Goal: Information Seeking & Learning: Learn about a topic

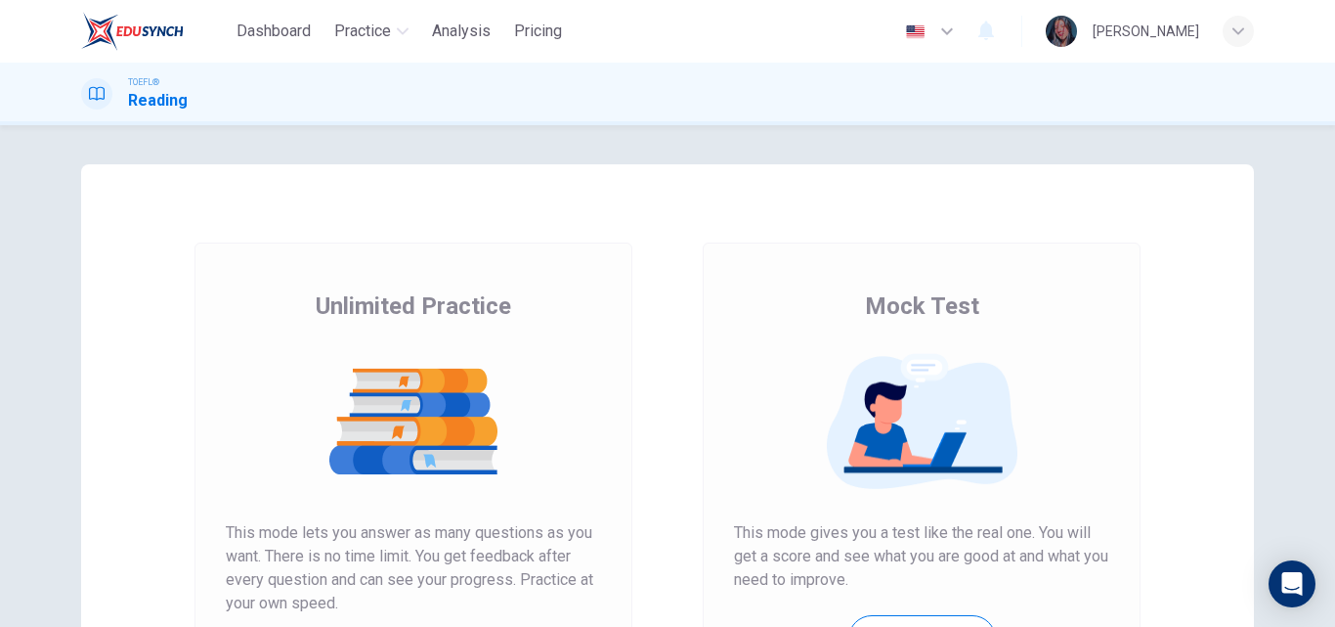
scroll to position [183, 0]
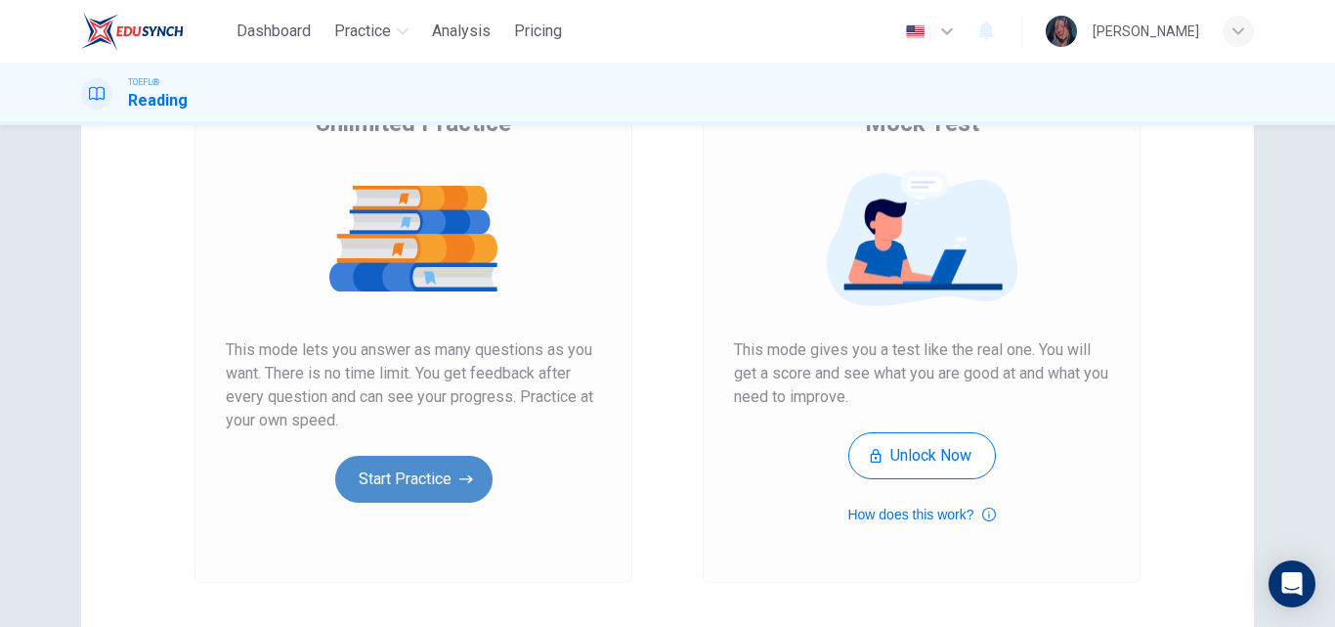
click at [409, 470] on button "Start Practice" at bounding box center [413, 479] width 157 height 47
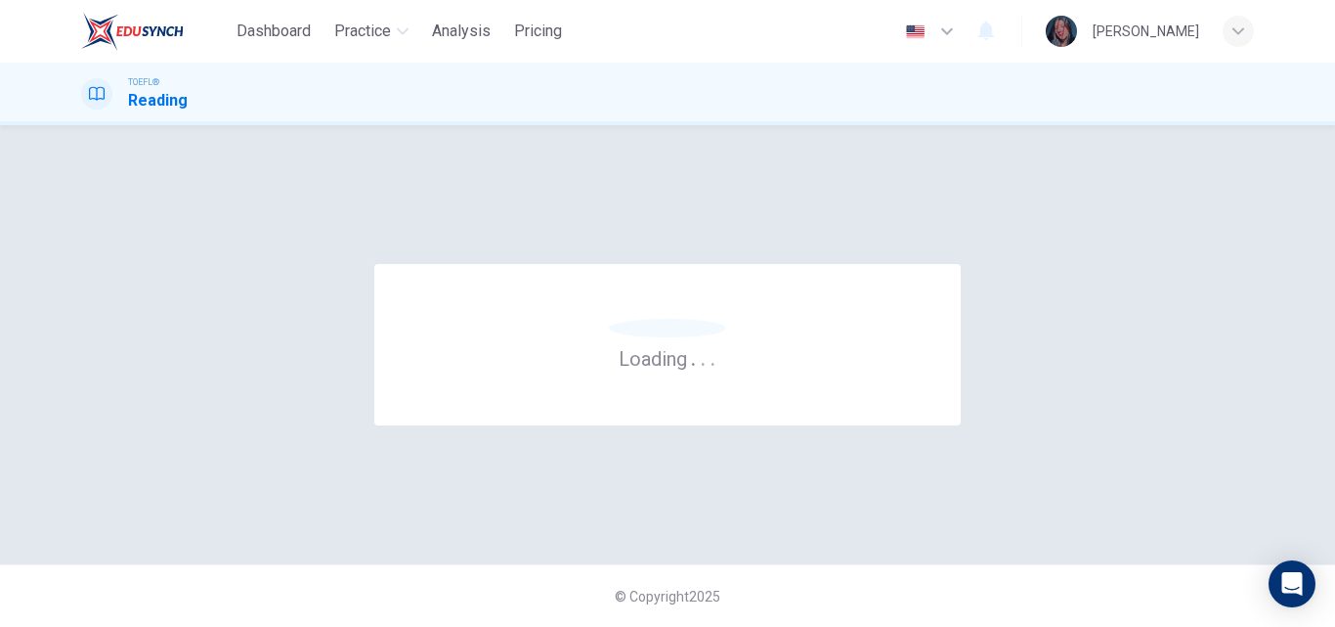
scroll to position [0, 0]
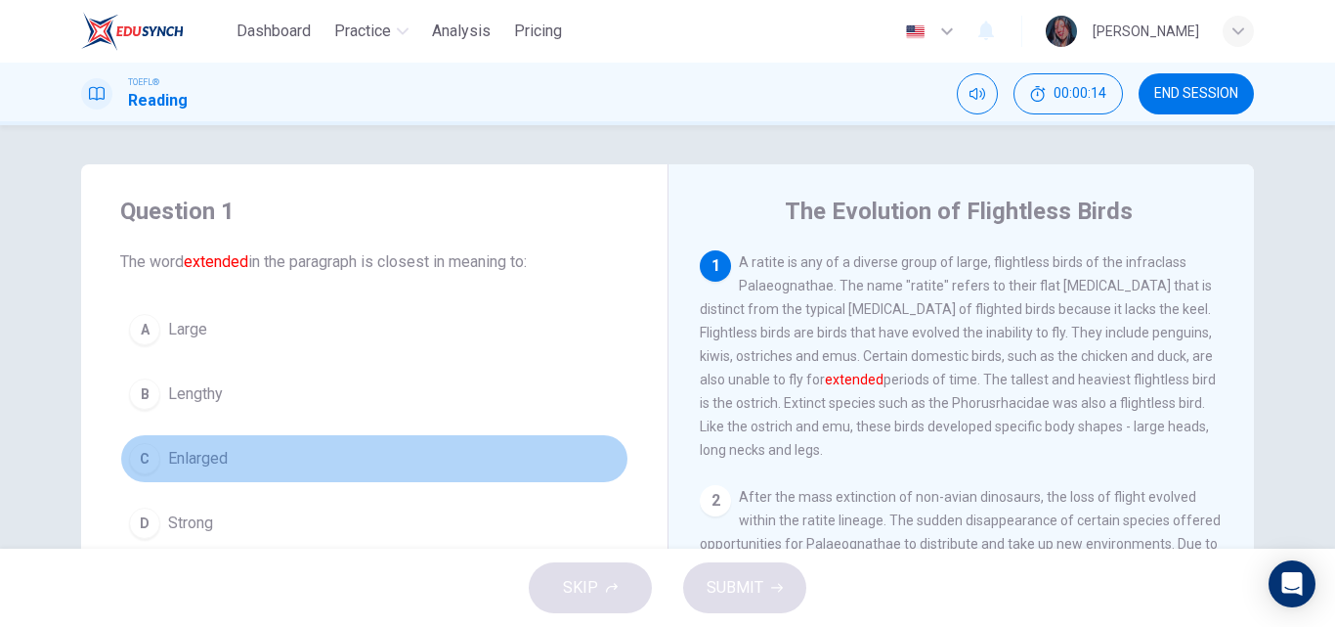
click at [283, 455] on button "C Enlarged" at bounding box center [374, 458] width 508 height 49
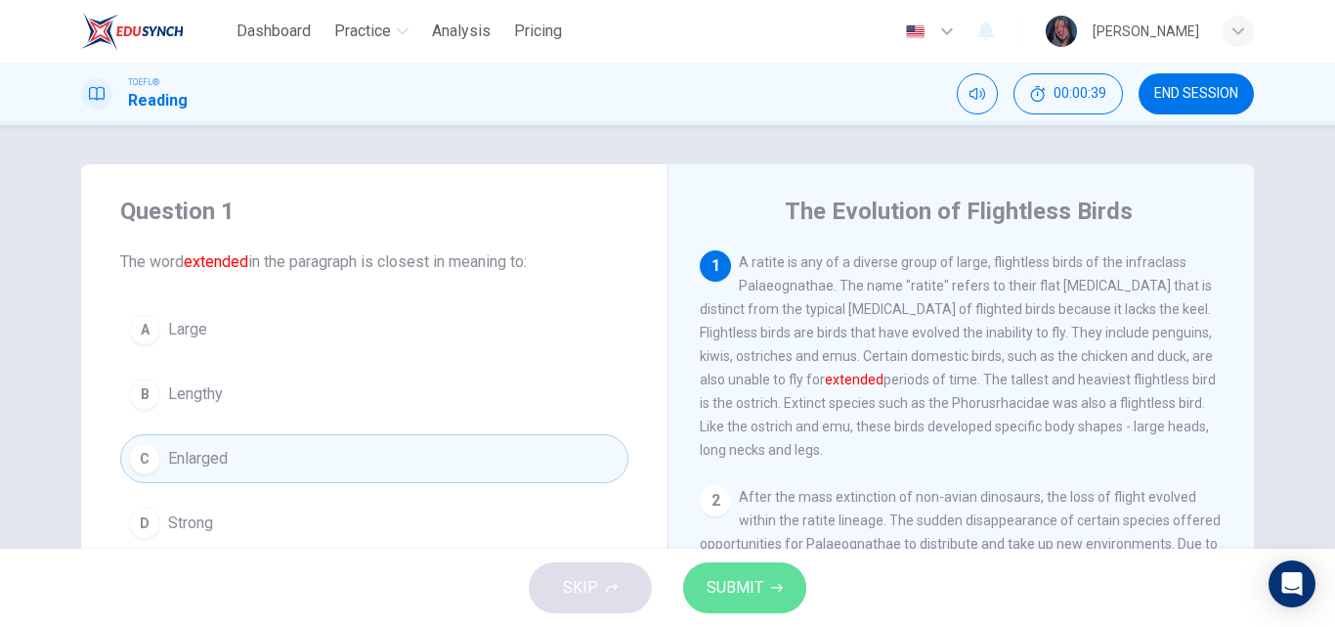
click at [740, 584] on span "SUBMIT" at bounding box center [735, 587] width 57 height 27
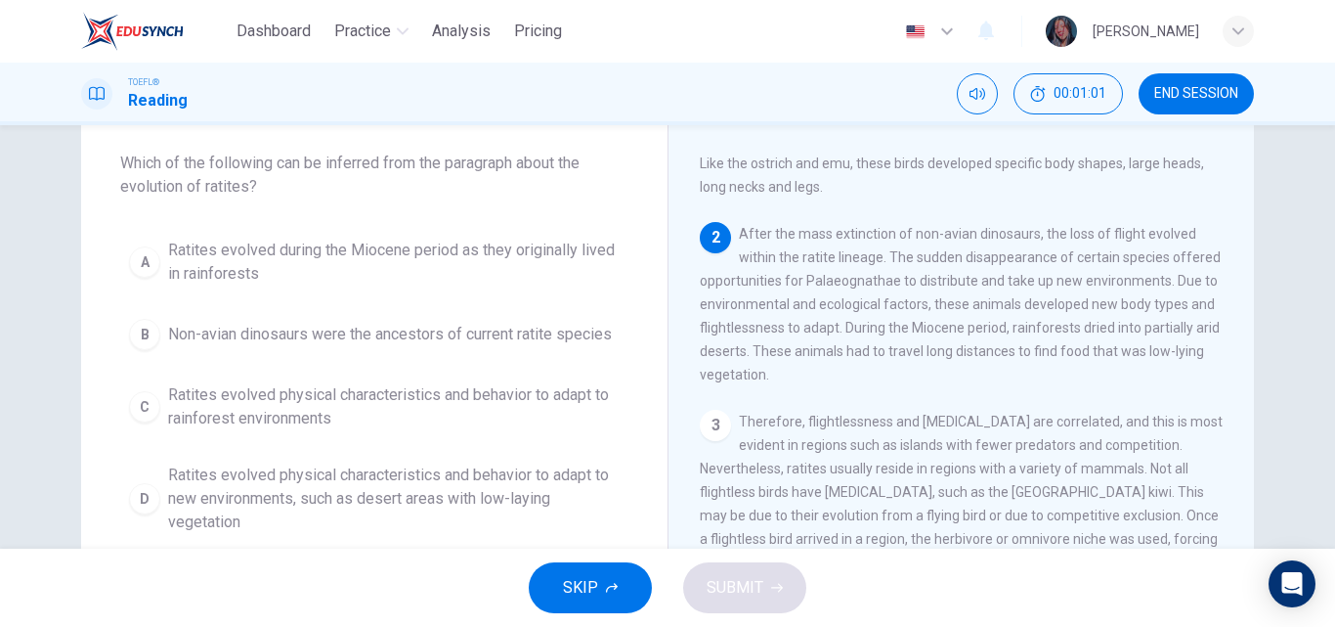
scroll to position [119, 0]
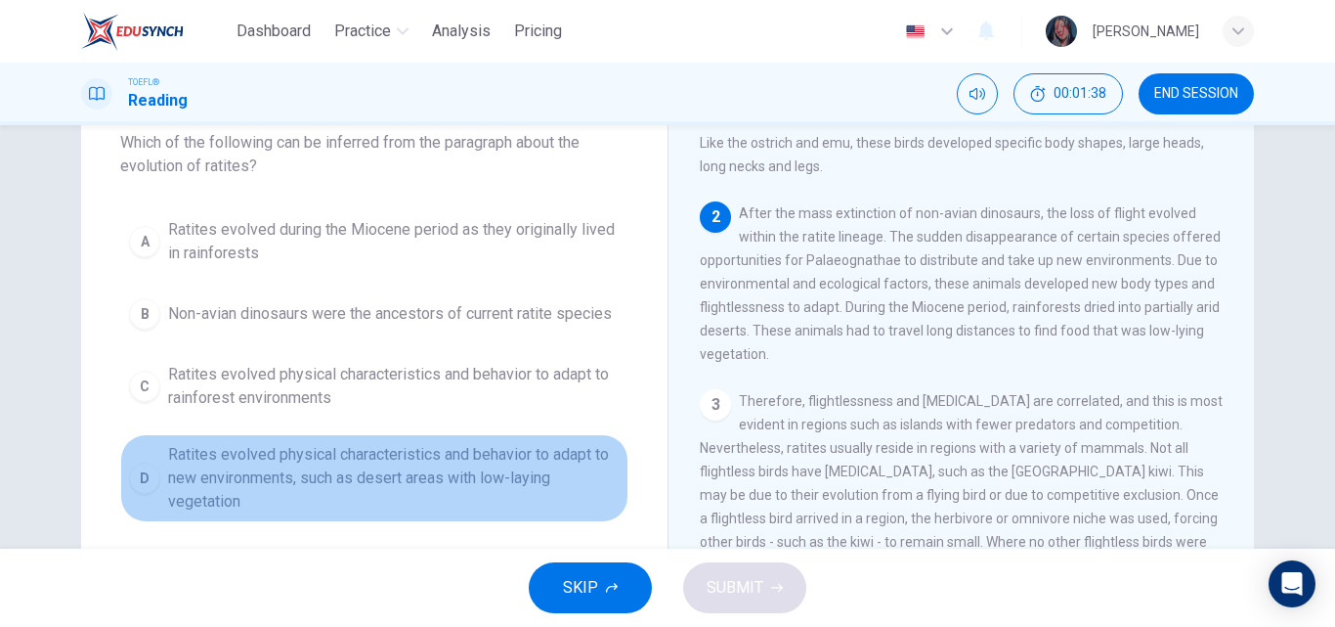
click at [518, 486] on span "Ratites evolved physical characteristics and behavior to adapt to new environme…" at bounding box center [394, 478] width 452 height 70
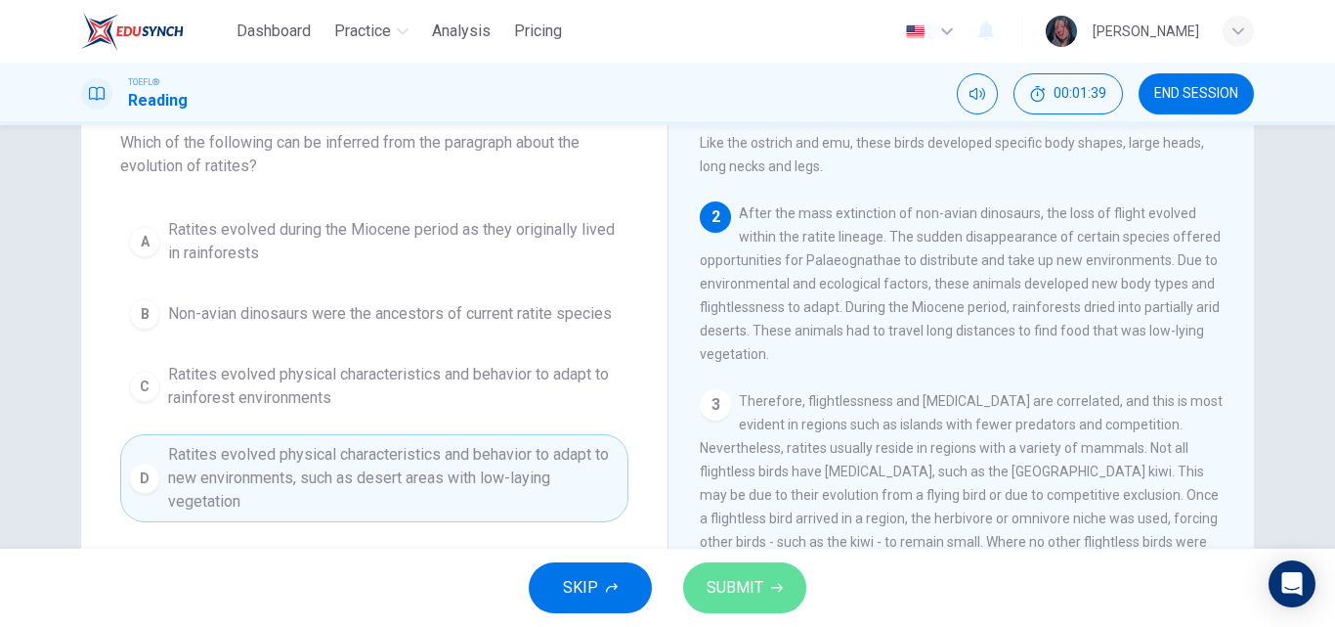
click at [725, 586] on span "SUBMIT" at bounding box center [735, 587] width 57 height 27
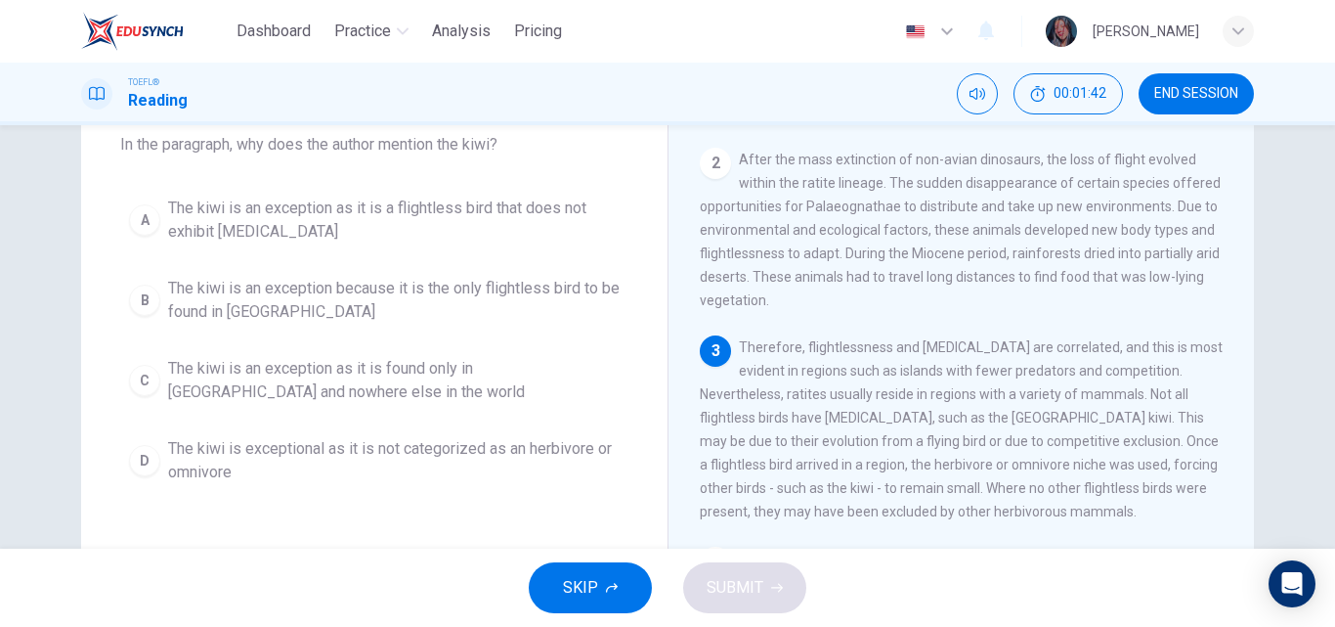
scroll to position [115, 0]
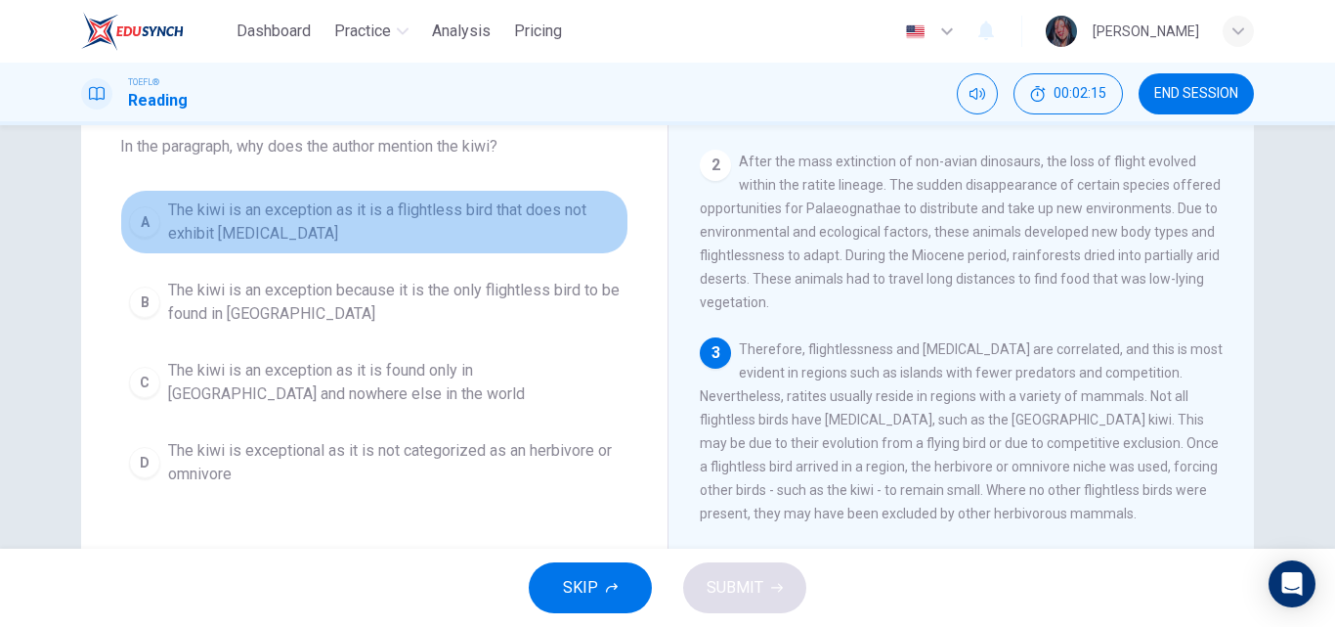
click at [456, 236] on span "The kiwi is an exception as it is a flightless bird that does not exhibit [MEDI…" at bounding box center [394, 221] width 452 height 47
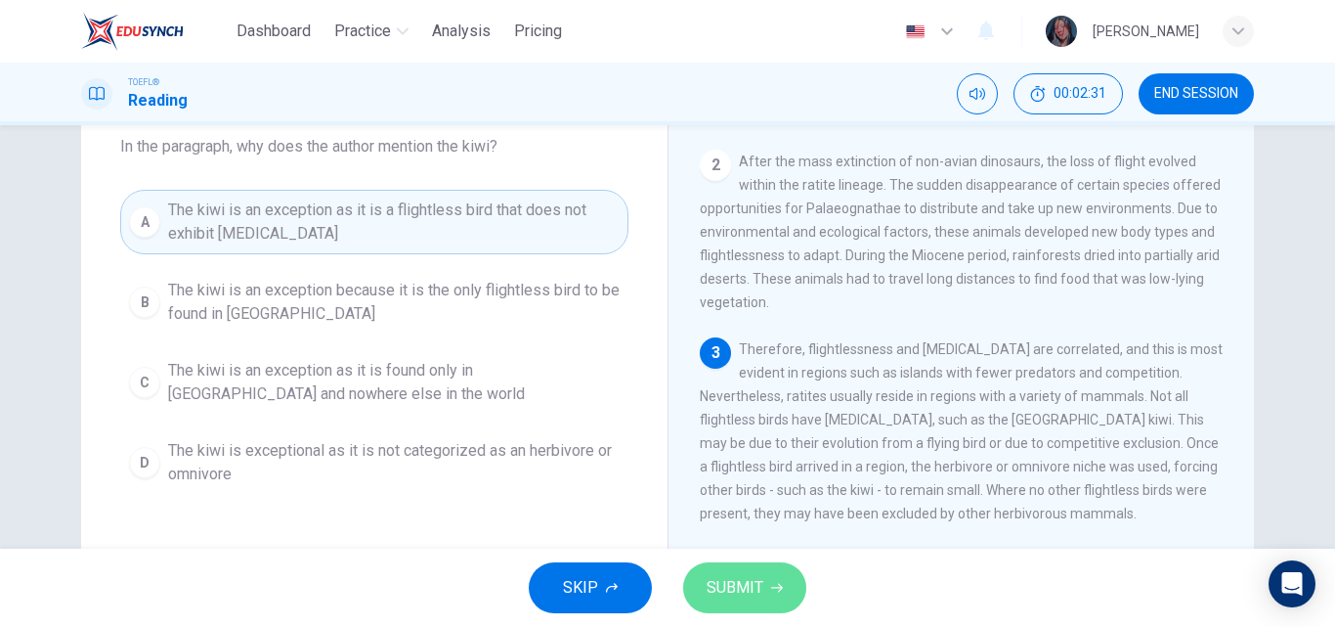
click at [723, 590] on span "SUBMIT" at bounding box center [735, 587] width 57 height 27
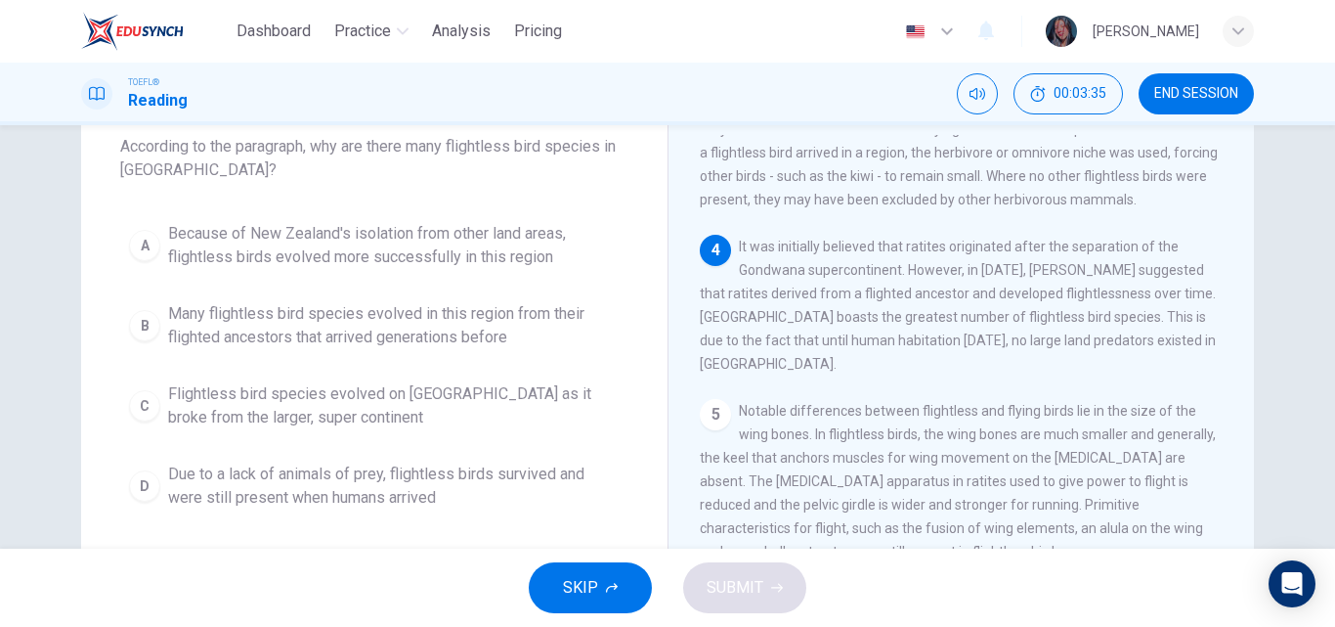
scroll to position [119, 0]
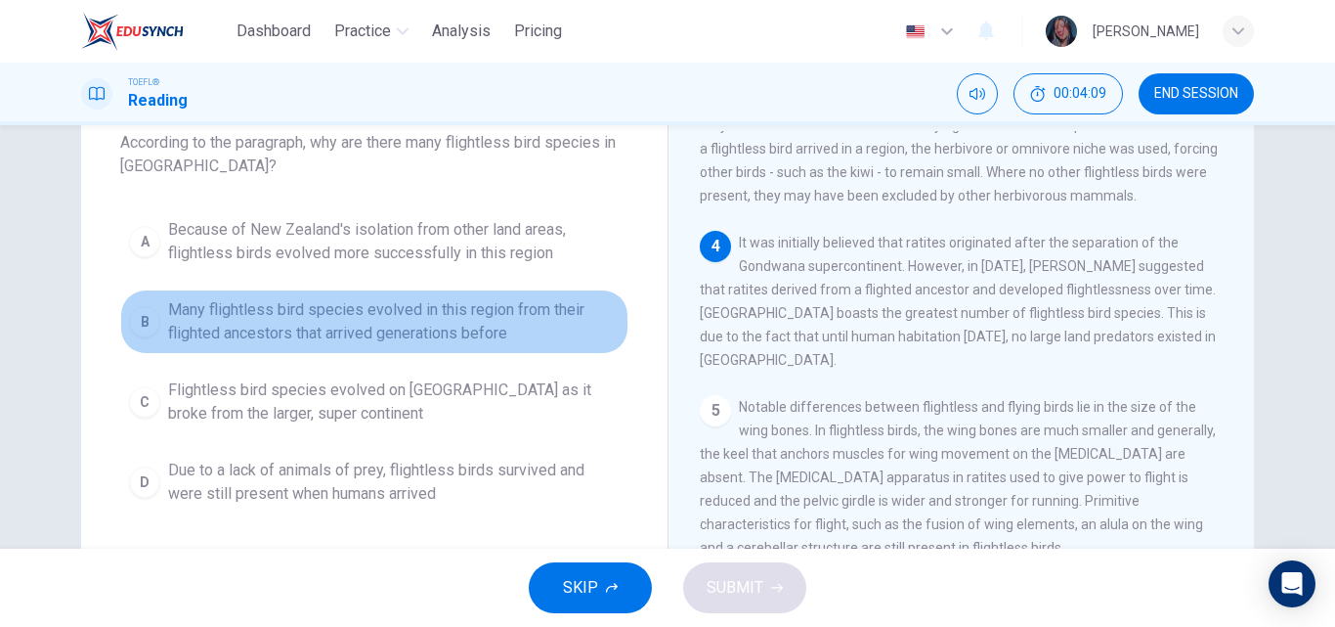
click at [552, 336] on span "Many flightless bird species evolved in this region from their flighted ancesto…" at bounding box center [394, 321] width 452 height 47
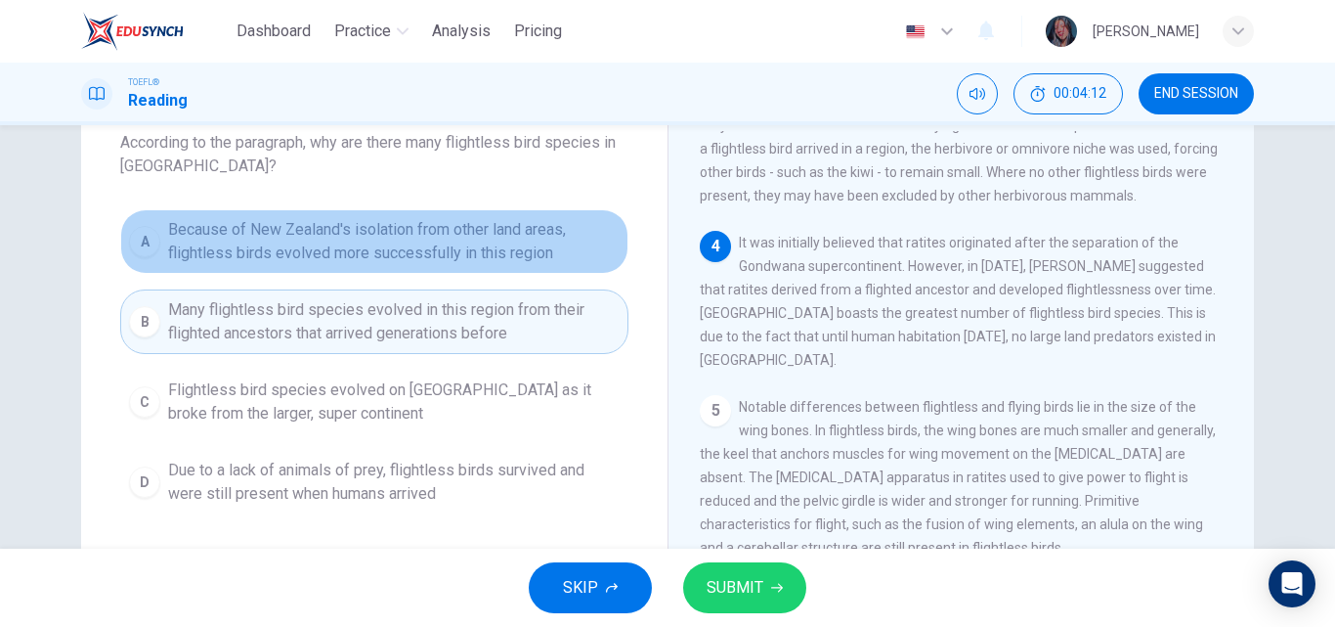
click at [532, 264] on span "Because of New Zealand's isolation from other land areas, flightless birds evol…" at bounding box center [394, 241] width 452 height 47
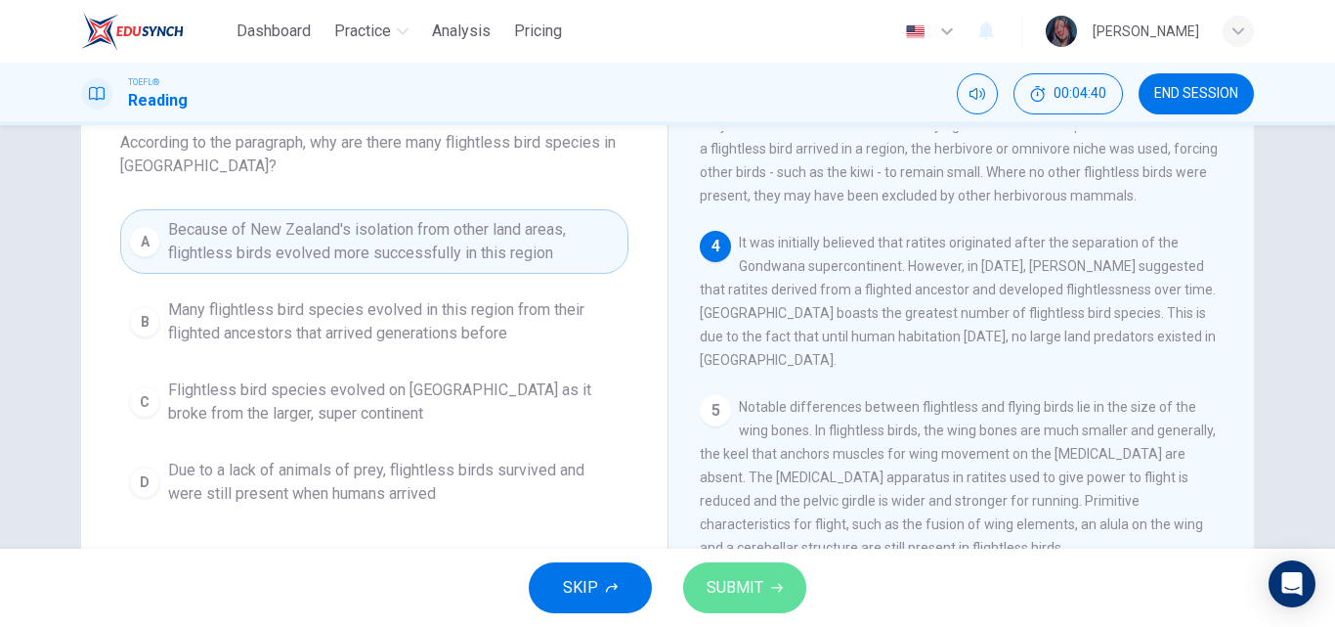
click at [743, 580] on span "SUBMIT" at bounding box center [735, 587] width 57 height 27
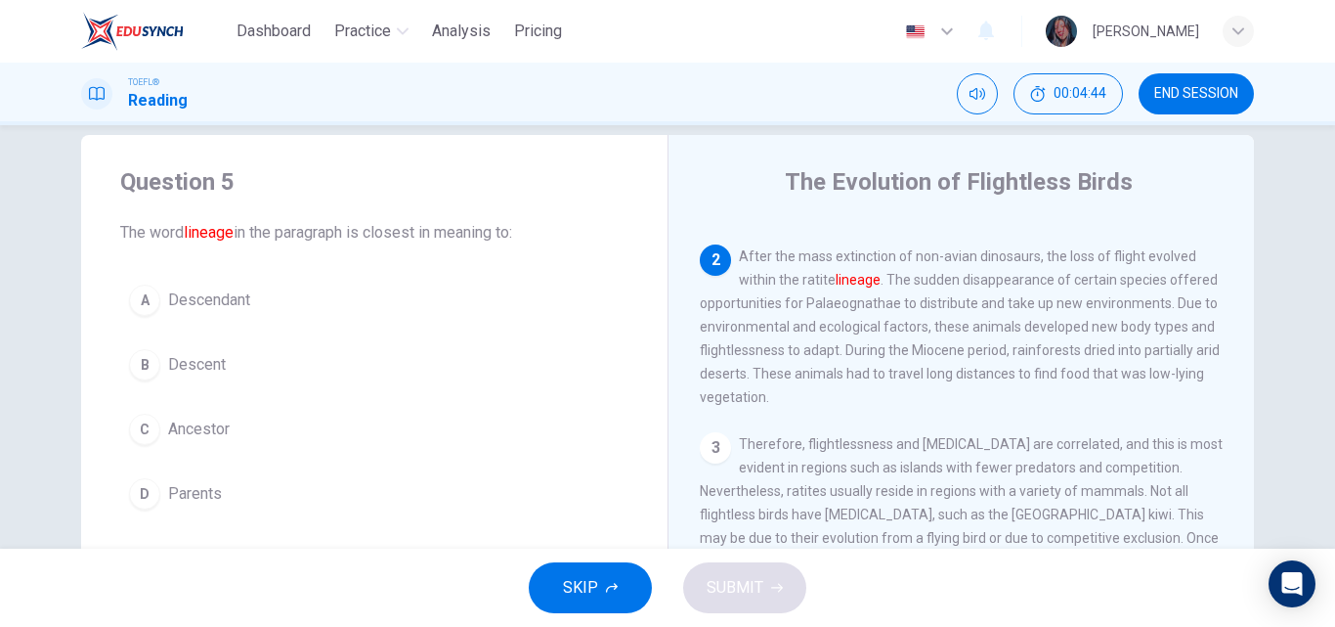
scroll to position [87, 0]
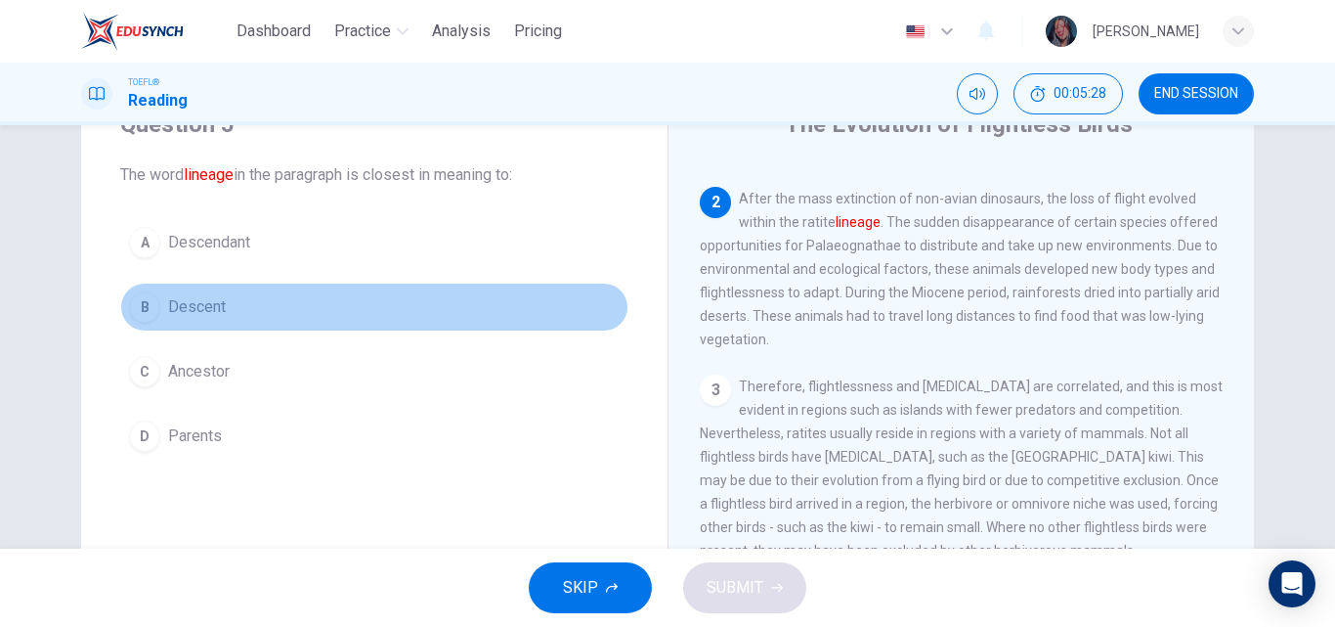
click at [228, 306] on button "B Descent" at bounding box center [374, 306] width 508 height 49
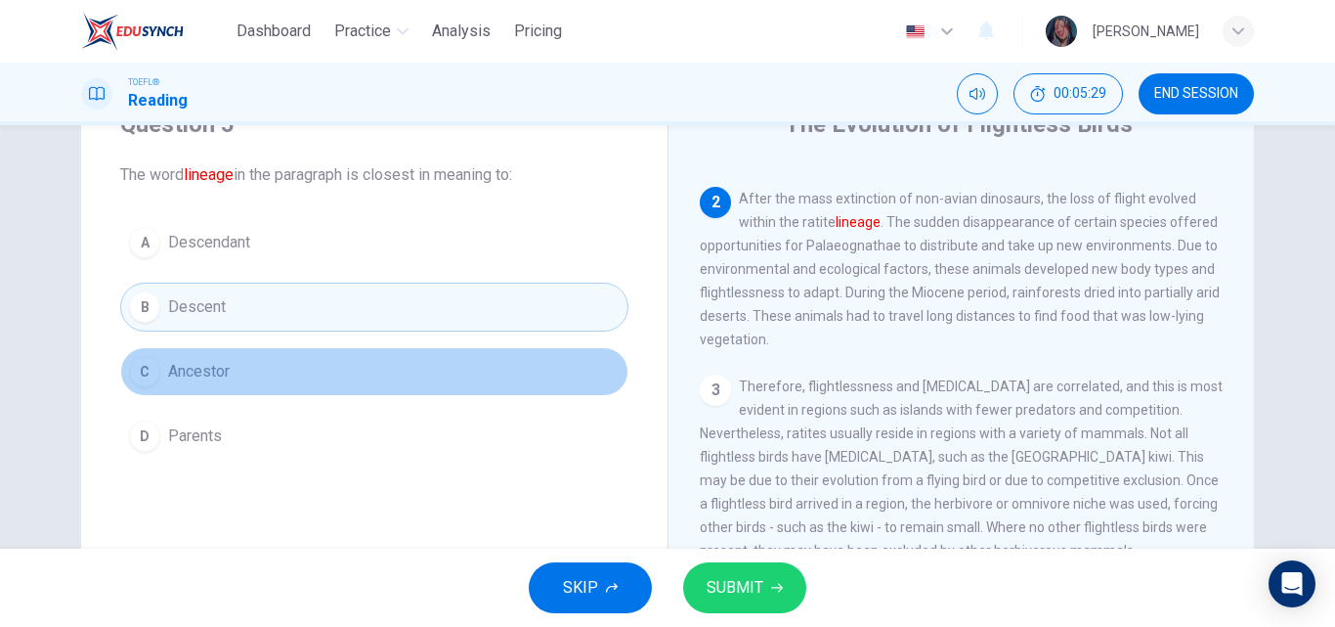
click at [239, 368] on button "C Ancestor" at bounding box center [374, 371] width 508 height 49
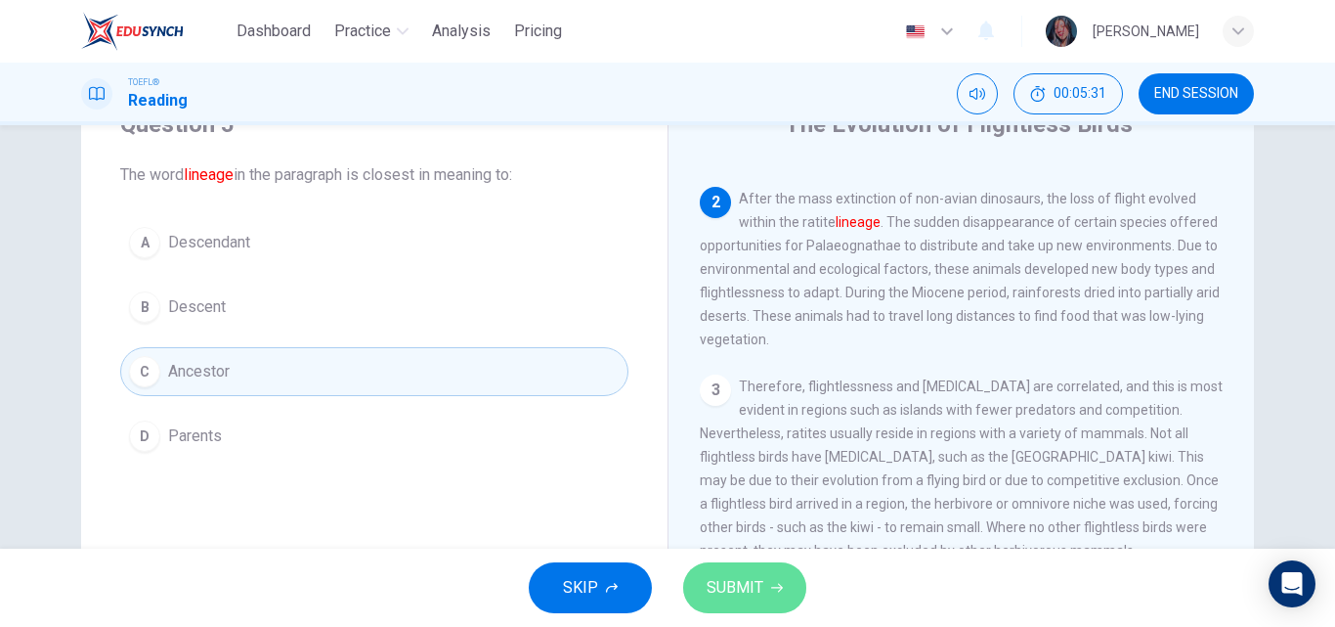
click at [711, 566] on button "SUBMIT" at bounding box center [744, 587] width 123 height 51
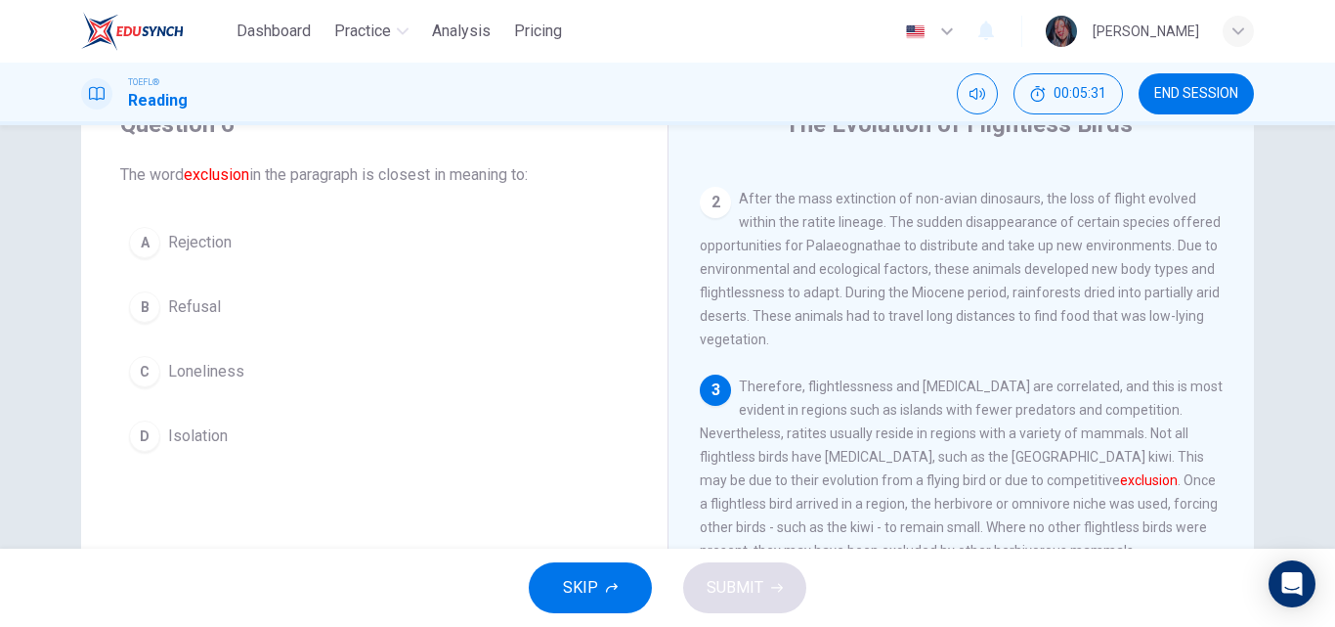
scroll to position [220, 0]
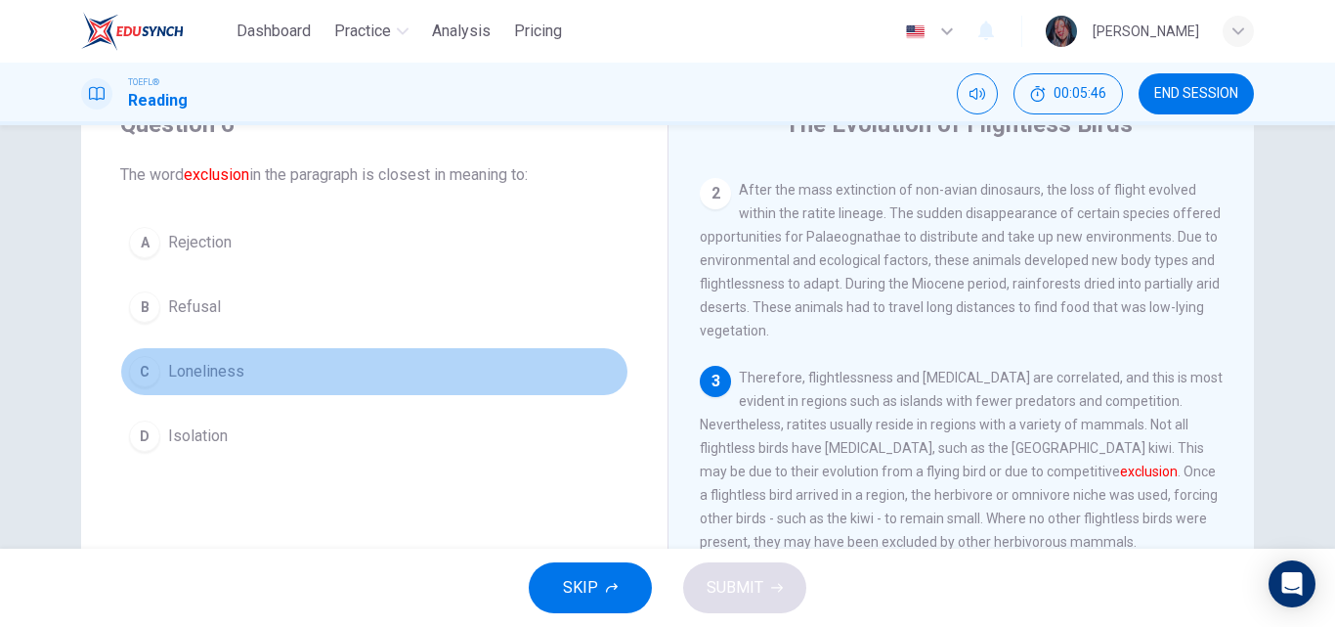
click at [246, 385] on button "C Loneliness" at bounding box center [374, 371] width 508 height 49
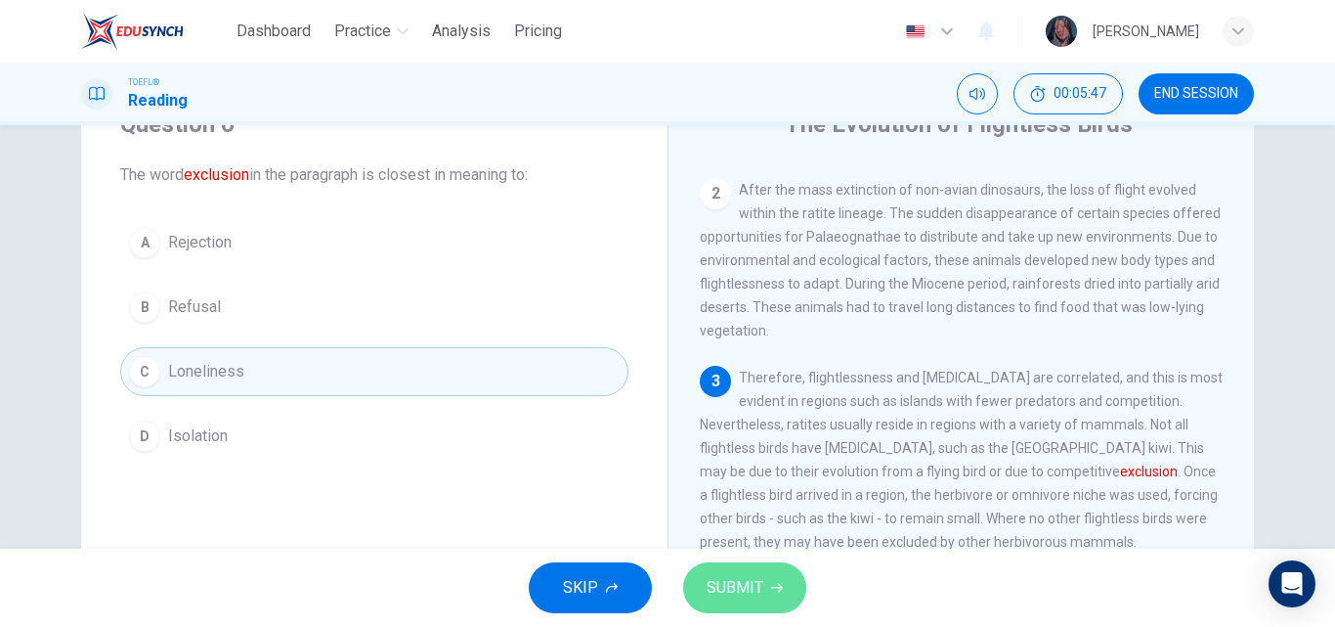
click at [773, 596] on button "SUBMIT" at bounding box center [744, 587] width 123 height 51
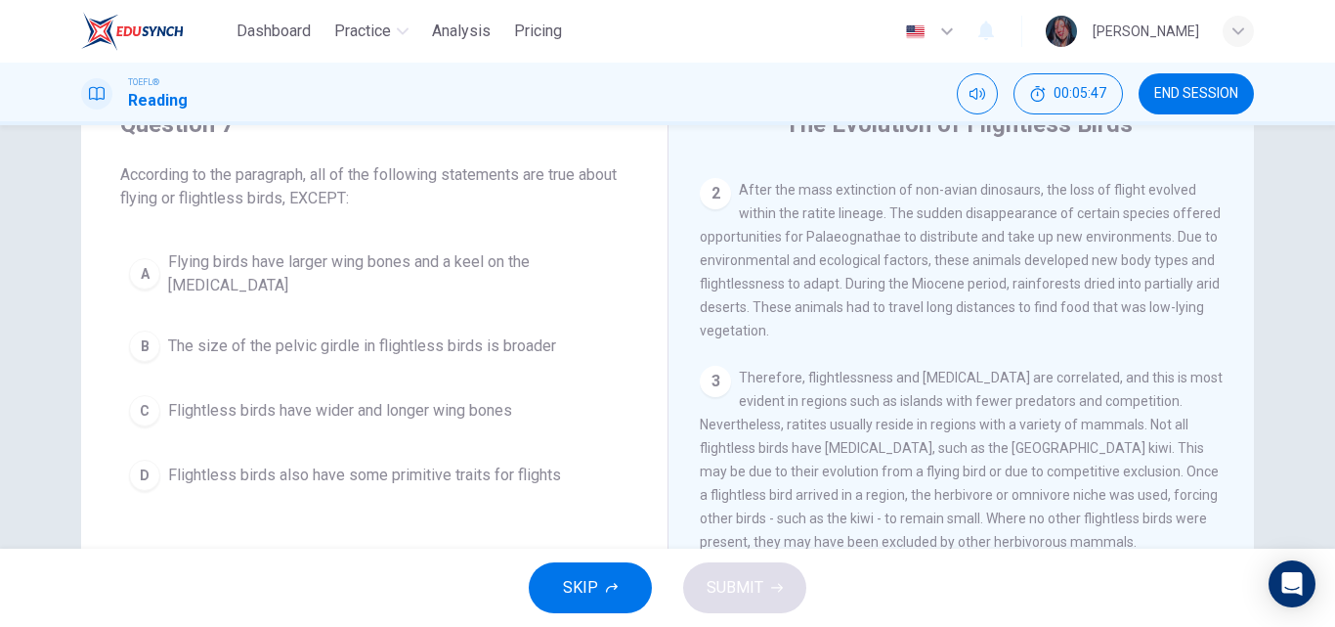
scroll to position [572, 0]
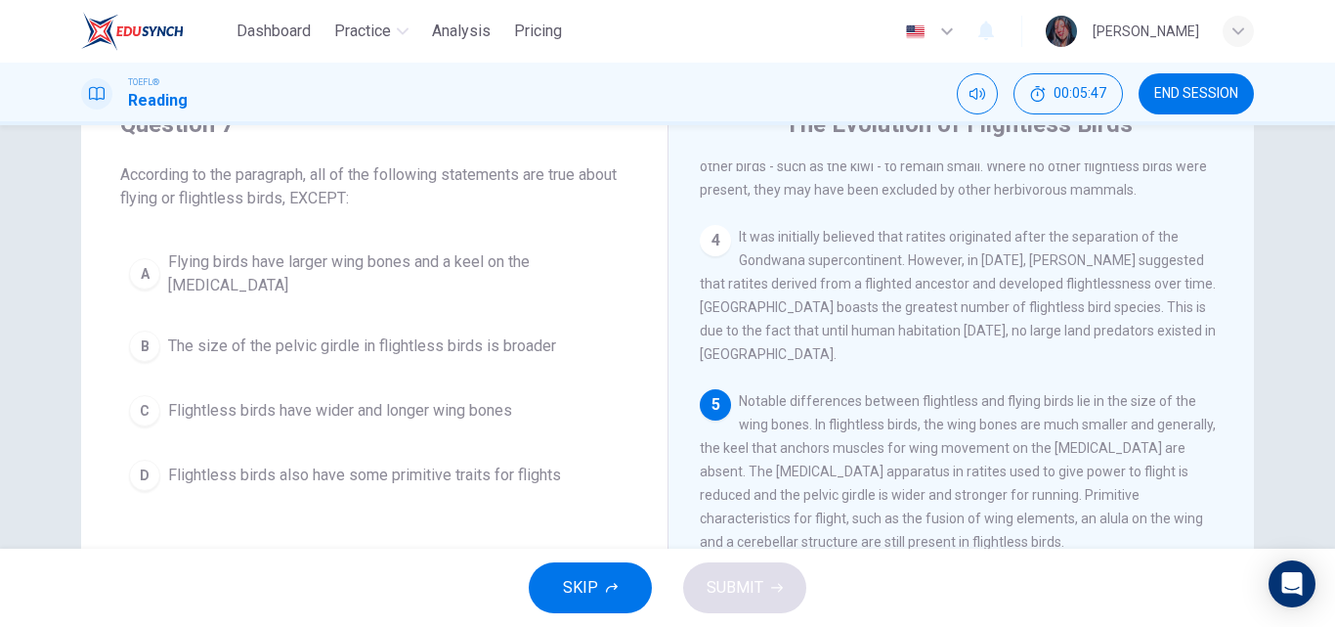
click at [347, 322] on button "B The size of the pelvic girdle in flightless birds is broader" at bounding box center [374, 346] width 508 height 49
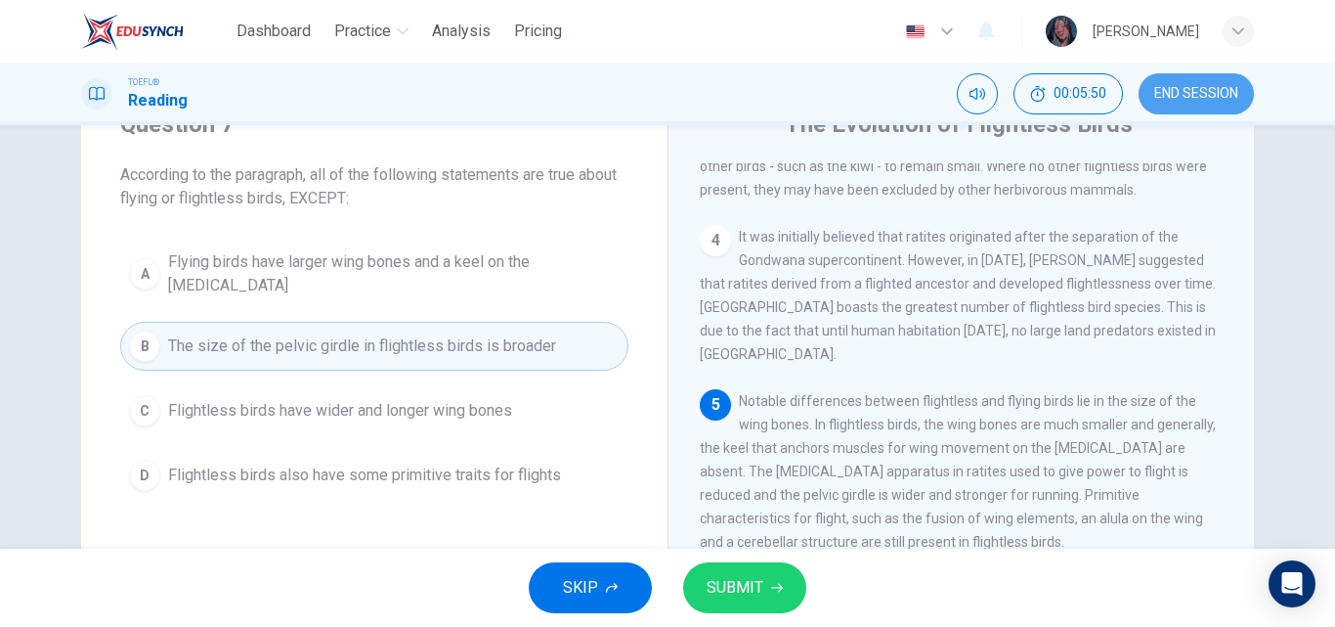
click at [1184, 79] on button "END SESSION" at bounding box center [1196, 93] width 115 height 41
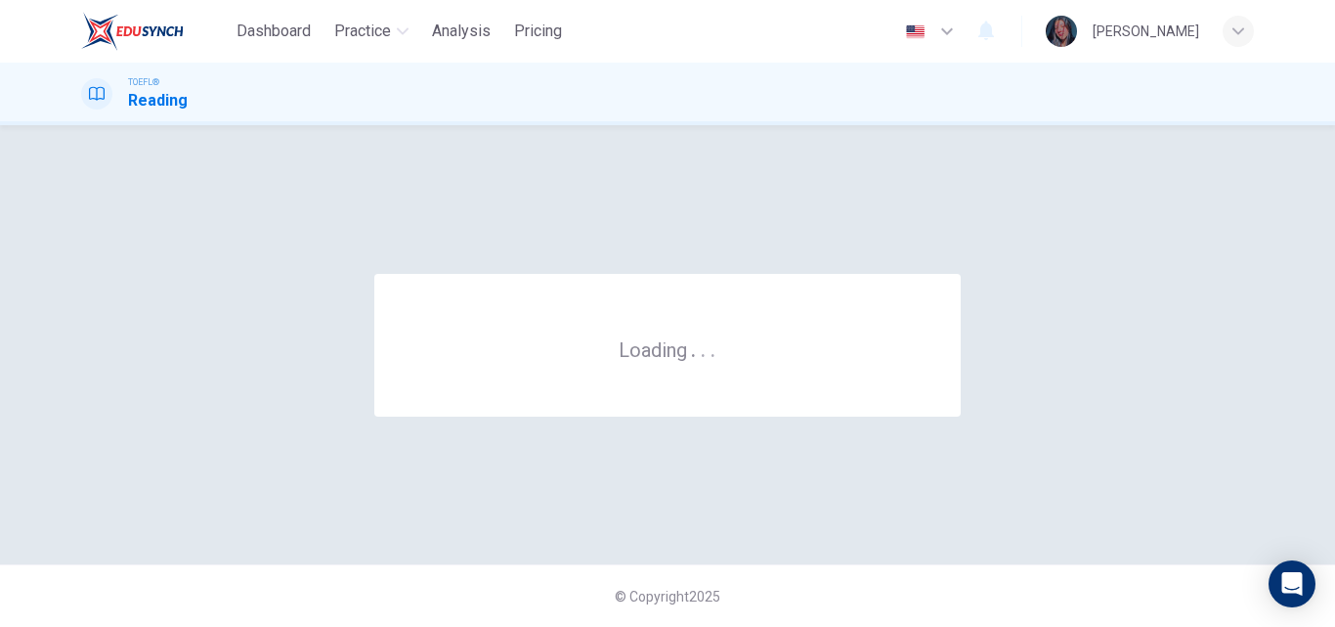
scroll to position [0, 0]
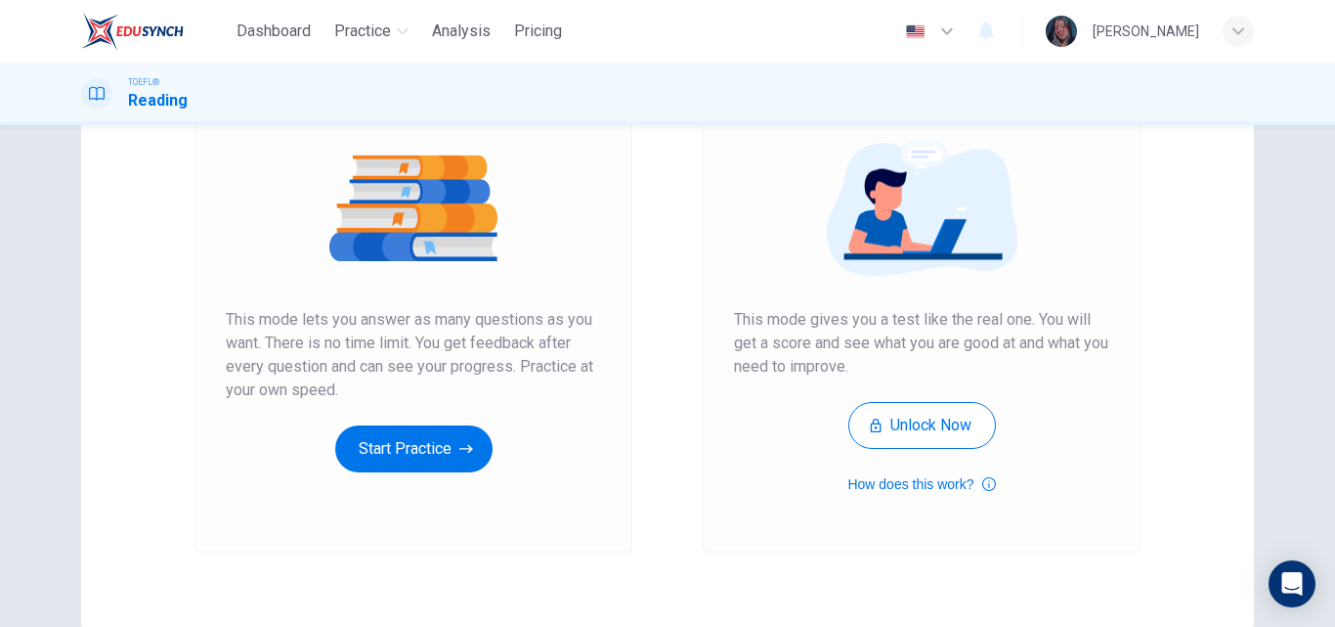
scroll to position [216, 0]
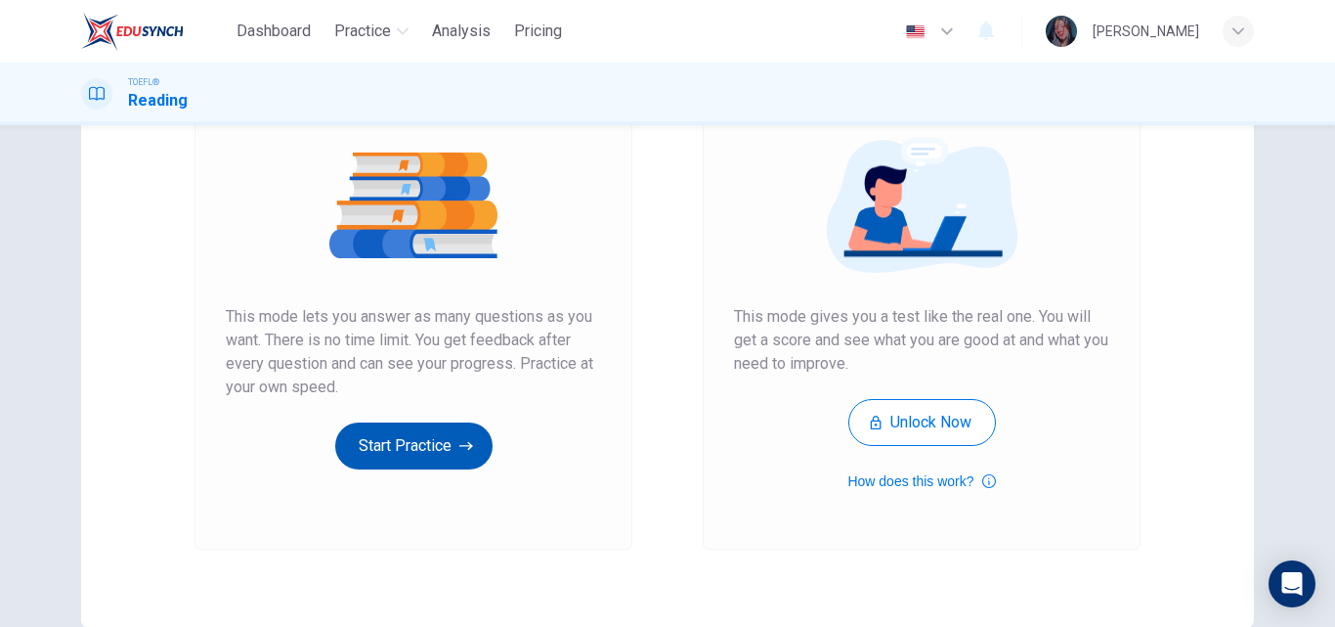
click at [355, 428] on button "Start Practice" at bounding box center [413, 445] width 157 height 47
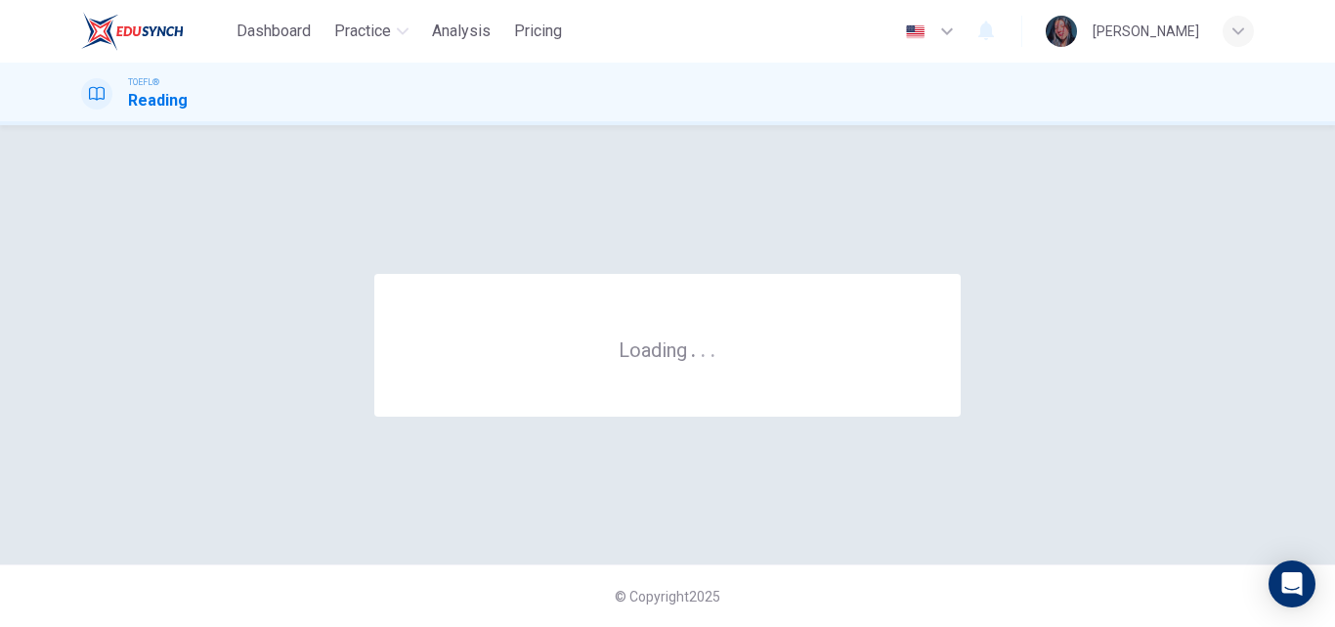
scroll to position [0, 0]
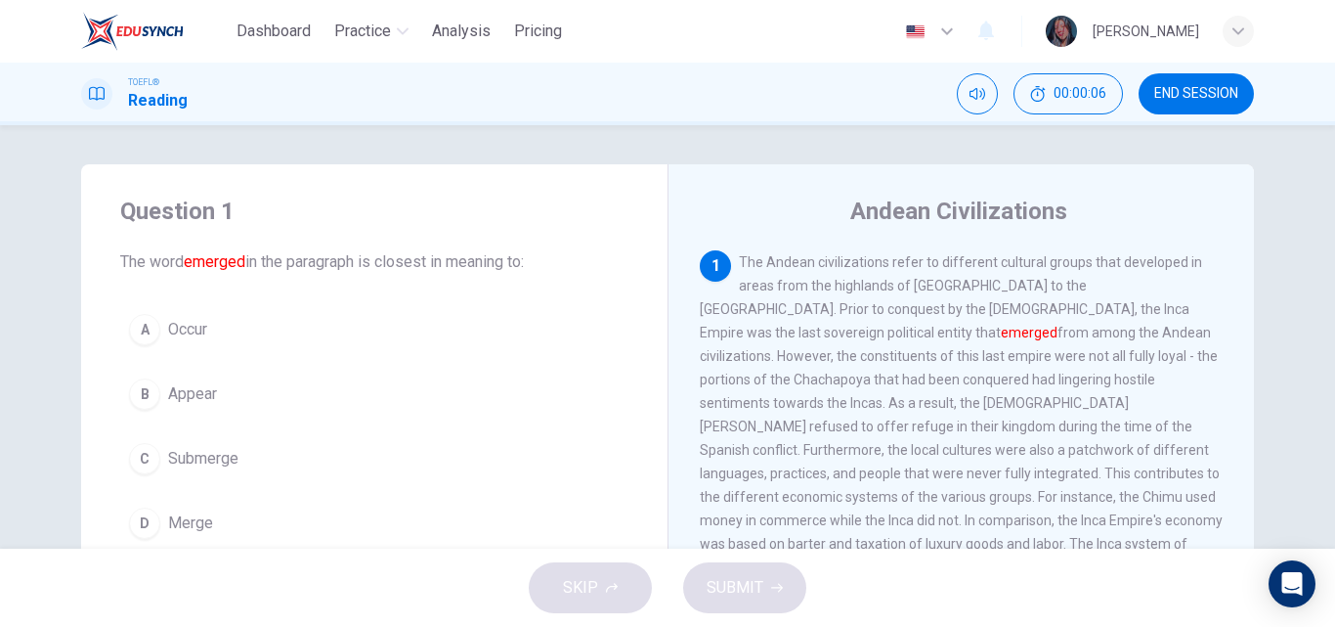
click at [330, 328] on button "A Occur" at bounding box center [374, 329] width 508 height 49
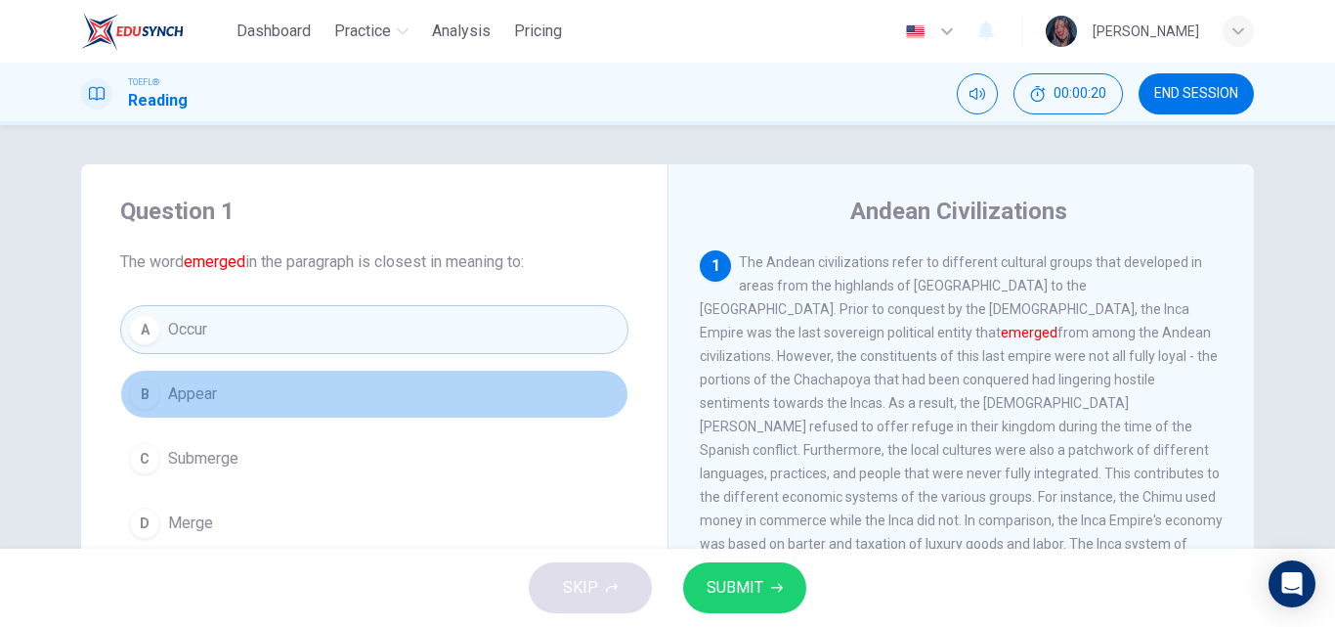
click at [336, 391] on button "B Appear" at bounding box center [374, 393] width 508 height 49
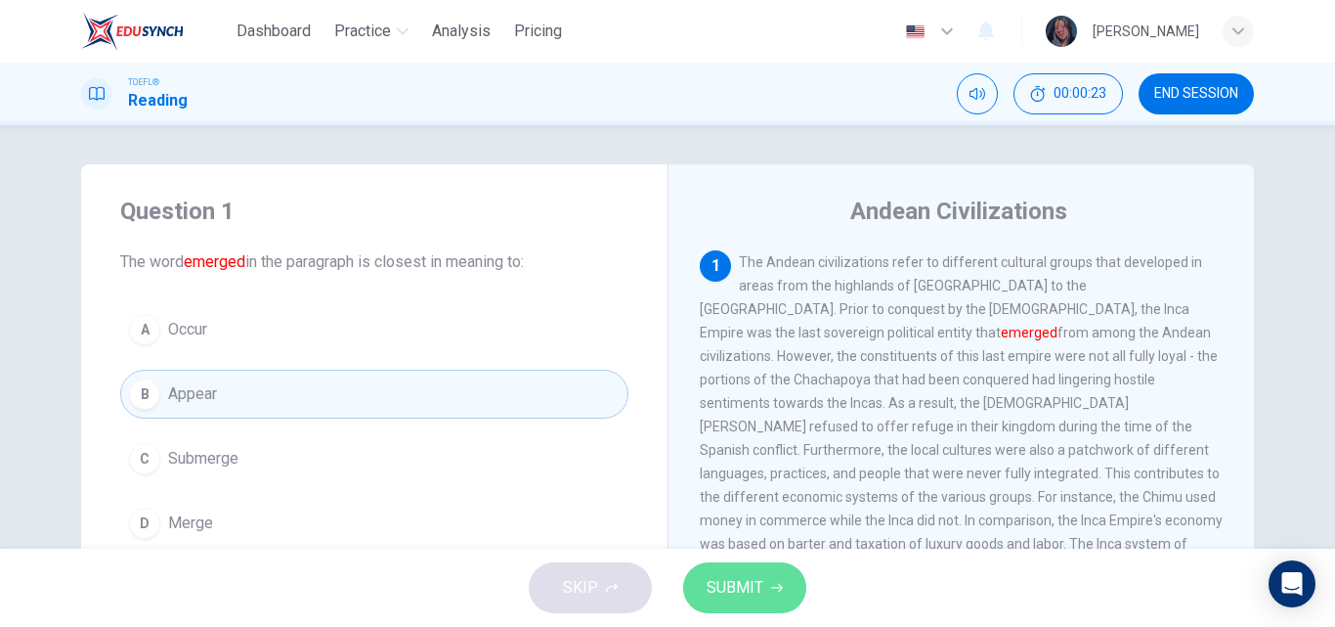
click at [764, 587] on button "SUBMIT" at bounding box center [744, 587] width 123 height 51
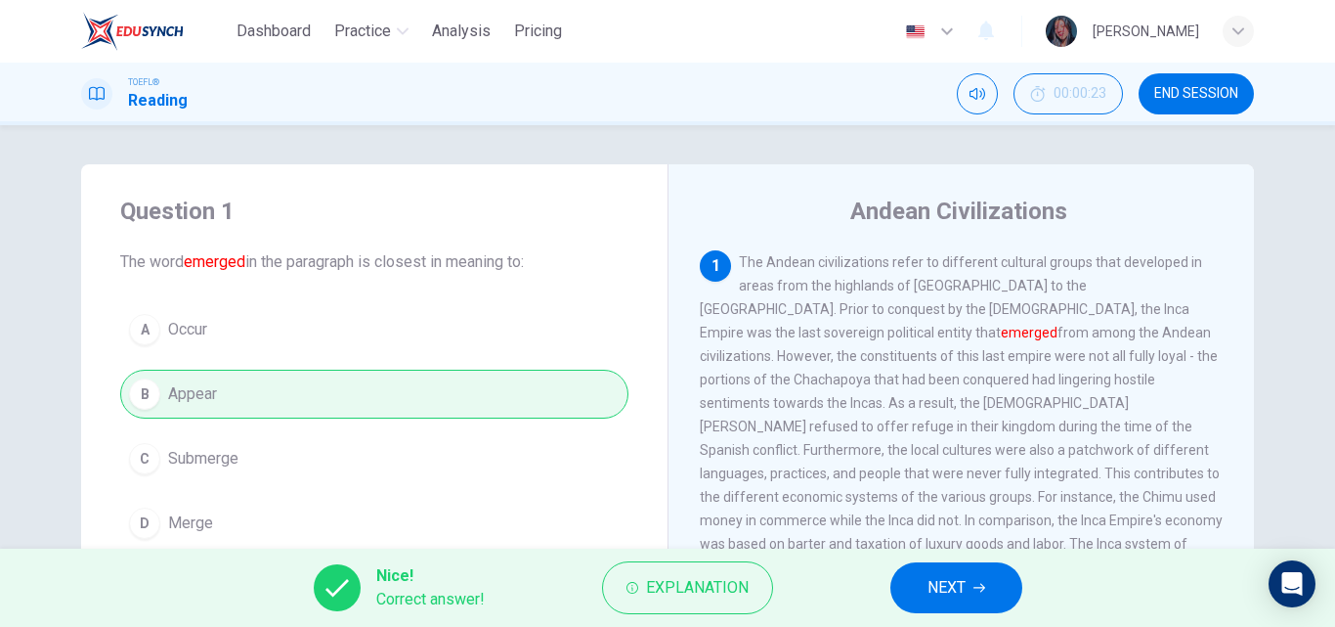
click at [994, 587] on button "NEXT" at bounding box center [956, 587] width 132 height 51
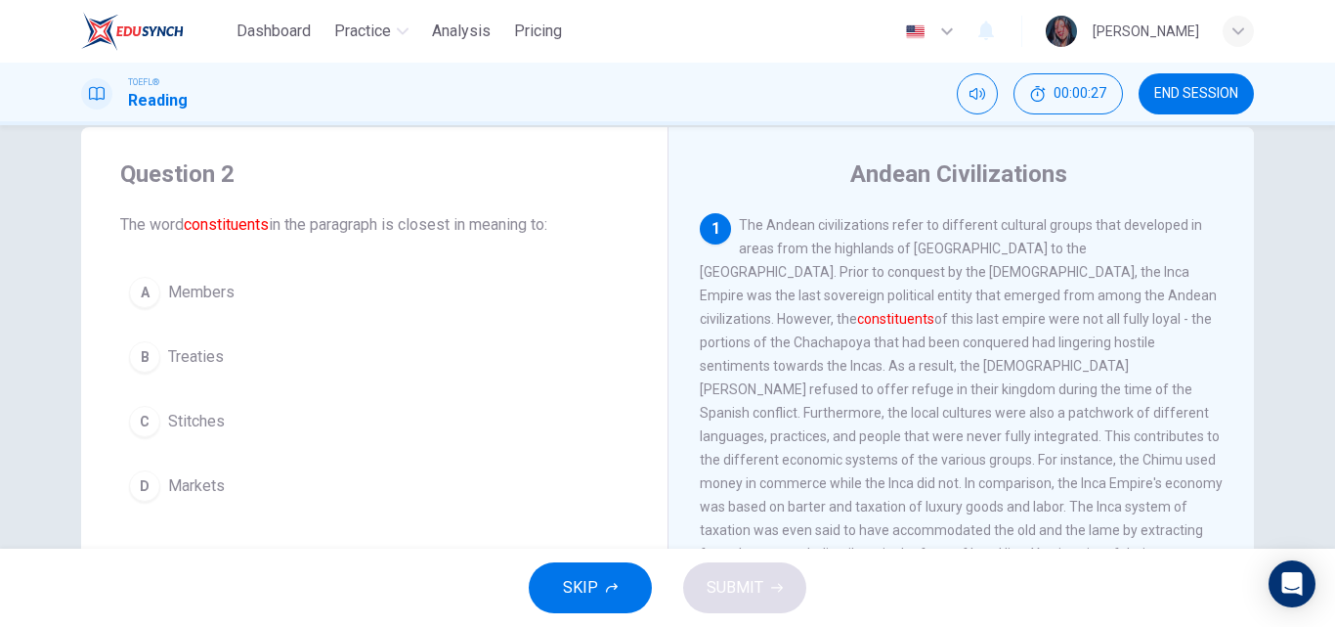
scroll to position [56, 0]
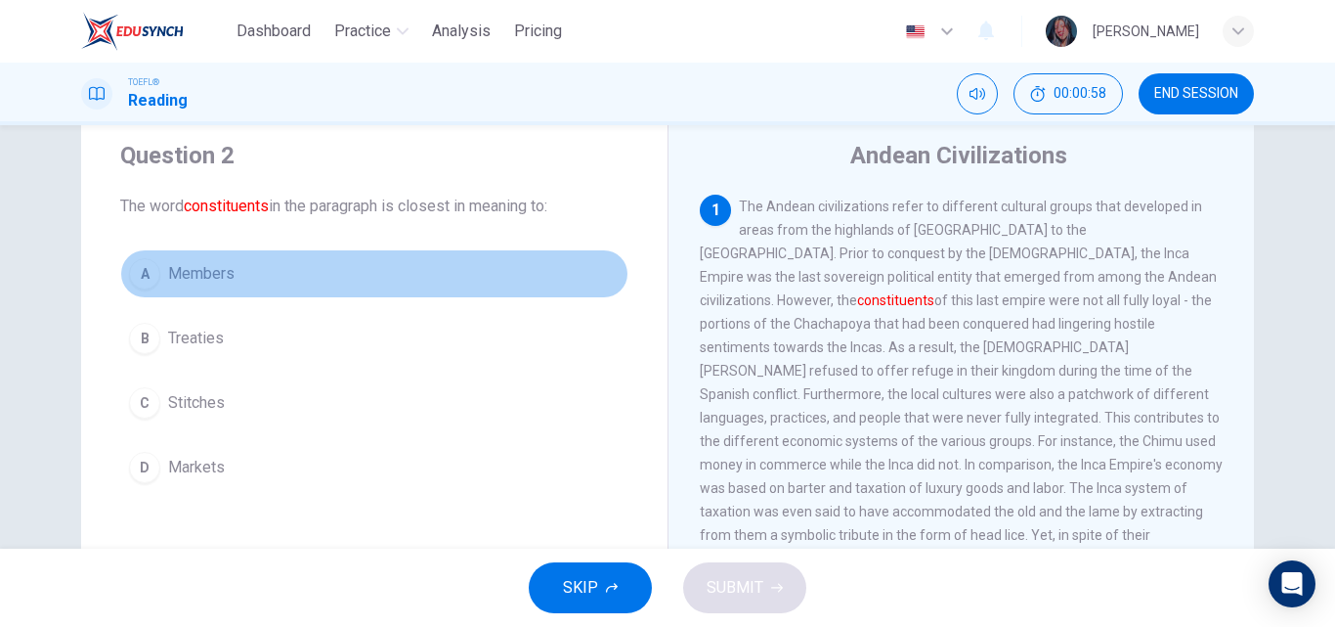
click at [266, 274] on button "A Members" at bounding box center [374, 273] width 508 height 49
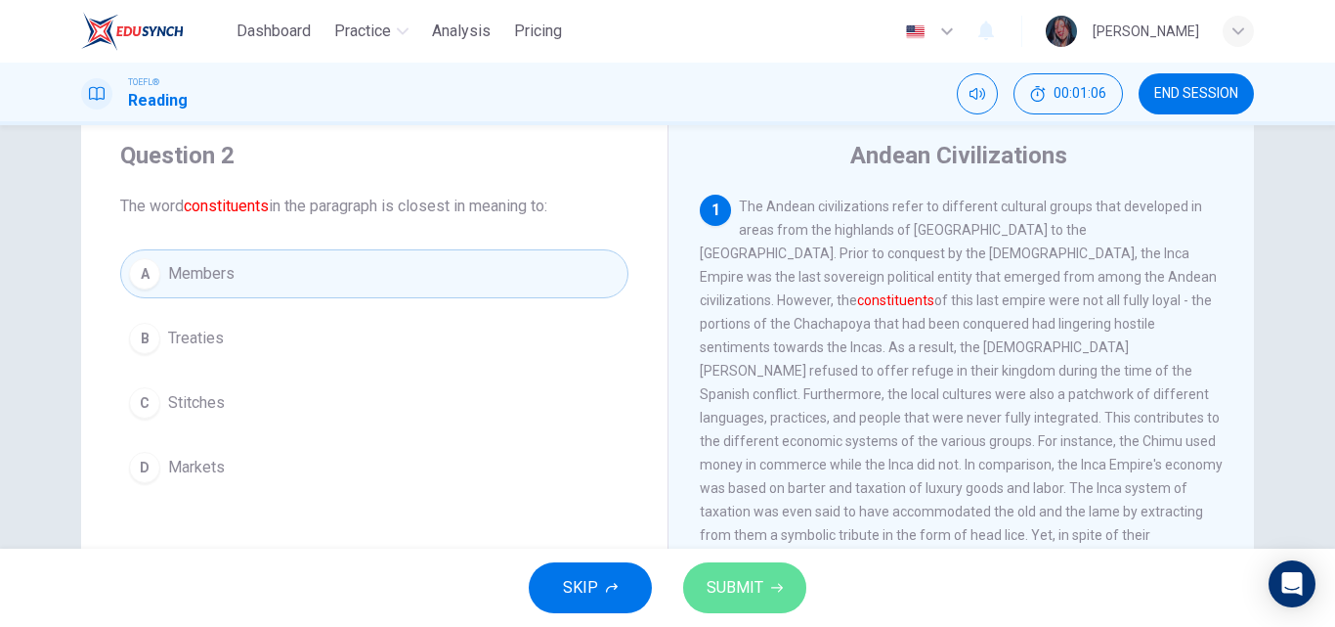
click at [735, 582] on span "SUBMIT" at bounding box center [735, 587] width 57 height 27
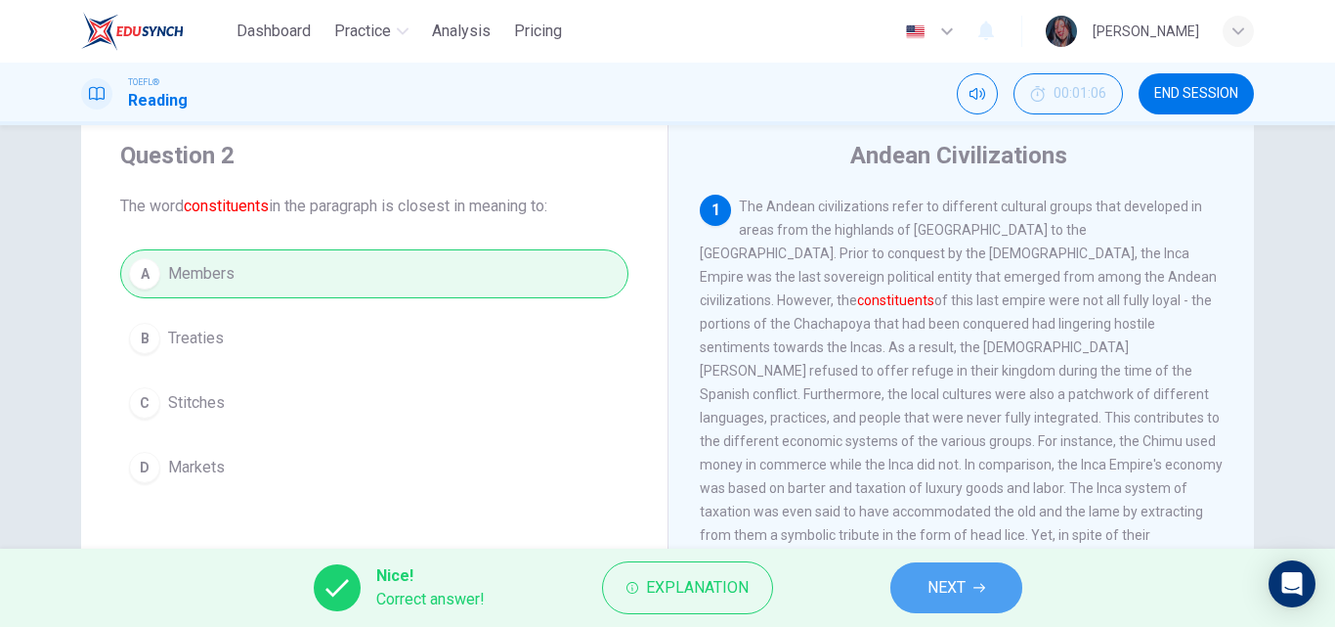
click at [937, 609] on button "NEXT" at bounding box center [956, 587] width 132 height 51
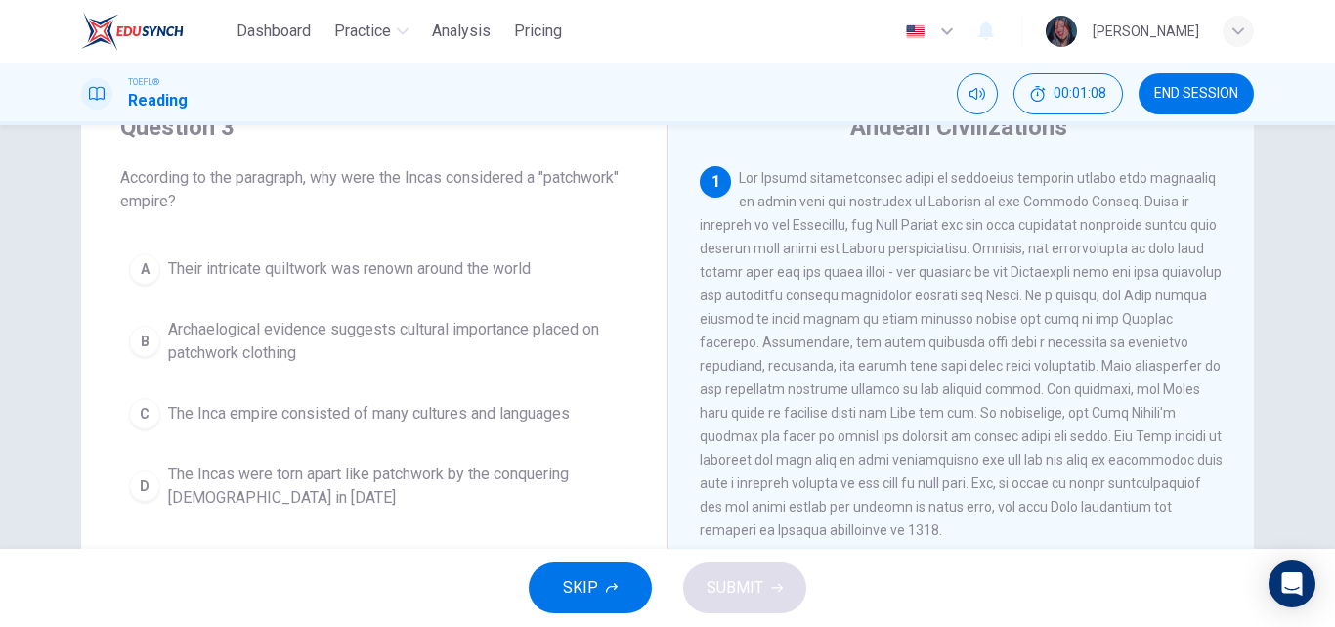
scroll to position [85, 0]
click at [449, 334] on span "Archaelogical evidence suggests cultural importance placed on patchwork clothing" at bounding box center [394, 340] width 452 height 47
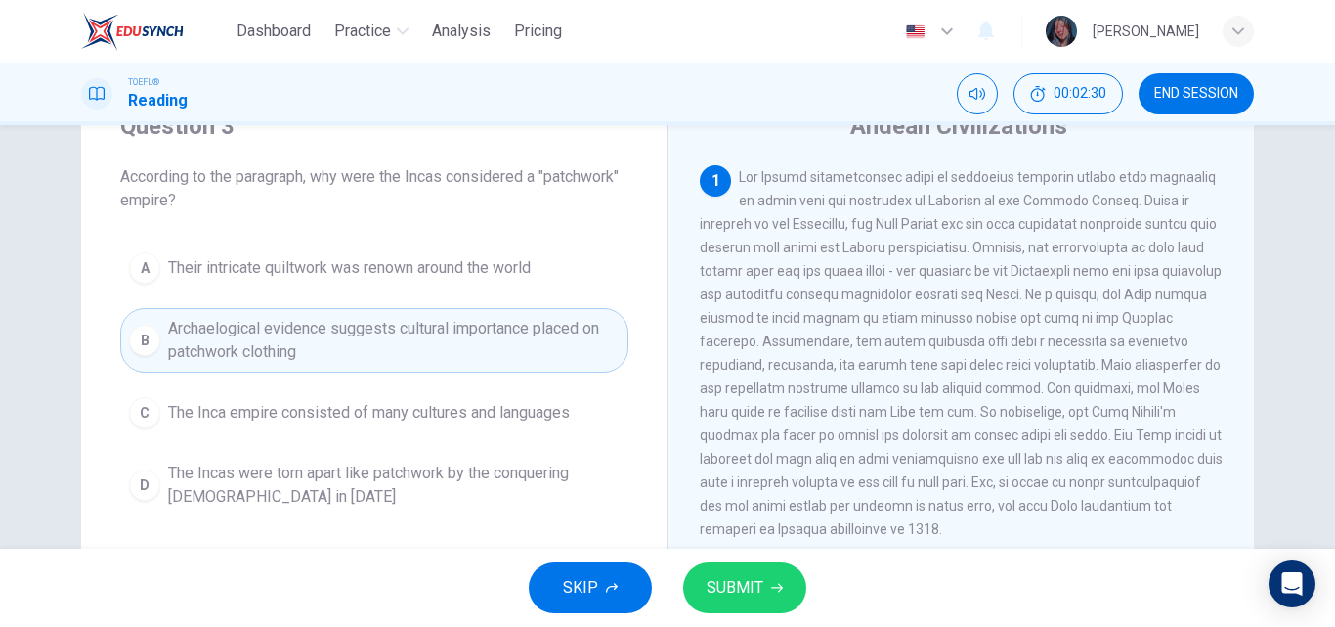
click at [311, 417] on span "The Inca empire consisted of many cultures and languages" at bounding box center [369, 412] width 402 height 23
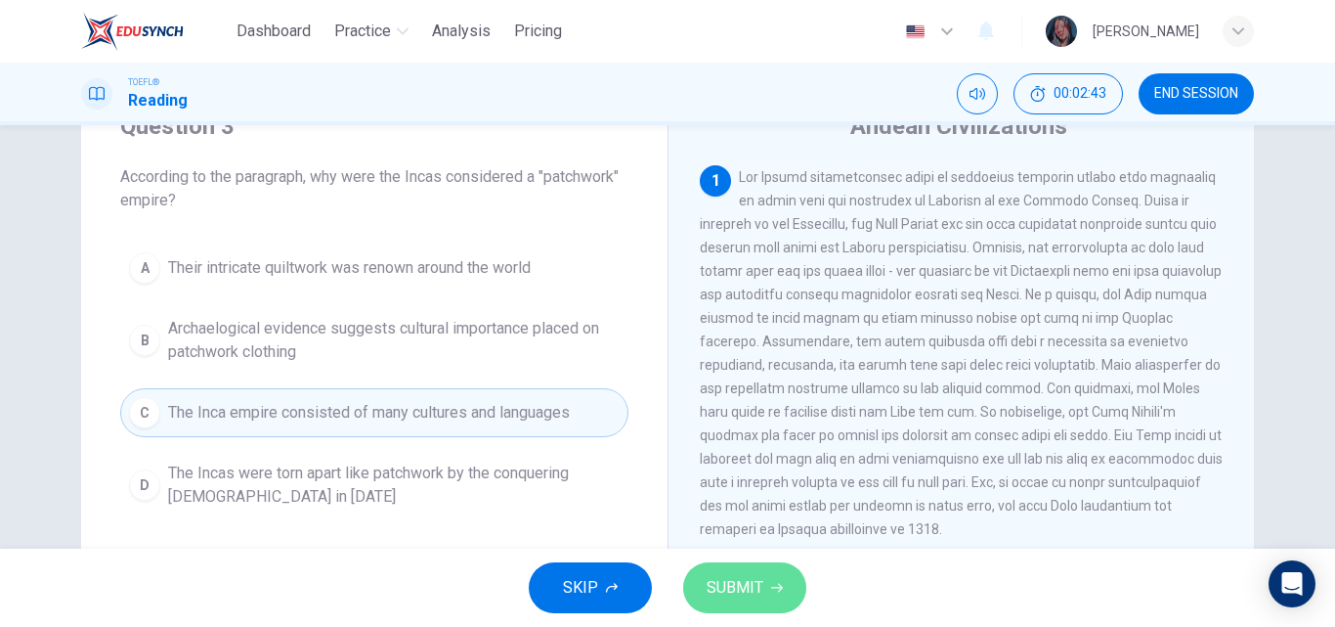
click at [739, 586] on span "SUBMIT" at bounding box center [735, 587] width 57 height 27
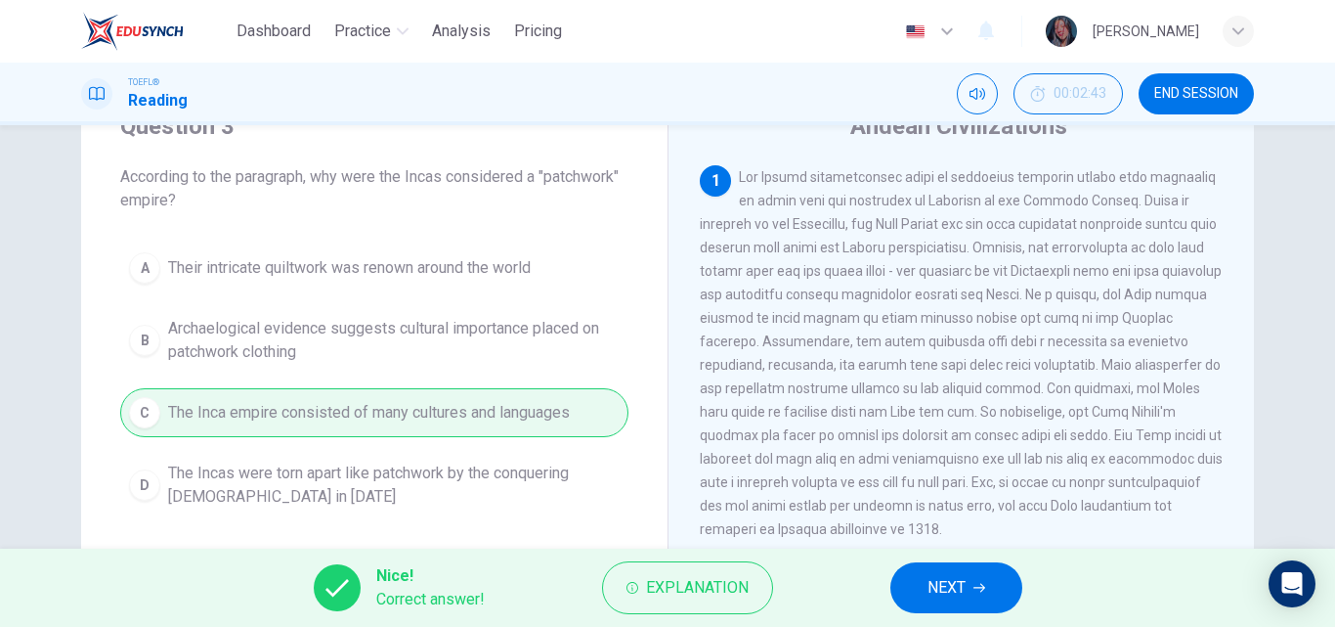
click at [493, 341] on div "A Their intricate quiltwork was renown around the world B Archaelogical evidenc…" at bounding box center [374, 380] width 508 height 274
click at [956, 575] on span "NEXT" at bounding box center [947, 587] width 38 height 27
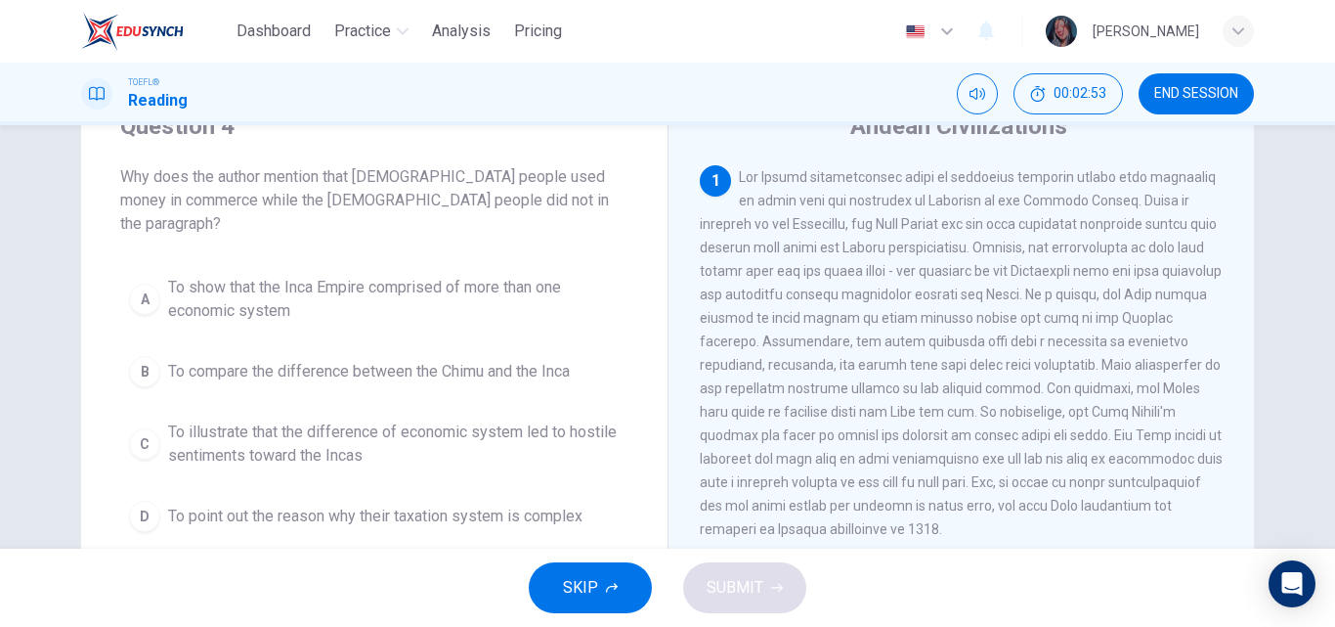
scroll to position [97, 0]
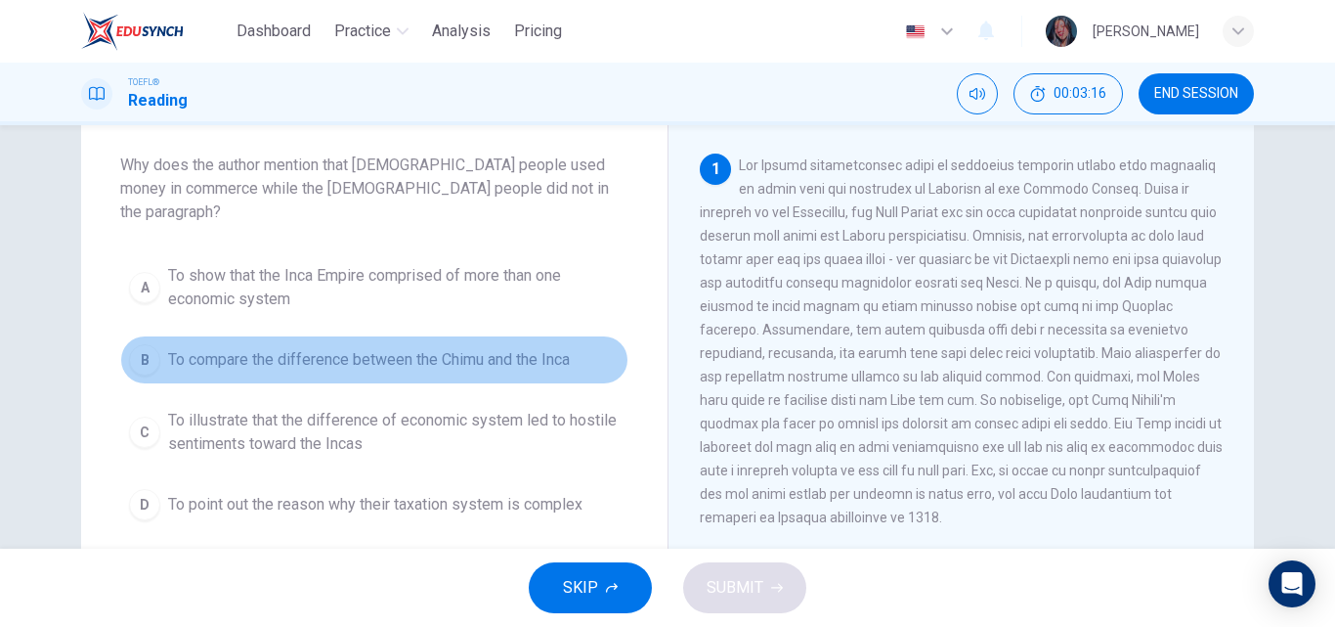
click at [387, 348] on span "To compare the difference between the Chimu and the Inca" at bounding box center [369, 359] width 402 height 23
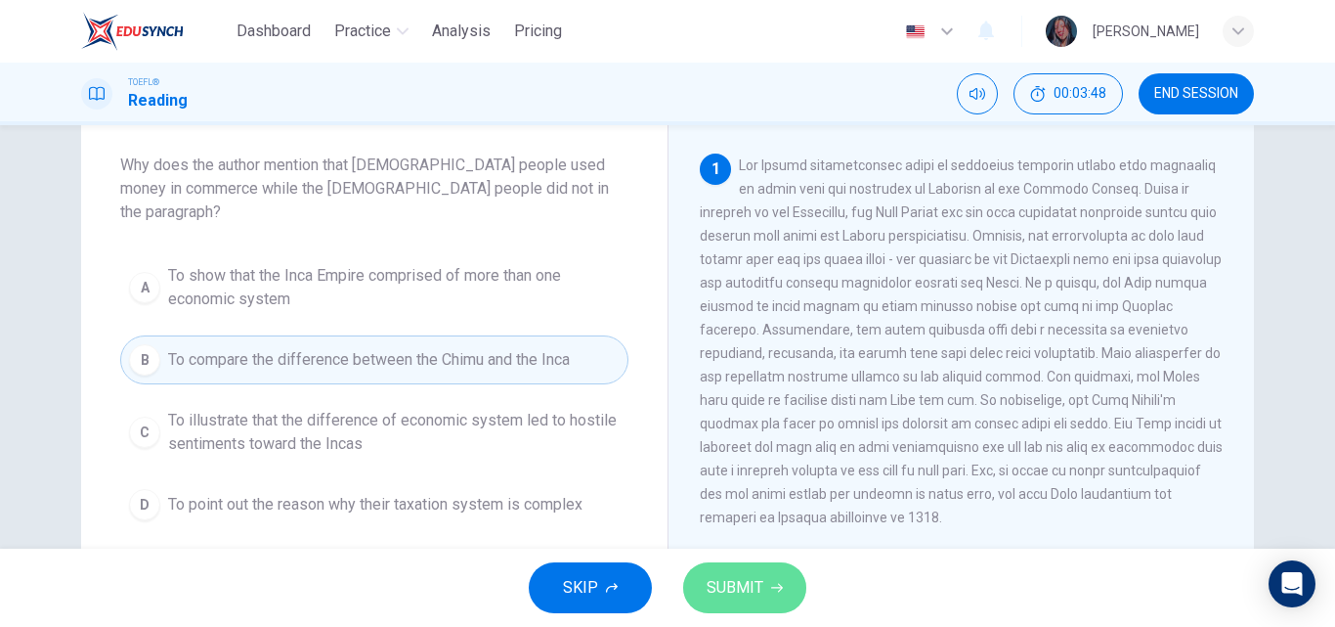
click at [701, 573] on button "SUBMIT" at bounding box center [744, 587] width 123 height 51
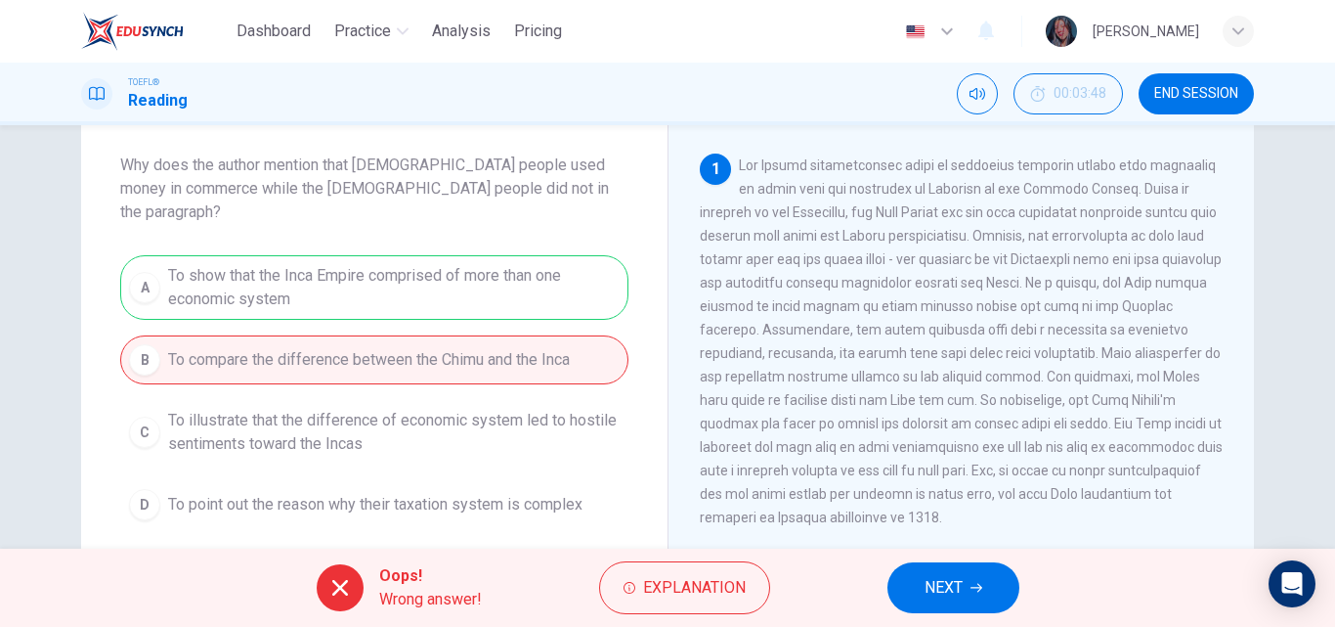
click at [434, 396] on div "A To show that the Inca Empire comprised of more than one economic system B To …" at bounding box center [374, 392] width 508 height 274
click at [956, 584] on span "NEXT" at bounding box center [944, 587] width 38 height 27
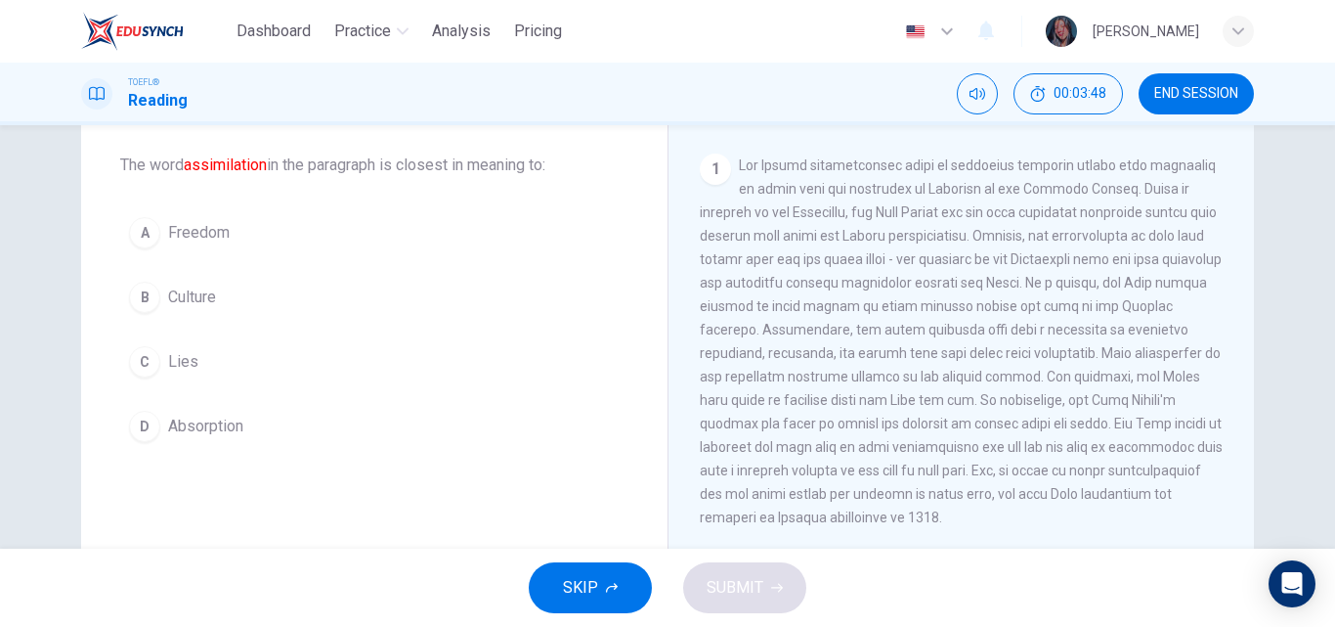
scroll to position [267, 0]
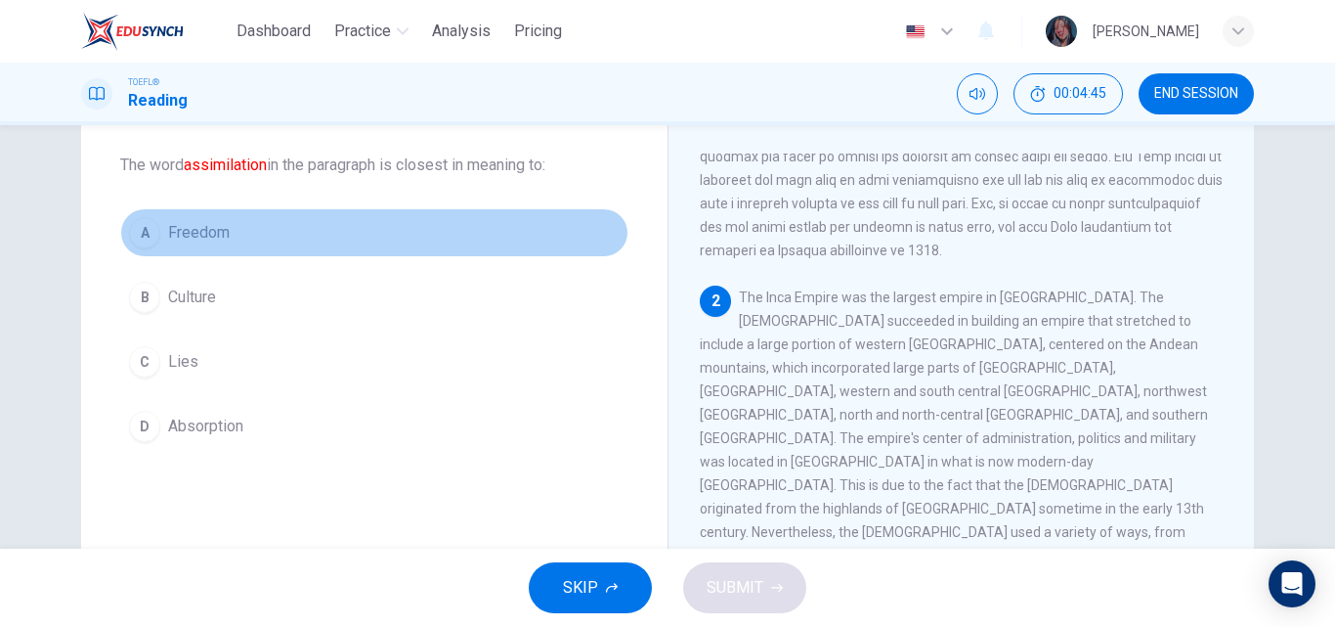
click at [254, 232] on button "A Freedom" at bounding box center [374, 232] width 508 height 49
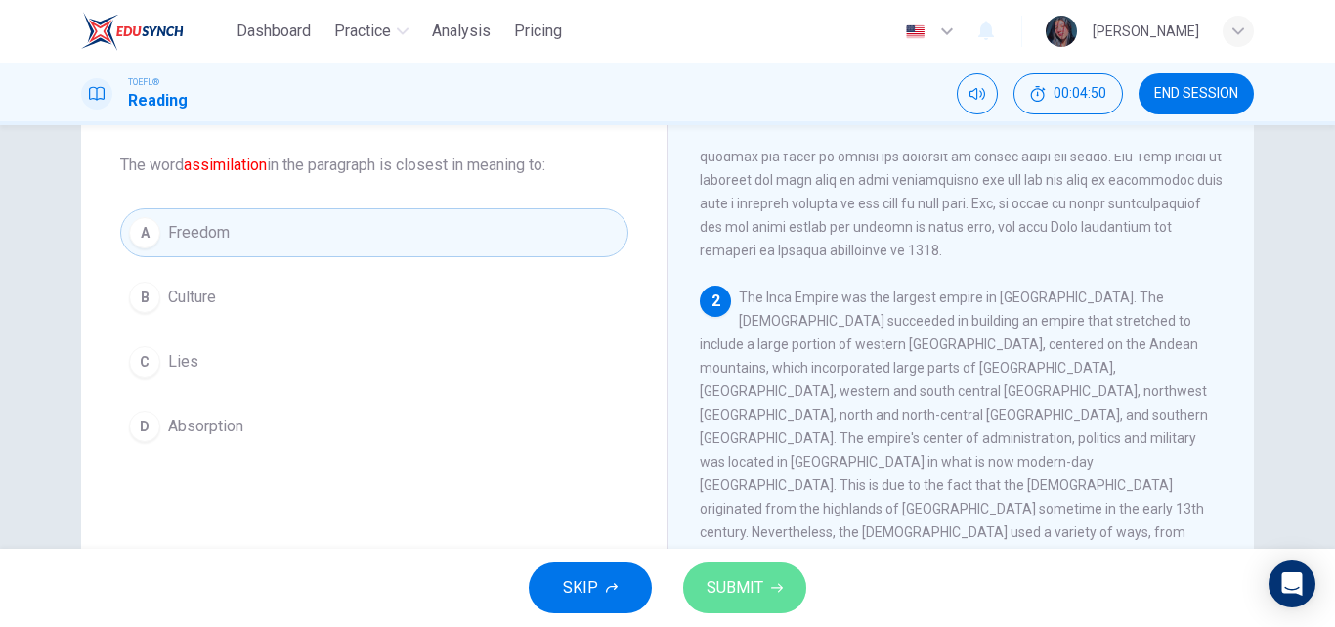
click at [729, 585] on span "SUBMIT" at bounding box center [735, 587] width 57 height 27
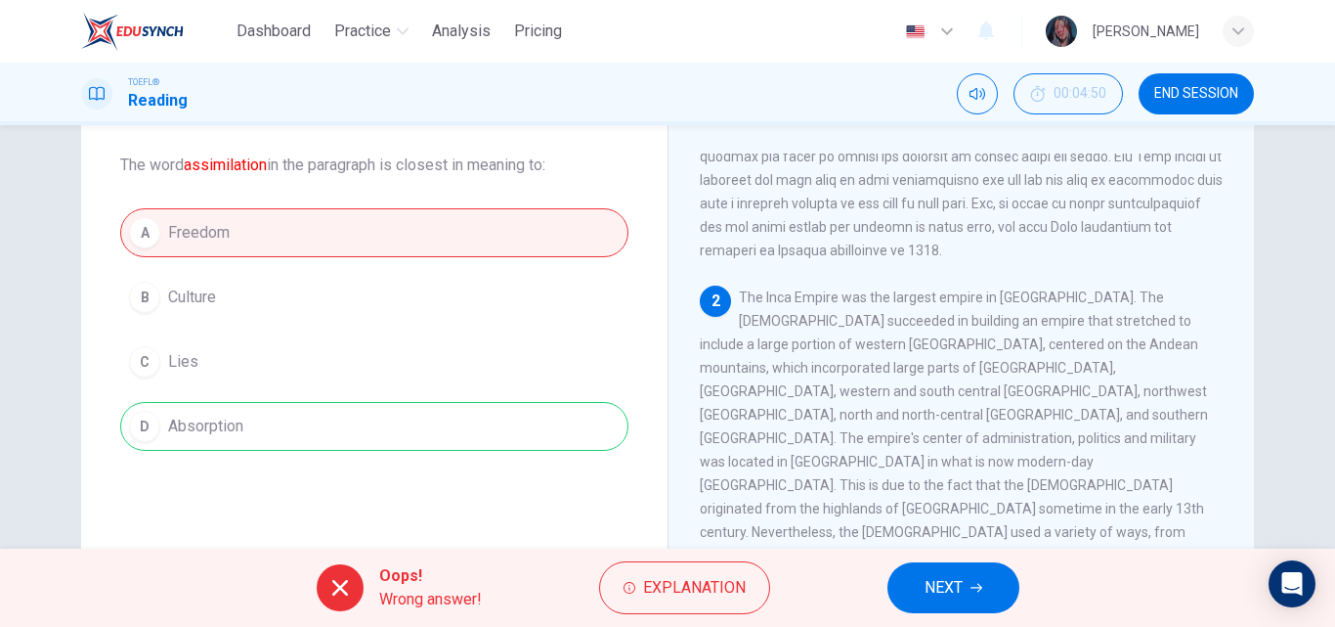
click at [356, 289] on div "A Freedom B Culture C Lies D Absorption" at bounding box center [374, 329] width 508 height 242
click at [992, 593] on button "NEXT" at bounding box center [954, 587] width 132 height 51
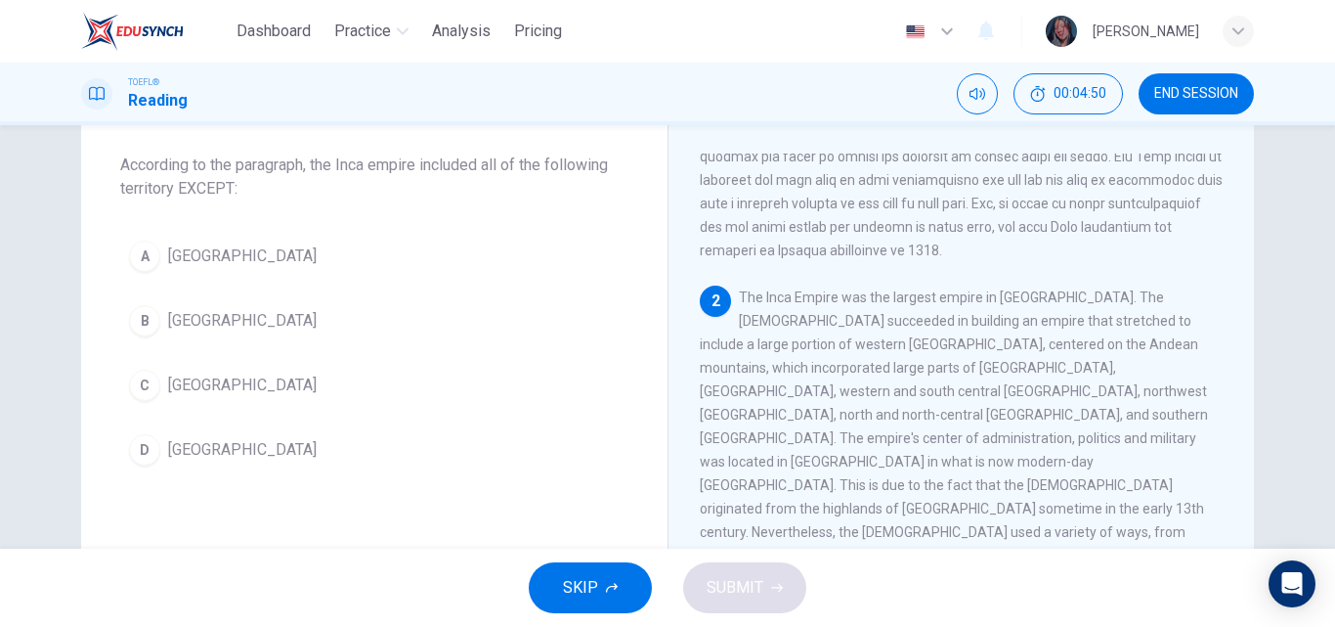
scroll to position [399, 0]
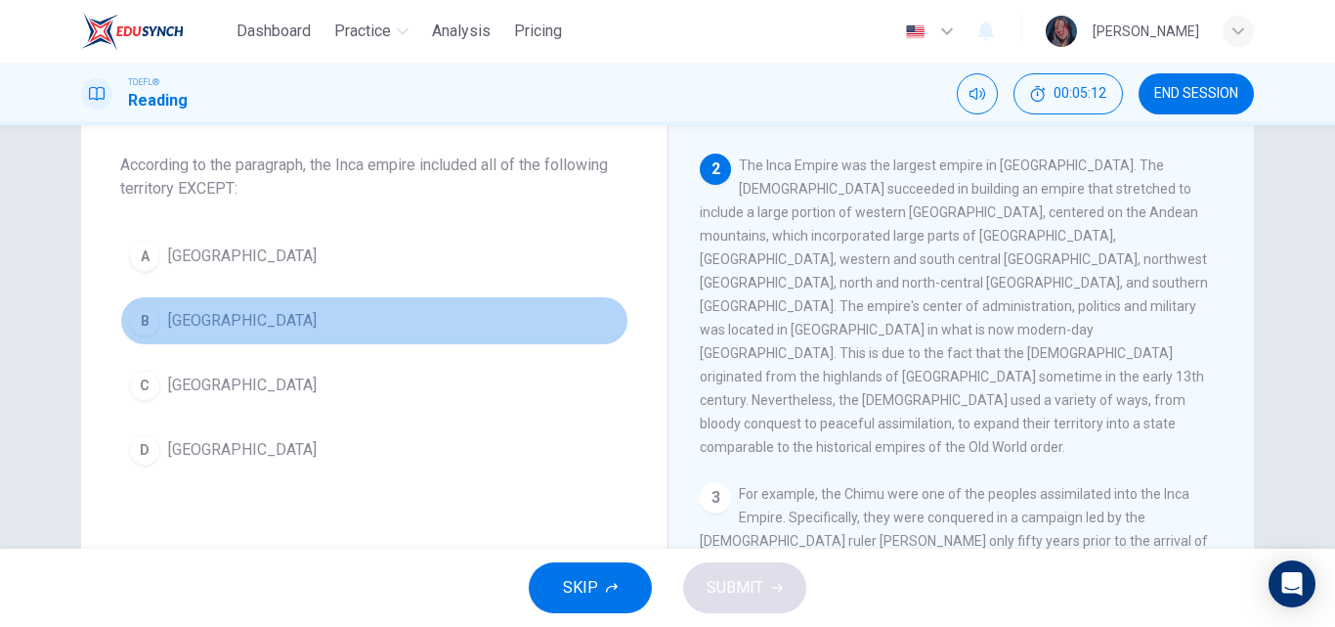
click at [362, 305] on button "B Brazil" at bounding box center [374, 320] width 508 height 49
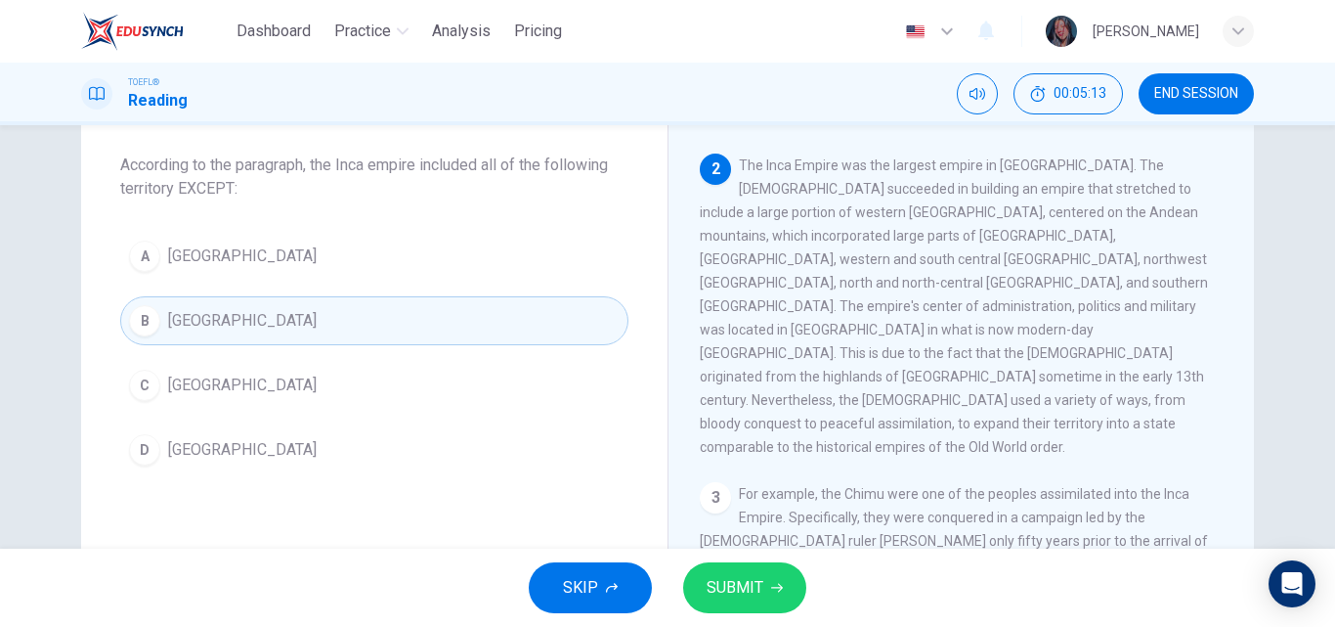
click at [740, 560] on div "SKIP SUBMIT" at bounding box center [667, 587] width 1335 height 78
click at [742, 565] on button "SUBMIT" at bounding box center [744, 587] width 123 height 51
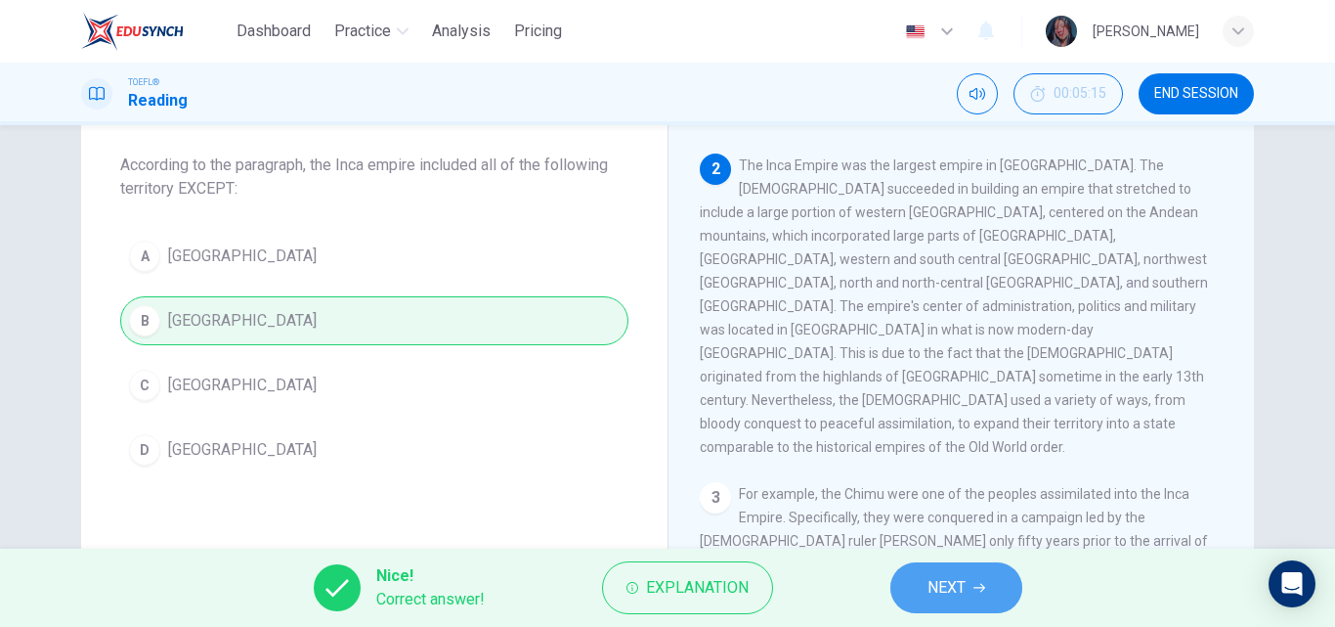
click at [957, 579] on span "NEXT" at bounding box center [947, 587] width 38 height 27
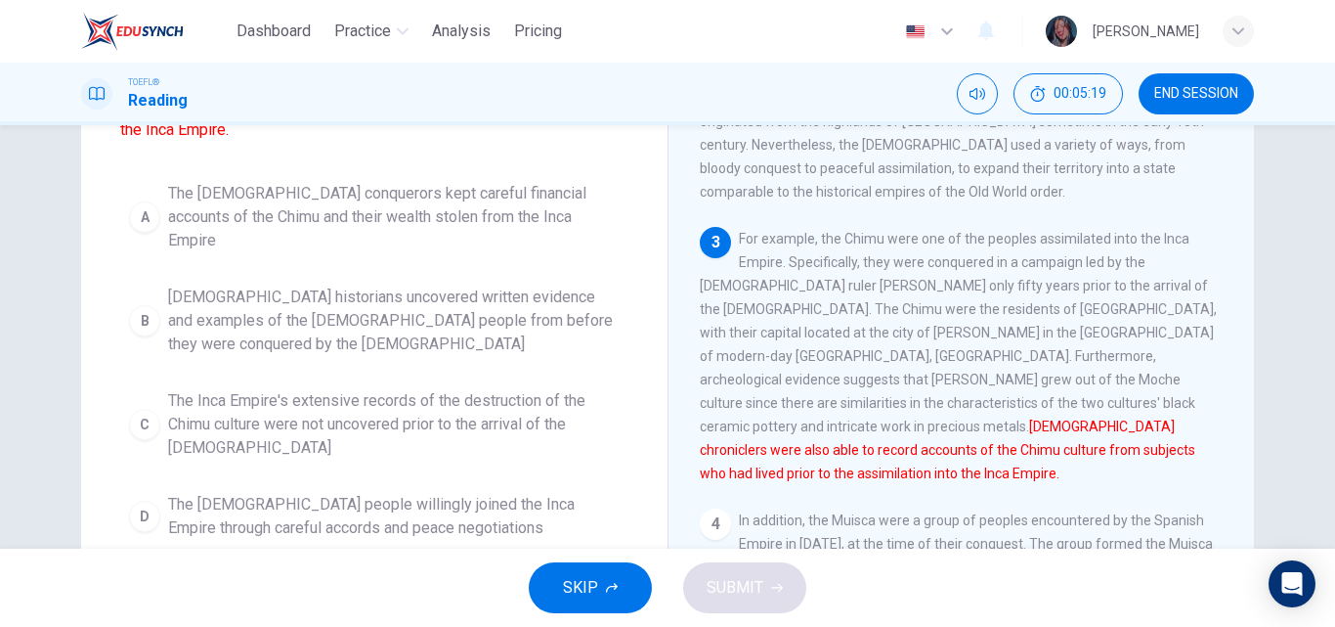
scroll to position [251, 0]
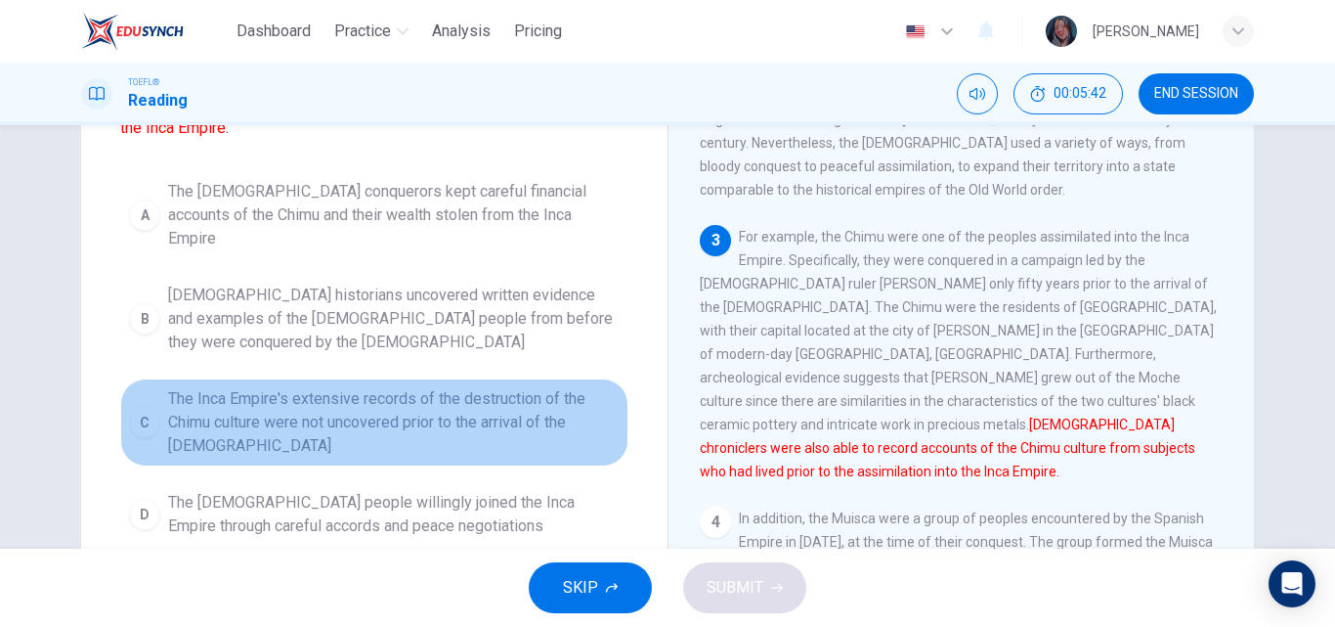
click at [328, 387] on span "The Inca Empire's extensive records of the destruction of the Chimu culture wer…" at bounding box center [394, 422] width 452 height 70
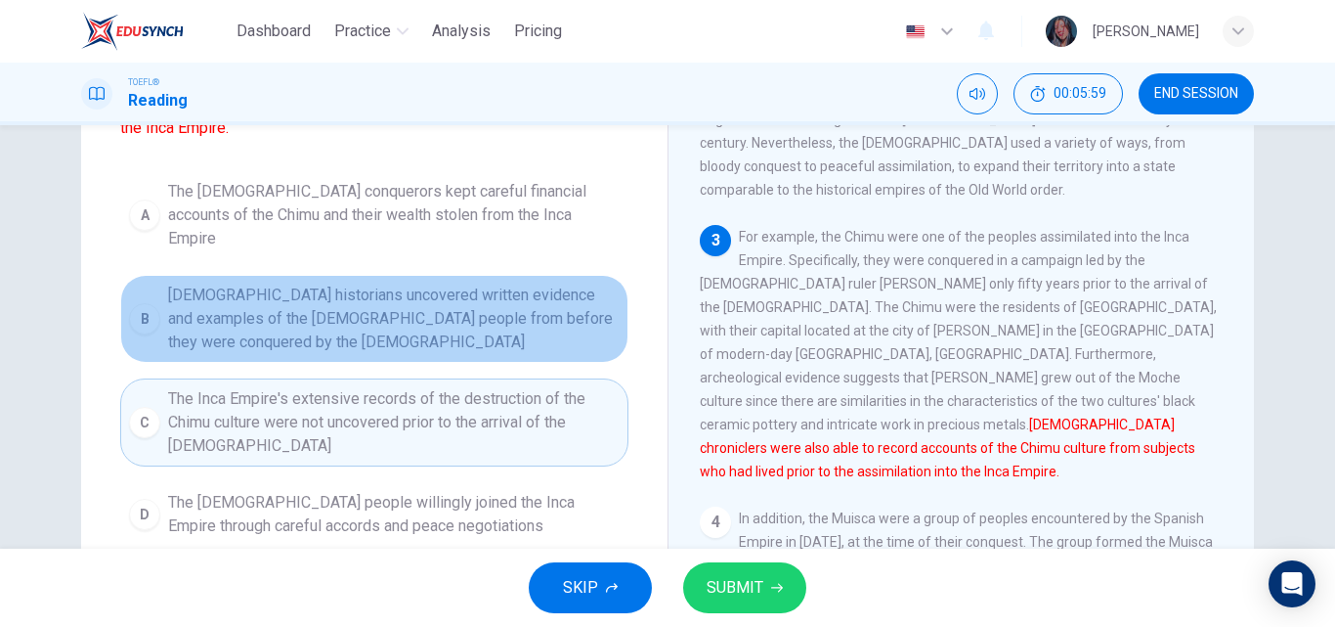
click at [416, 294] on span "Spanish historians uncovered written evidence and examples of the Chimu people …" at bounding box center [394, 318] width 452 height 70
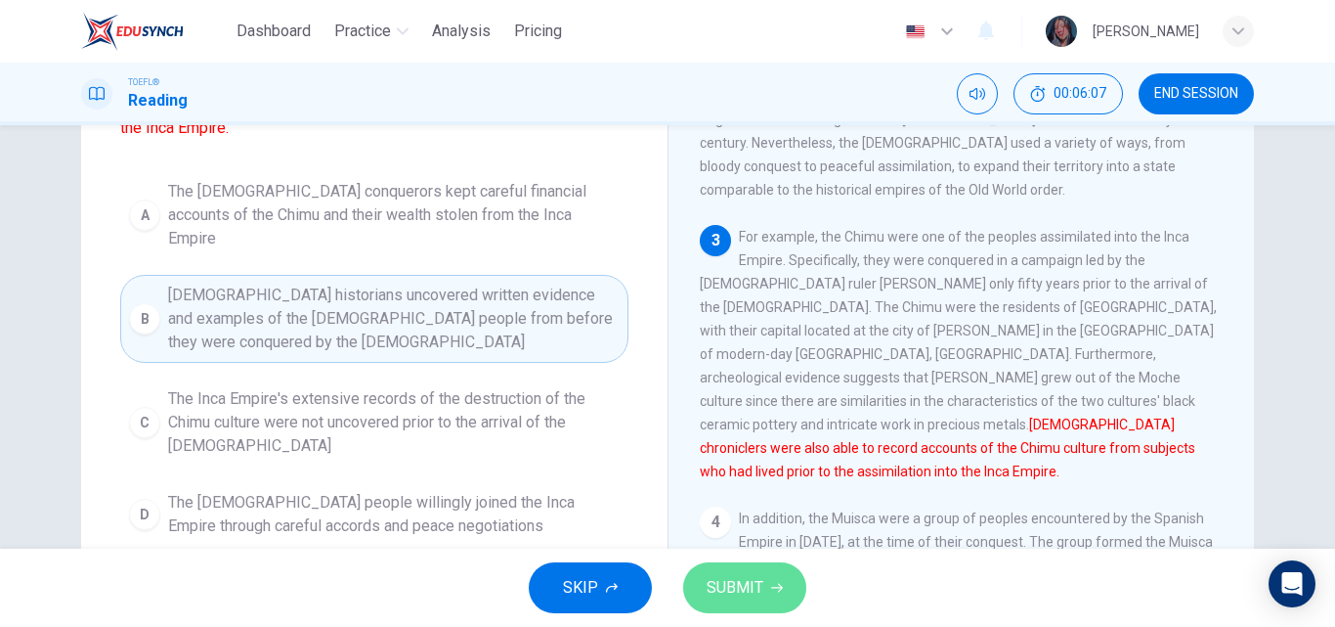
click at [748, 592] on span "SUBMIT" at bounding box center [735, 587] width 57 height 27
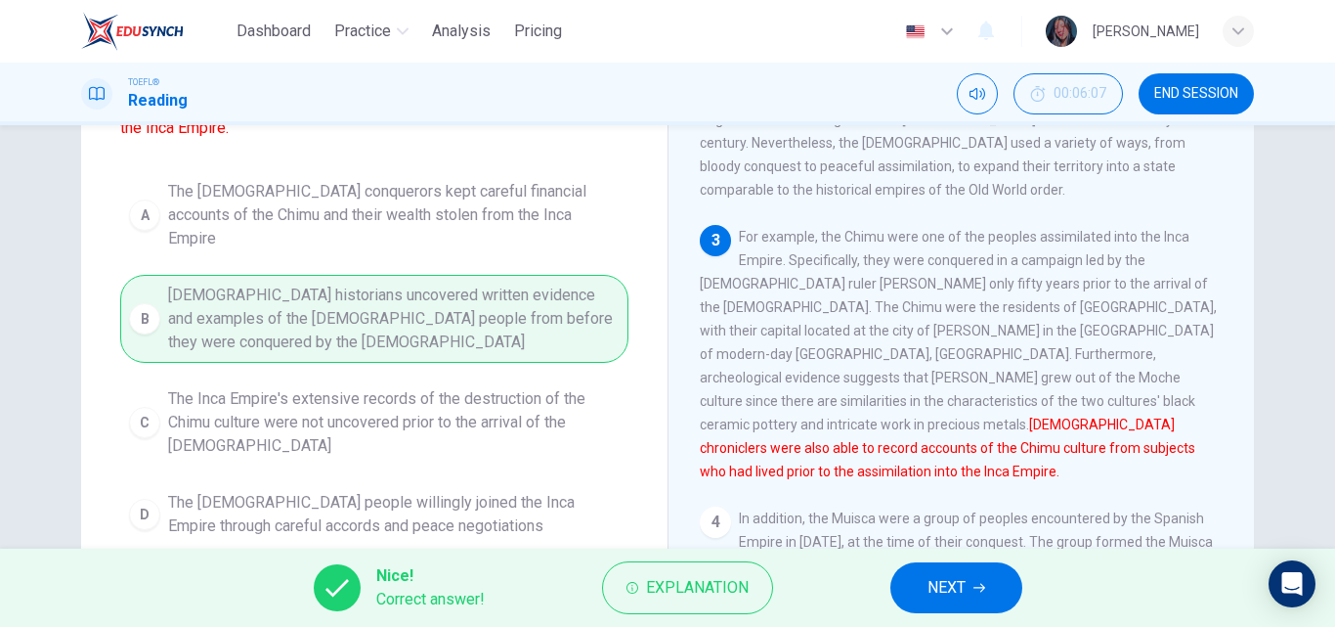
click at [377, 390] on div "A The Spanish conquerors kept careful financial accounts of the Chimu and their…" at bounding box center [374, 358] width 508 height 375
click at [967, 595] on button "NEXT" at bounding box center [956, 587] width 132 height 51
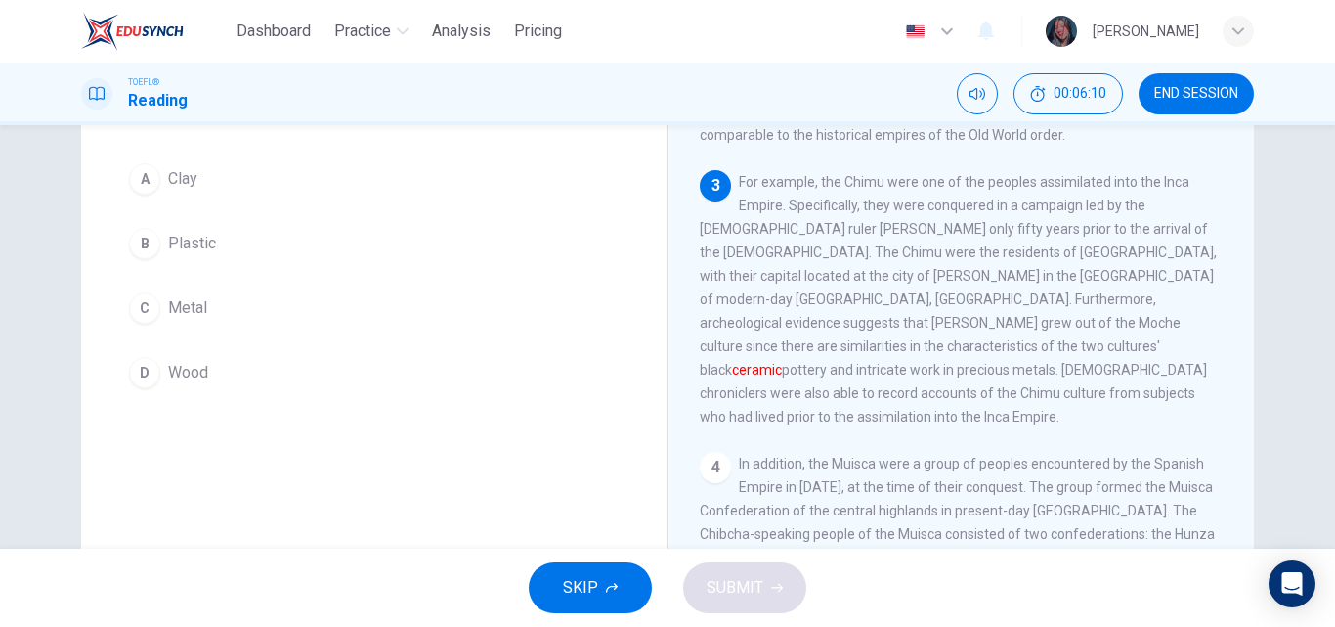
scroll to position [149, 0]
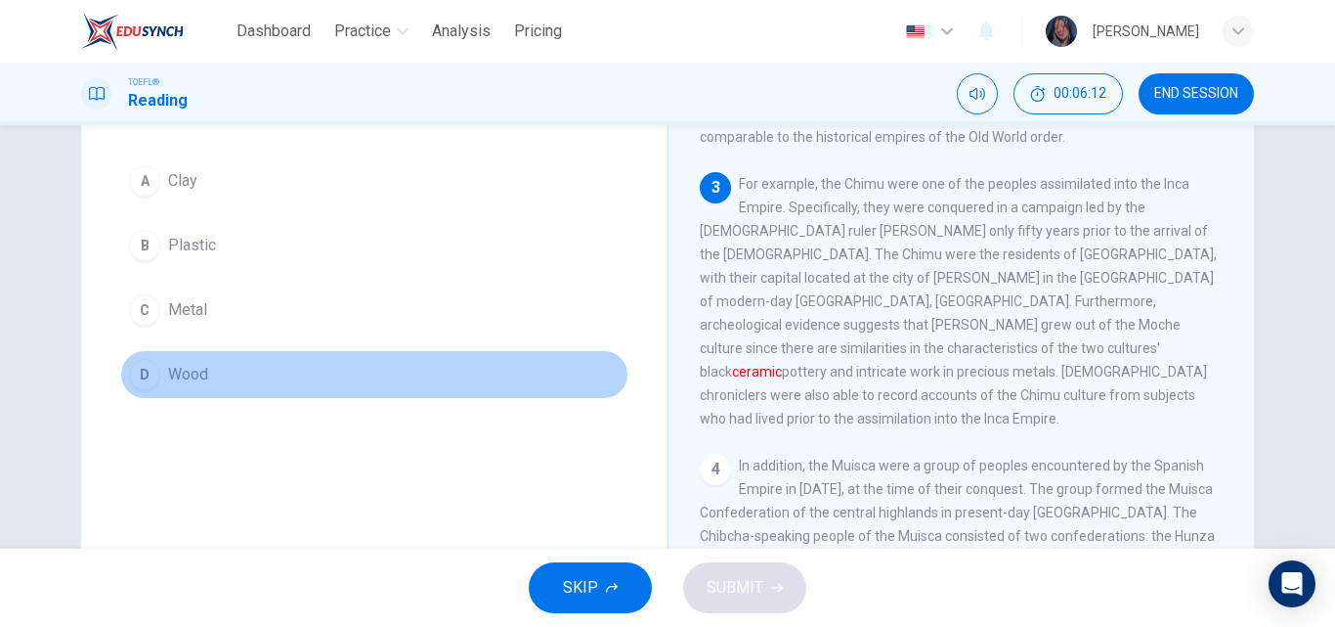
click at [239, 396] on button "D Wood" at bounding box center [374, 374] width 508 height 49
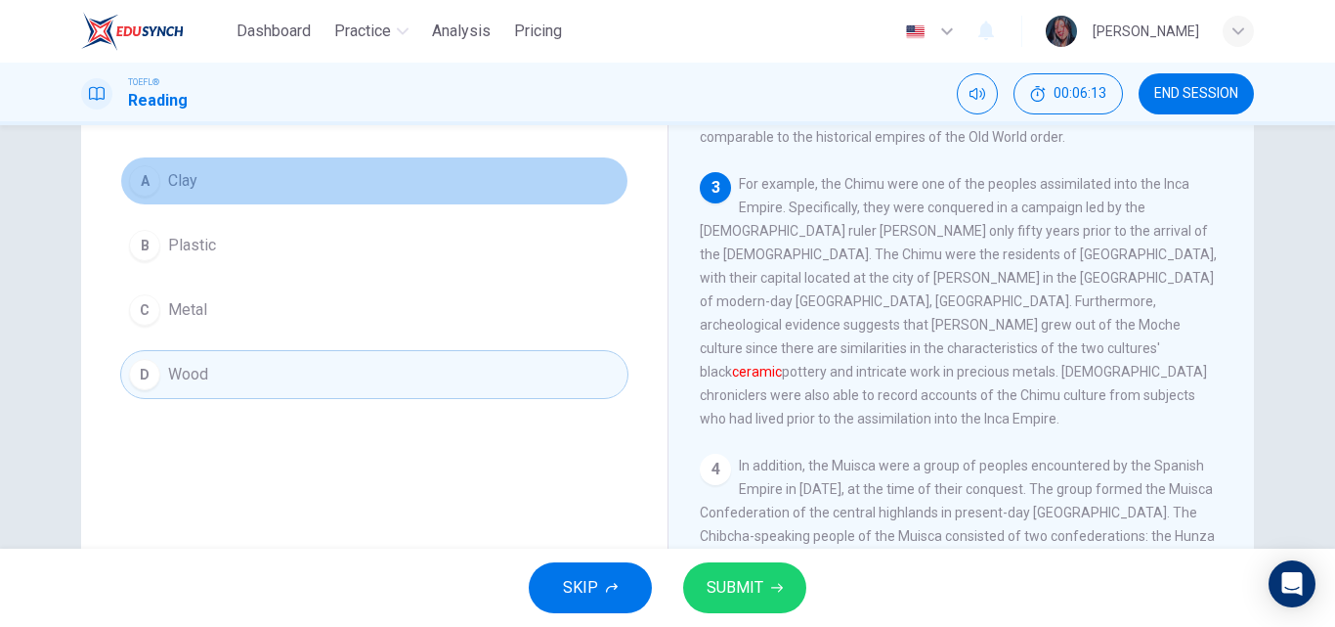
click at [219, 172] on button "A Clay" at bounding box center [374, 180] width 508 height 49
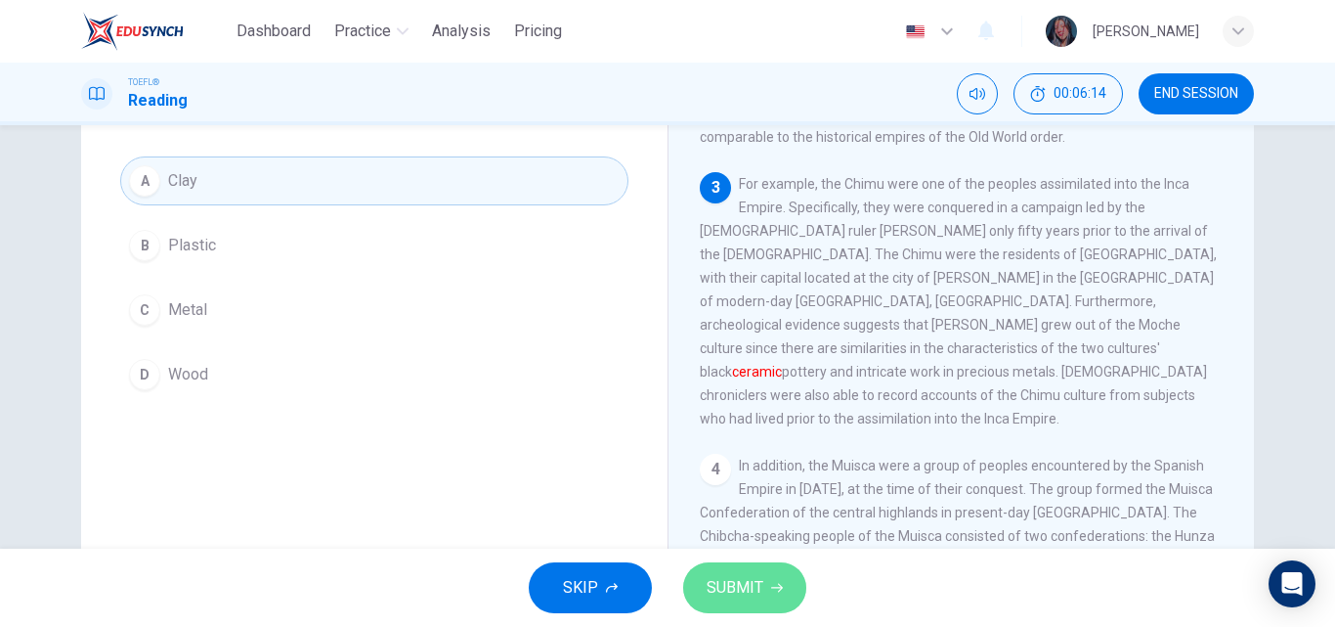
click at [750, 580] on span "SUBMIT" at bounding box center [735, 587] width 57 height 27
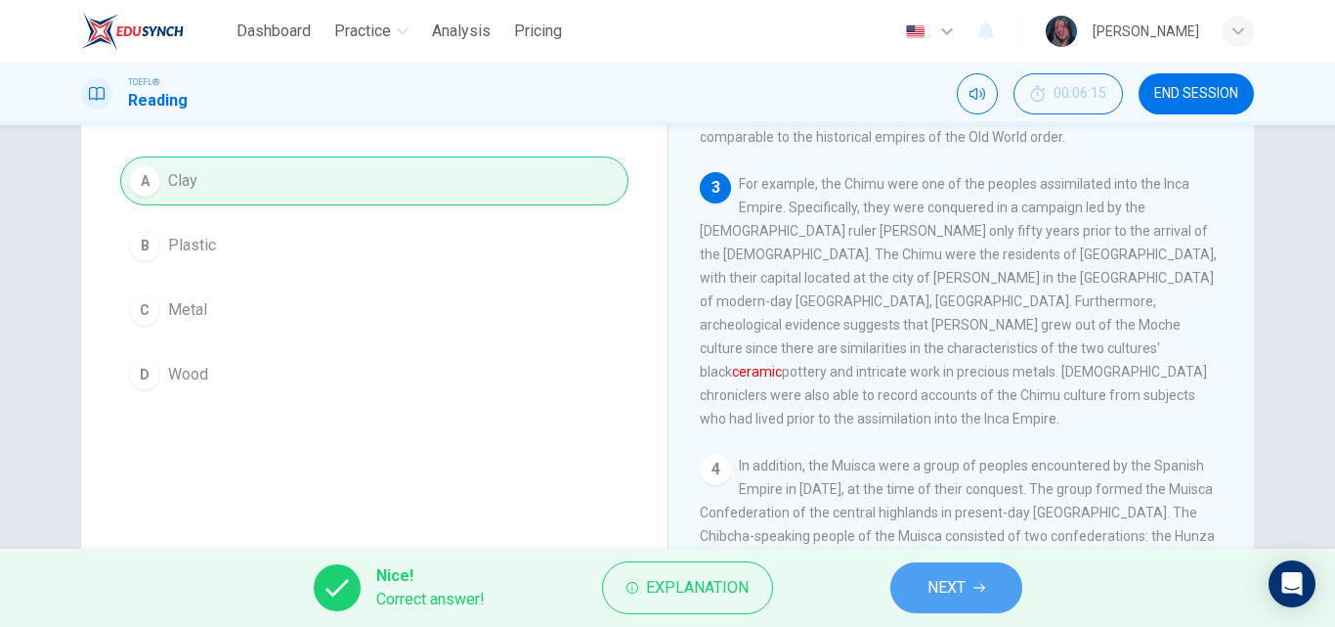
click at [928, 589] on span "NEXT" at bounding box center [947, 587] width 38 height 27
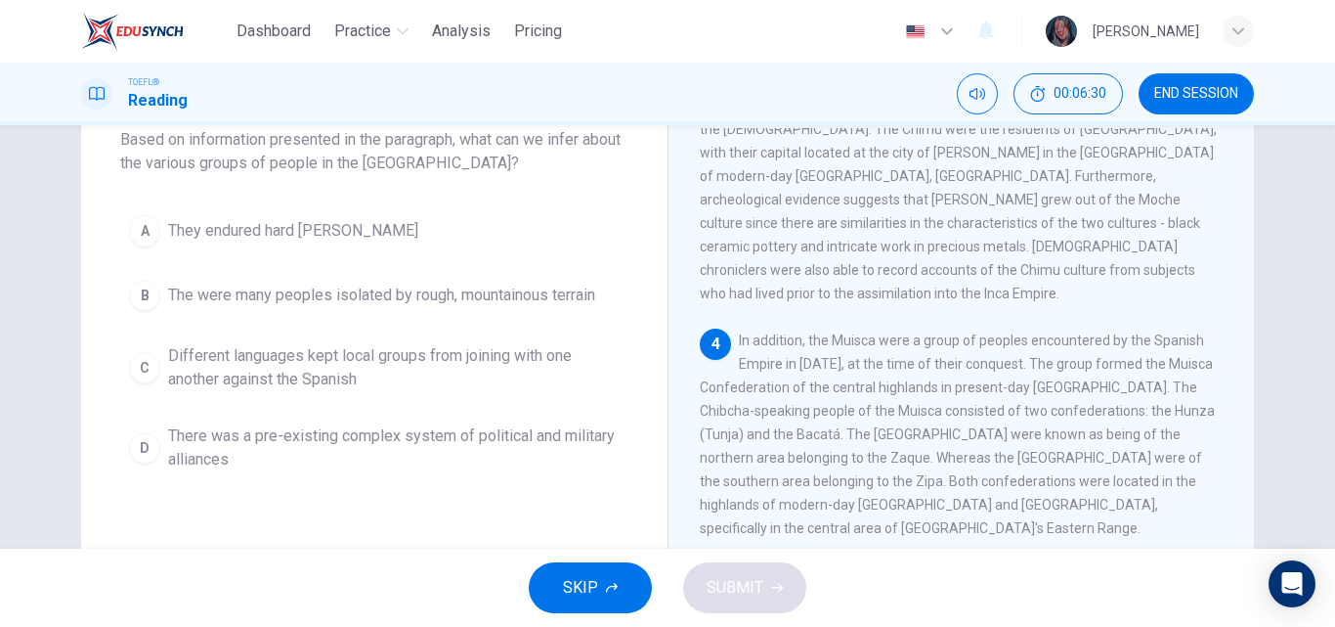
scroll to position [117, 0]
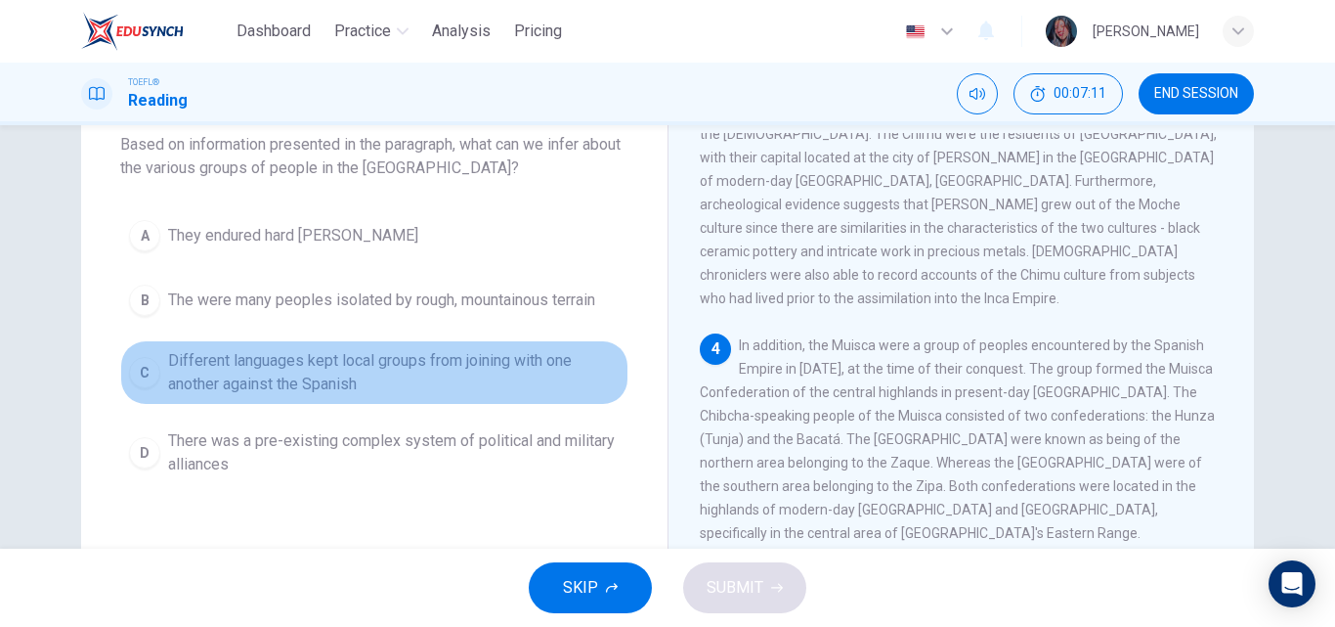
click at [489, 386] on span "Different languages kept local groups from joining with one another against the…" at bounding box center [394, 372] width 452 height 47
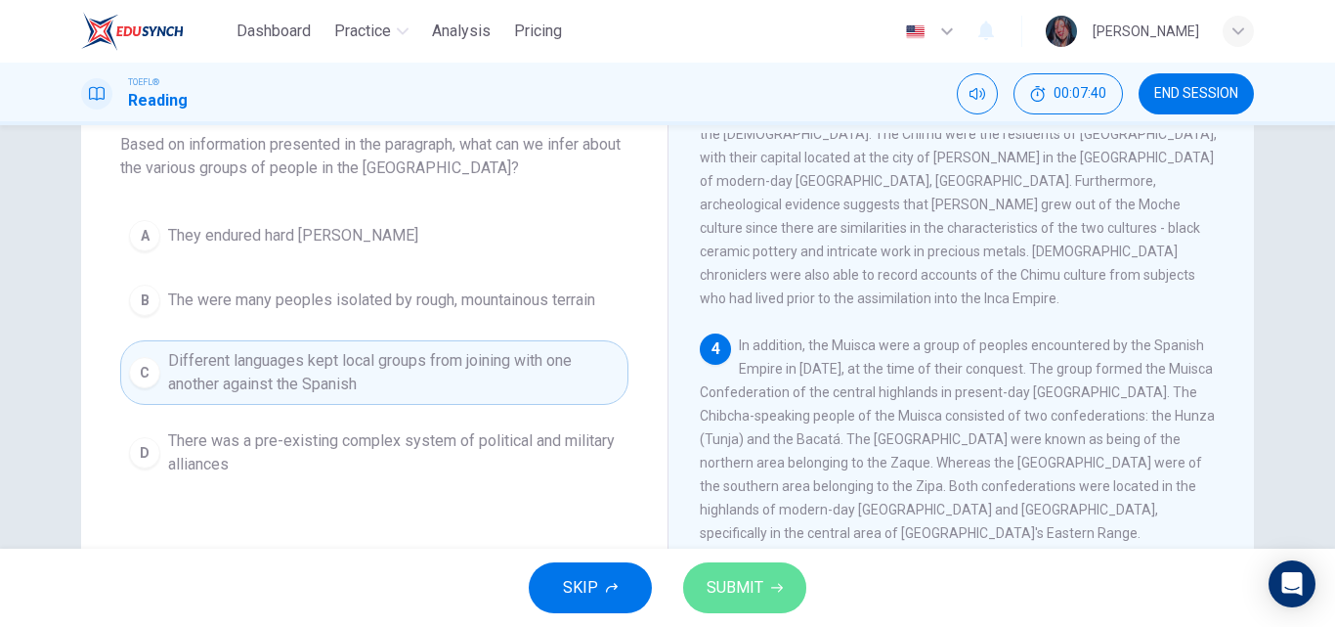
click at [772, 595] on button "SUBMIT" at bounding box center [744, 587] width 123 height 51
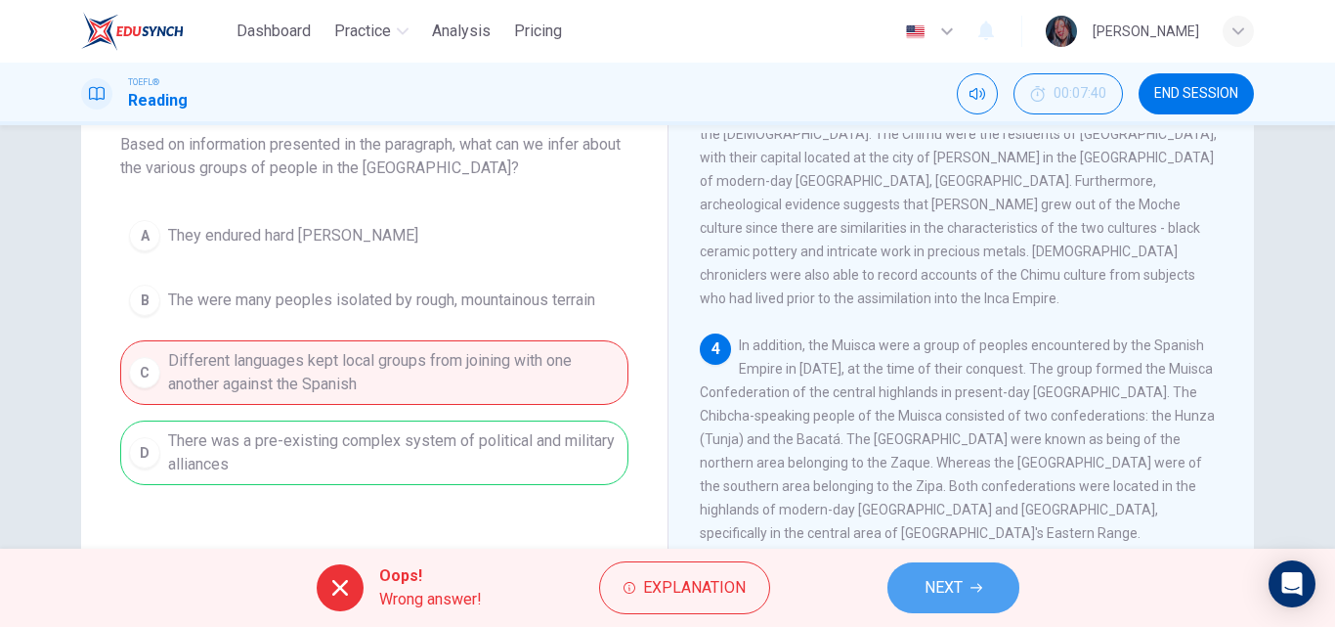
click at [933, 567] on button "NEXT" at bounding box center [954, 587] width 132 height 51
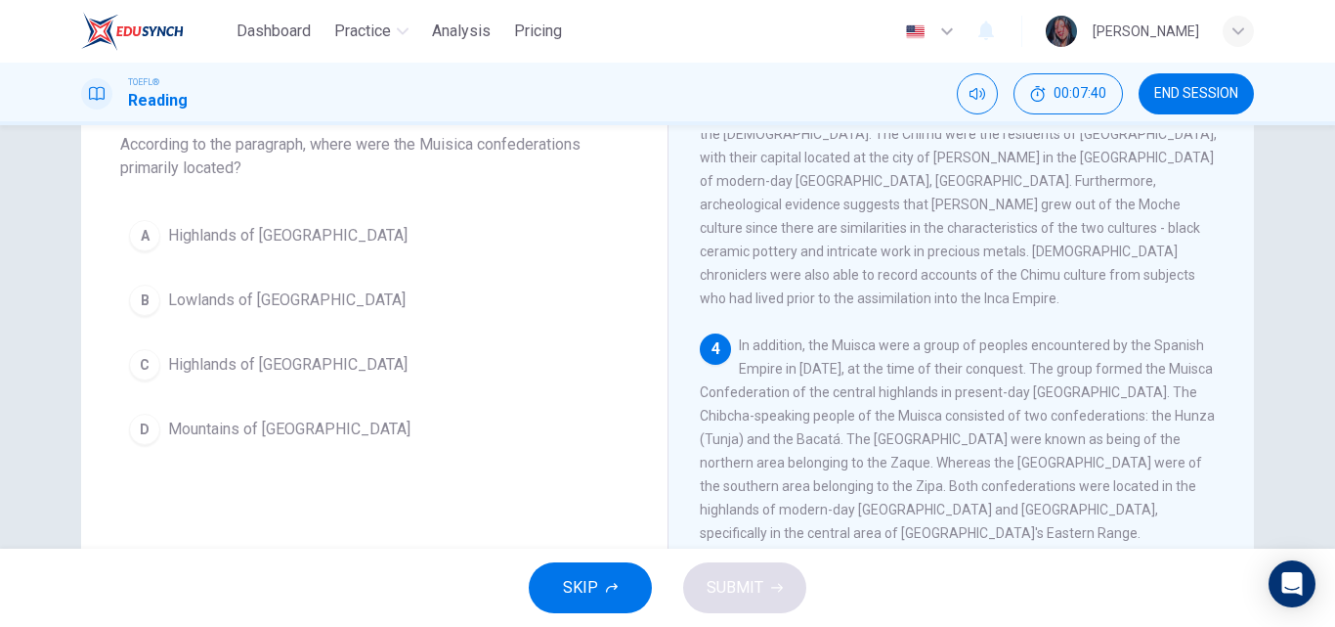
scroll to position [891, 0]
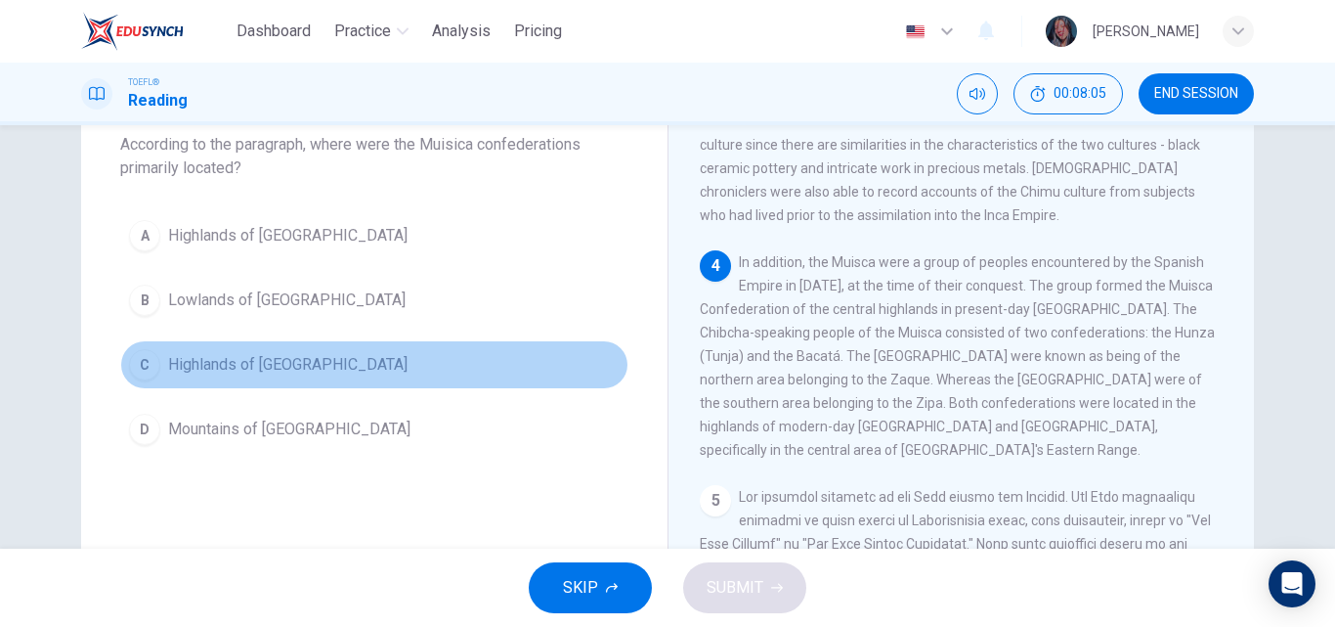
click at [271, 364] on span "Highlands of Colombia" at bounding box center [287, 364] width 239 height 23
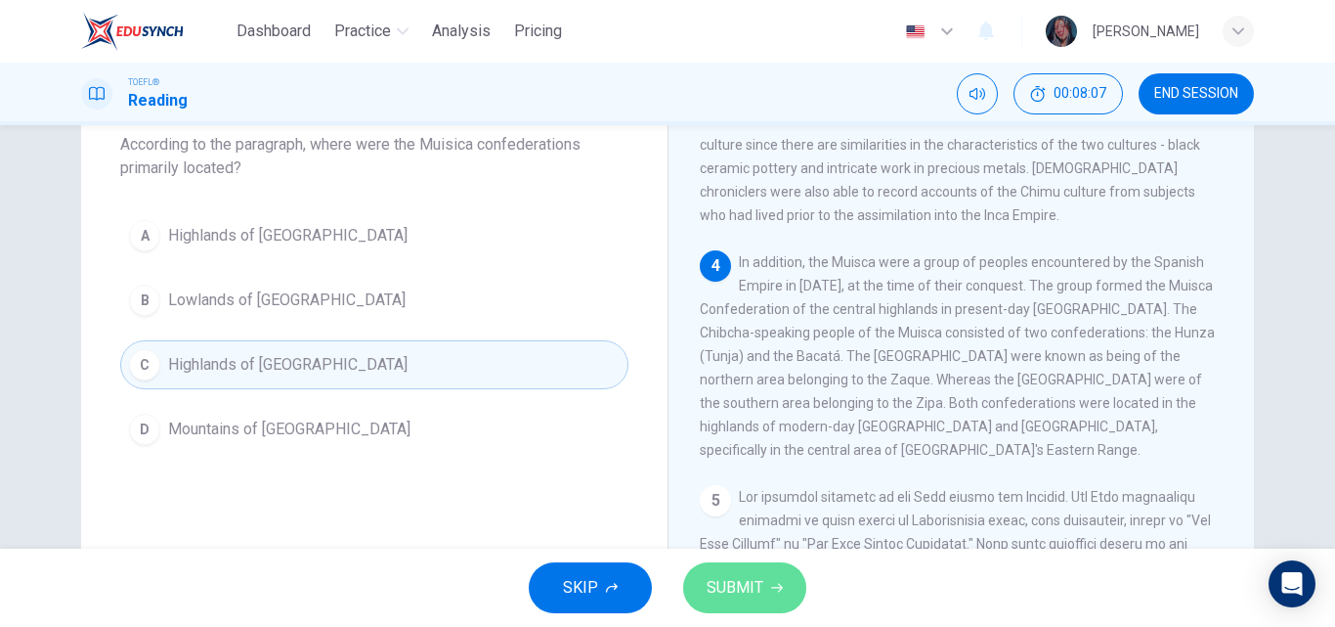
click at [764, 574] on button "SUBMIT" at bounding box center [744, 587] width 123 height 51
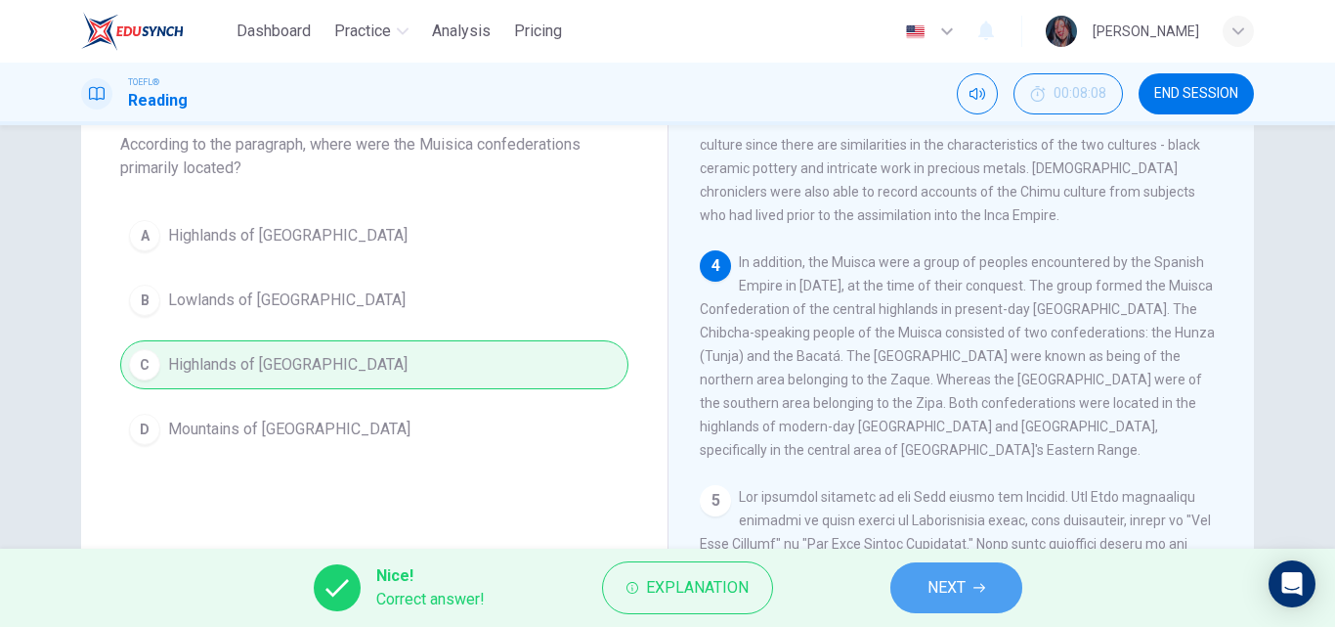
click at [904, 594] on button "NEXT" at bounding box center [956, 587] width 132 height 51
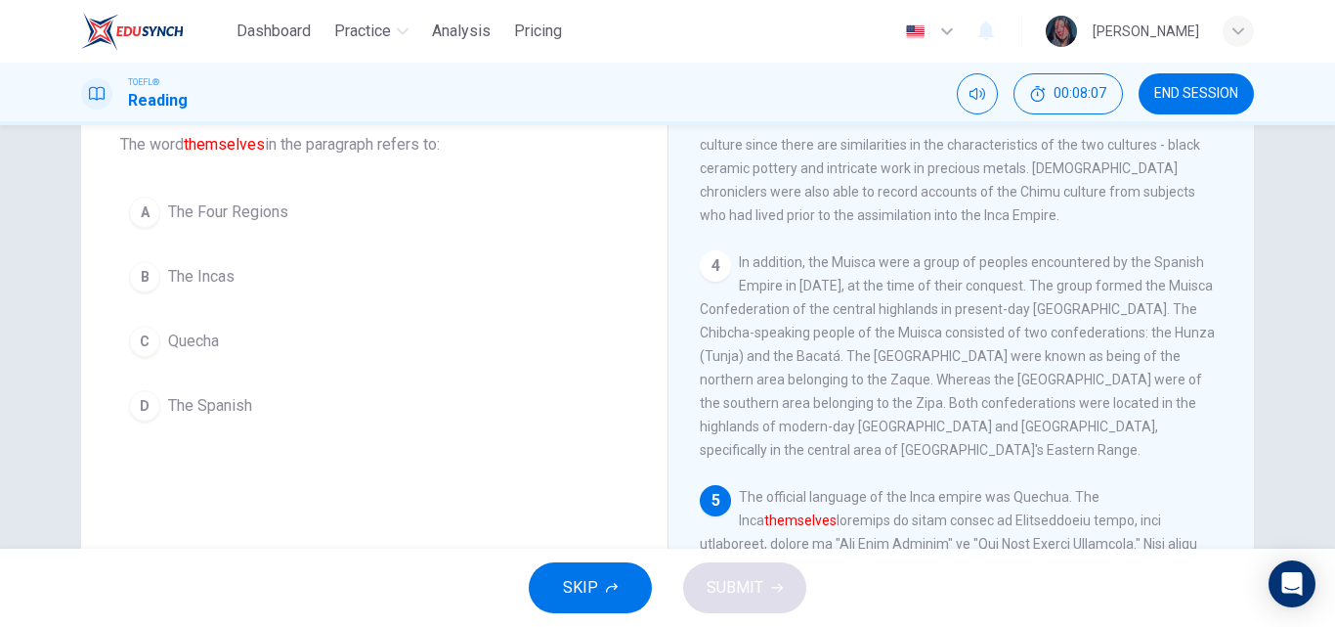
scroll to position [916, 0]
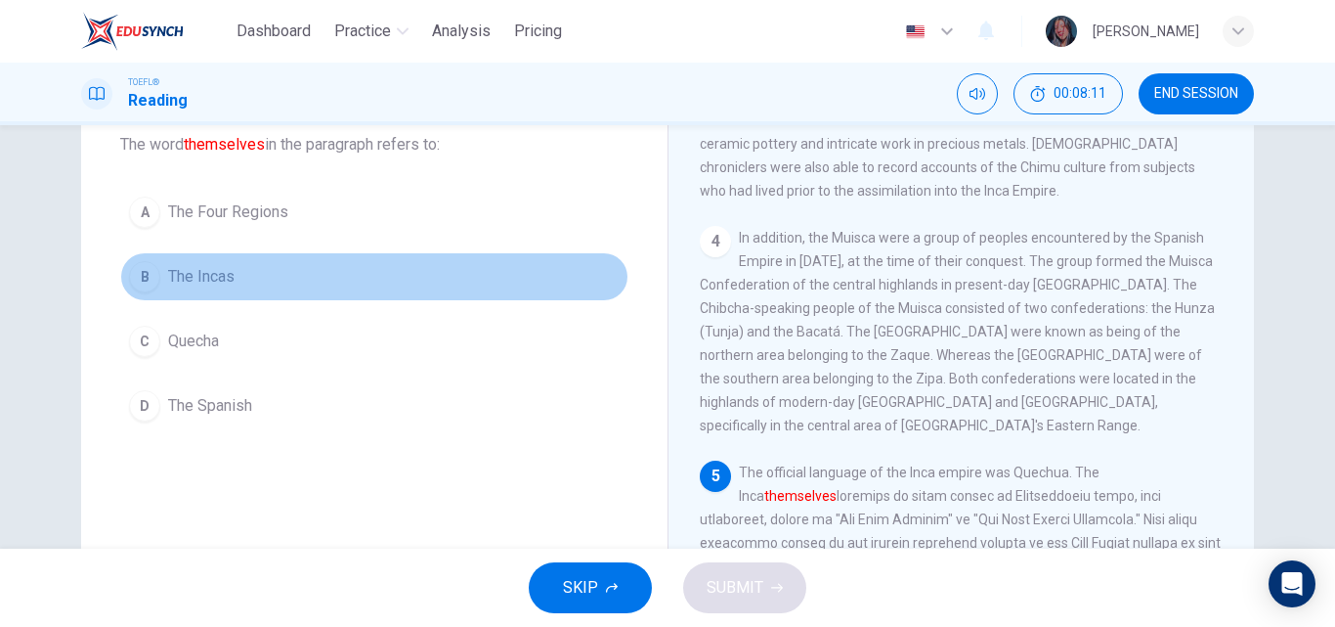
click at [354, 263] on button "B The Incas" at bounding box center [374, 276] width 508 height 49
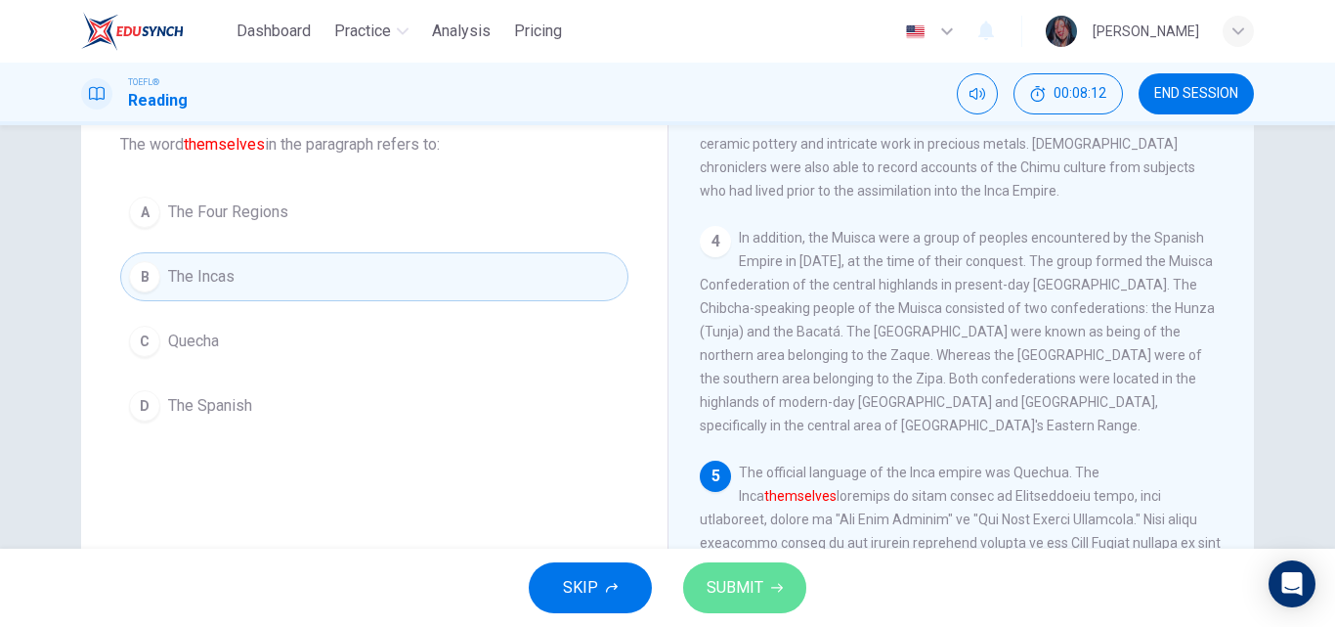
click at [729, 587] on span "SUBMIT" at bounding box center [735, 587] width 57 height 27
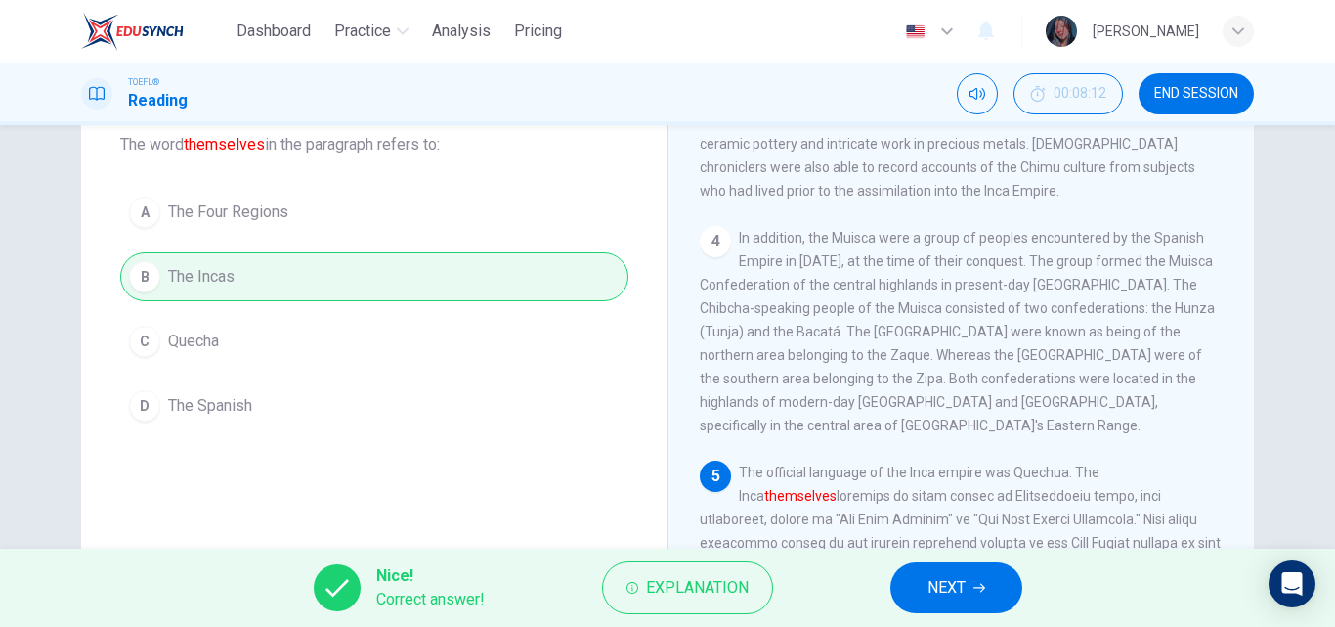
click at [885, 581] on div "Nice! Correct answer! Explanation NEXT" at bounding box center [667, 587] width 1335 height 78
click at [912, 581] on button "NEXT" at bounding box center [956, 587] width 132 height 51
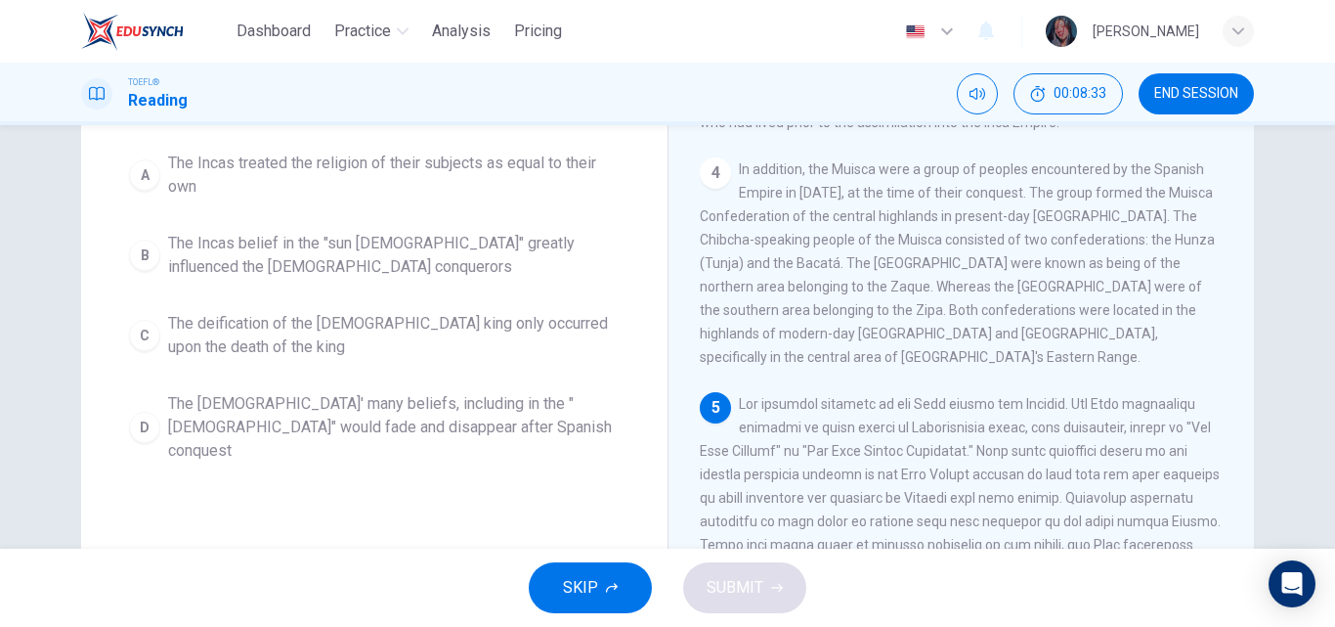
scroll to position [192, 0]
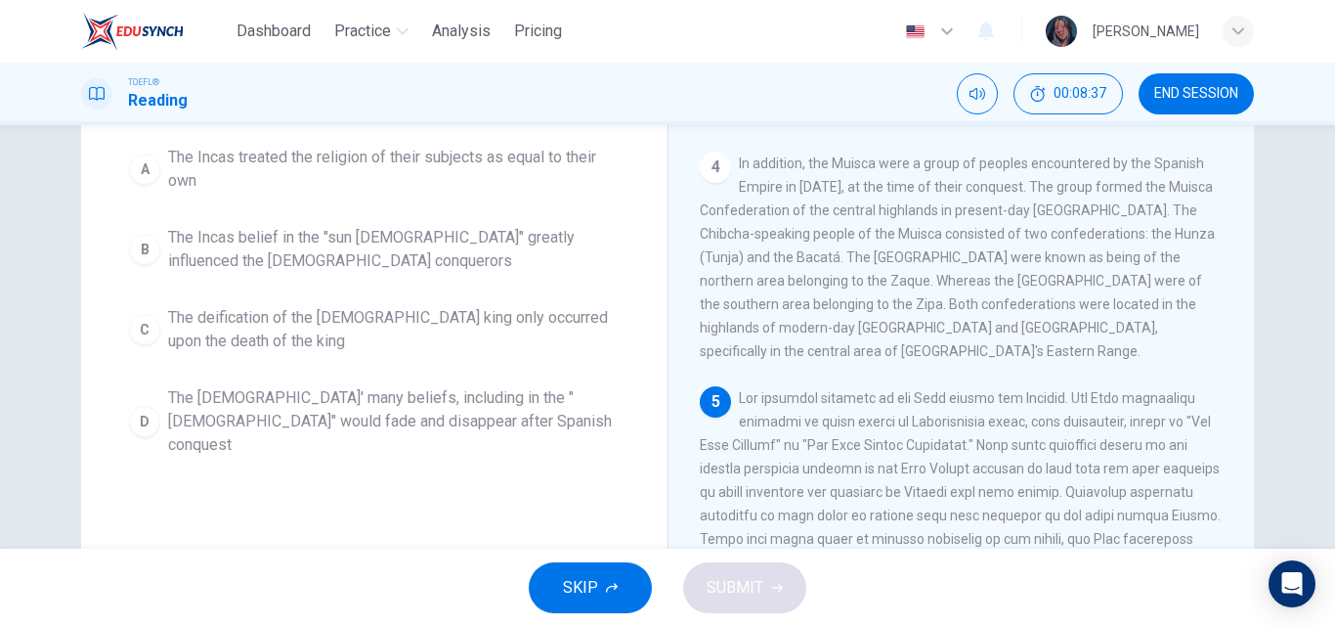
click at [301, 423] on span "The Incas' many beliefs, including in the "sun god" would fade and disappear af…" at bounding box center [394, 421] width 452 height 70
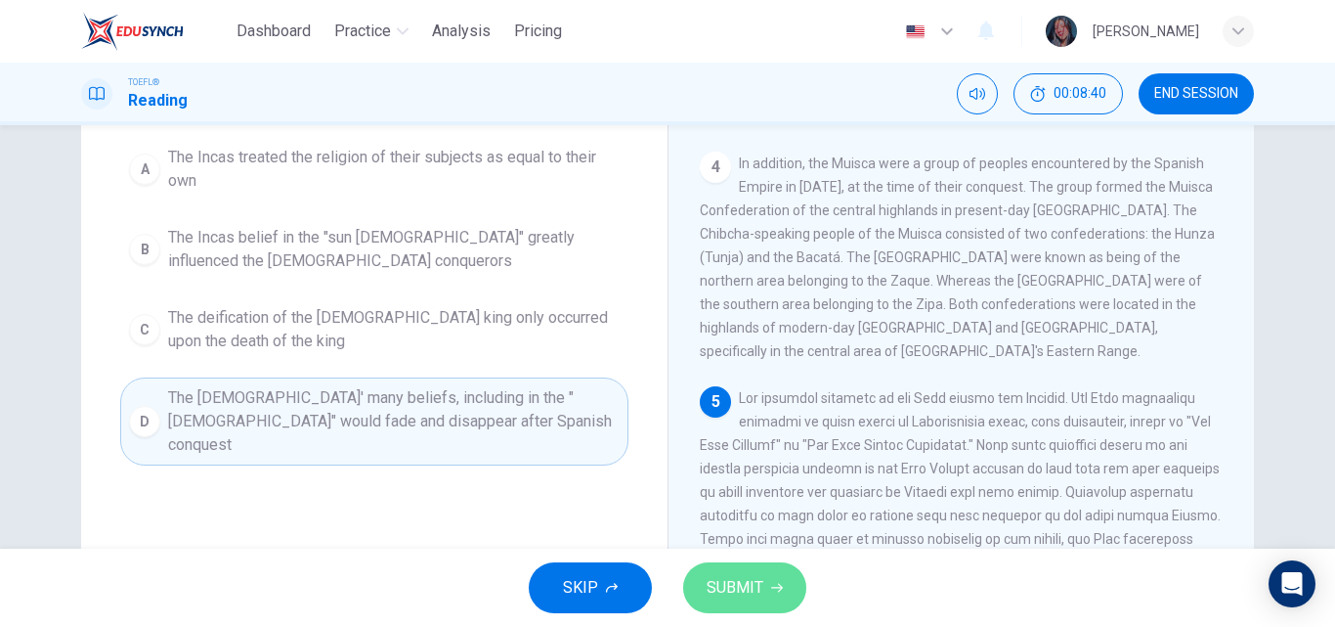
click at [746, 564] on button "SUBMIT" at bounding box center [744, 587] width 123 height 51
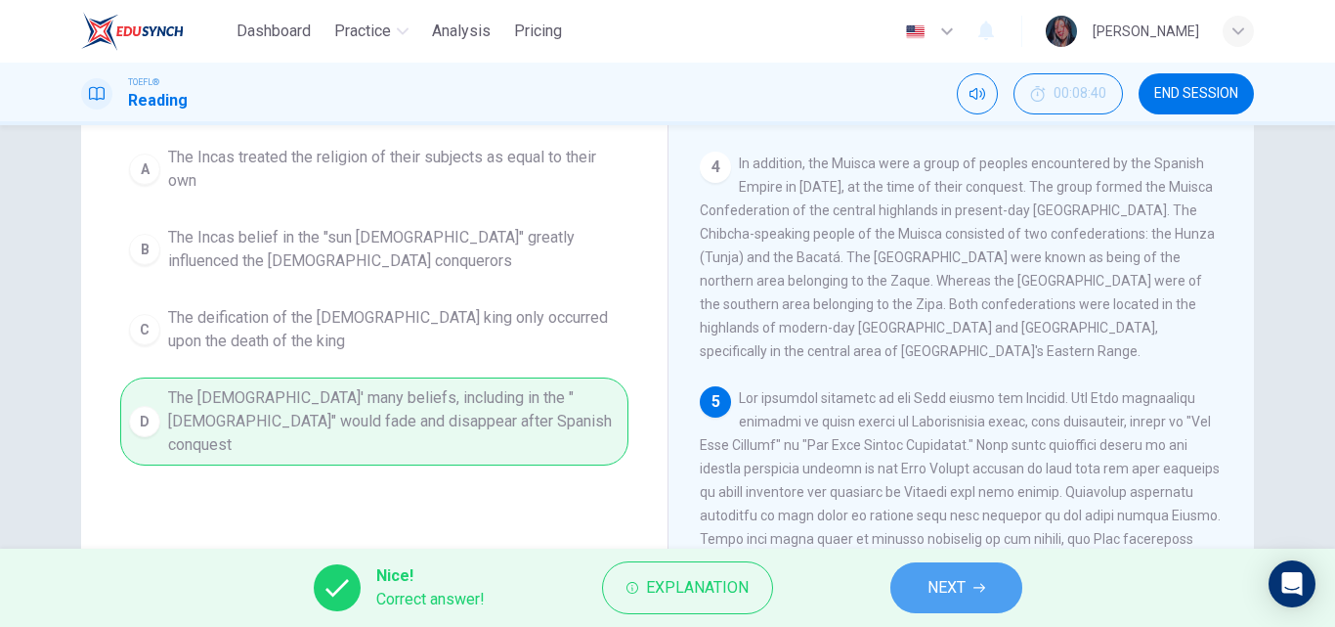
click at [958, 601] on button "NEXT" at bounding box center [956, 587] width 132 height 51
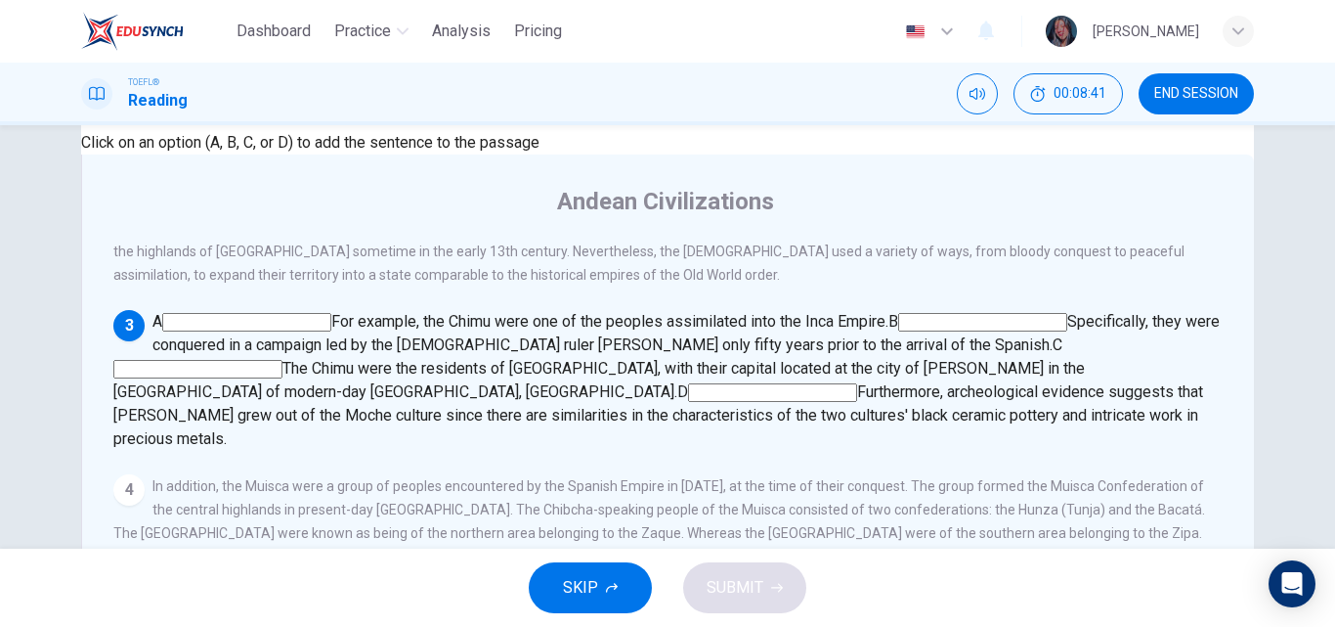
scroll to position [177, 0]
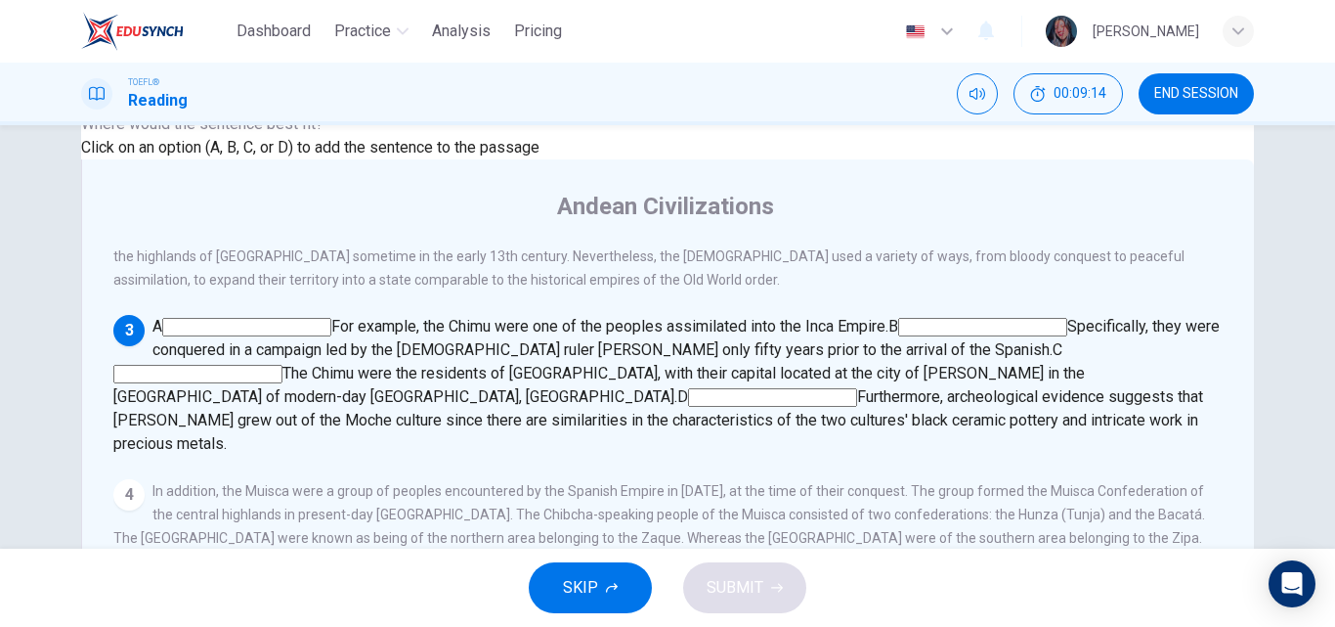
click at [282, 365] on input at bounding box center [197, 374] width 169 height 19
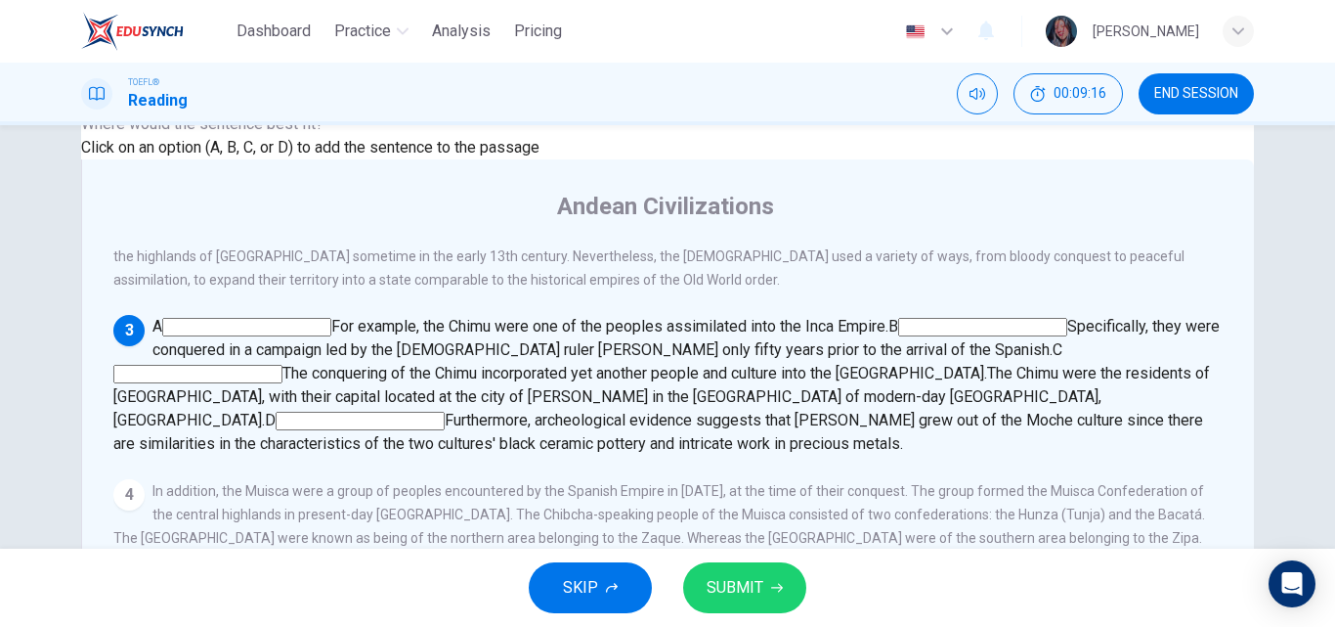
click at [898, 318] on input at bounding box center [982, 327] width 169 height 19
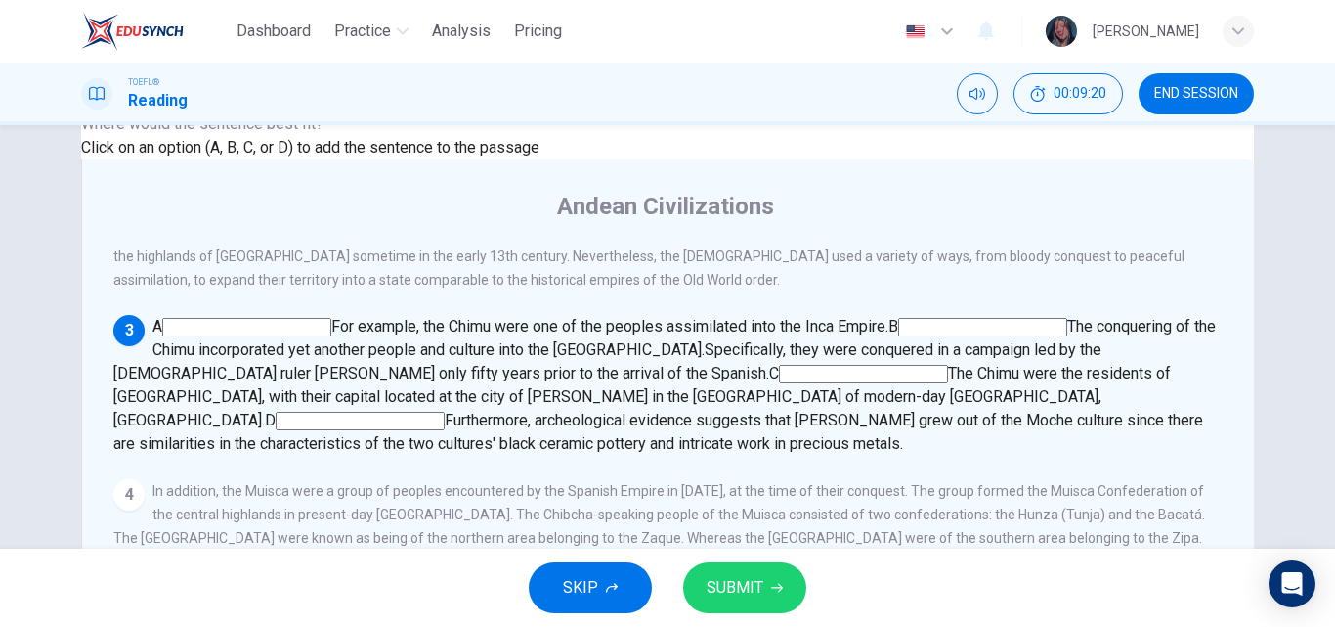
click at [331, 318] on input at bounding box center [246, 327] width 169 height 19
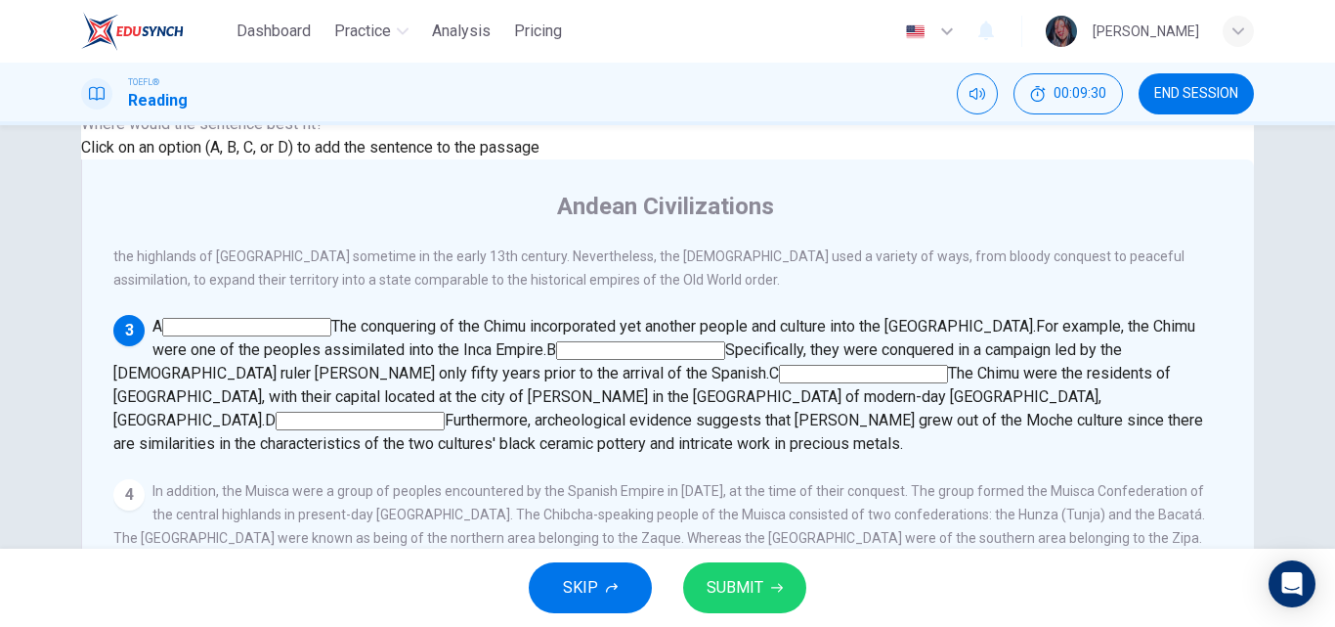
click at [796, 602] on button "SUBMIT" at bounding box center [744, 587] width 123 height 51
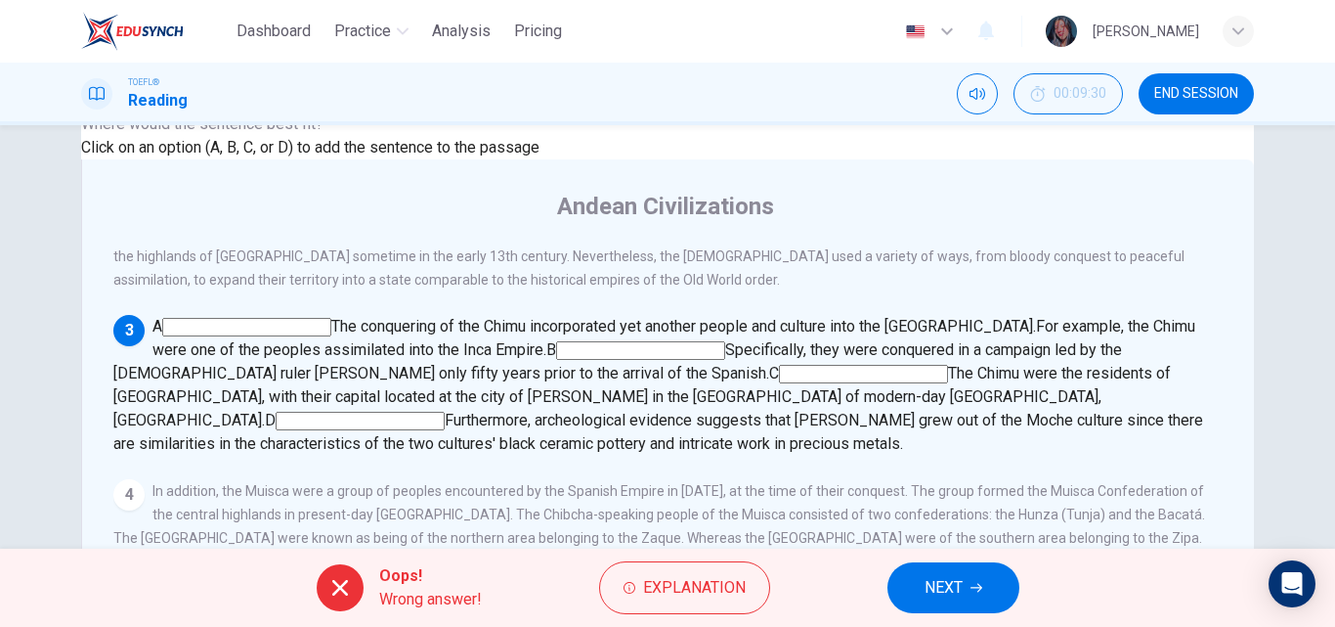
click at [908, 612] on button "NEXT" at bounding box center [954, 587] width 132 height 51
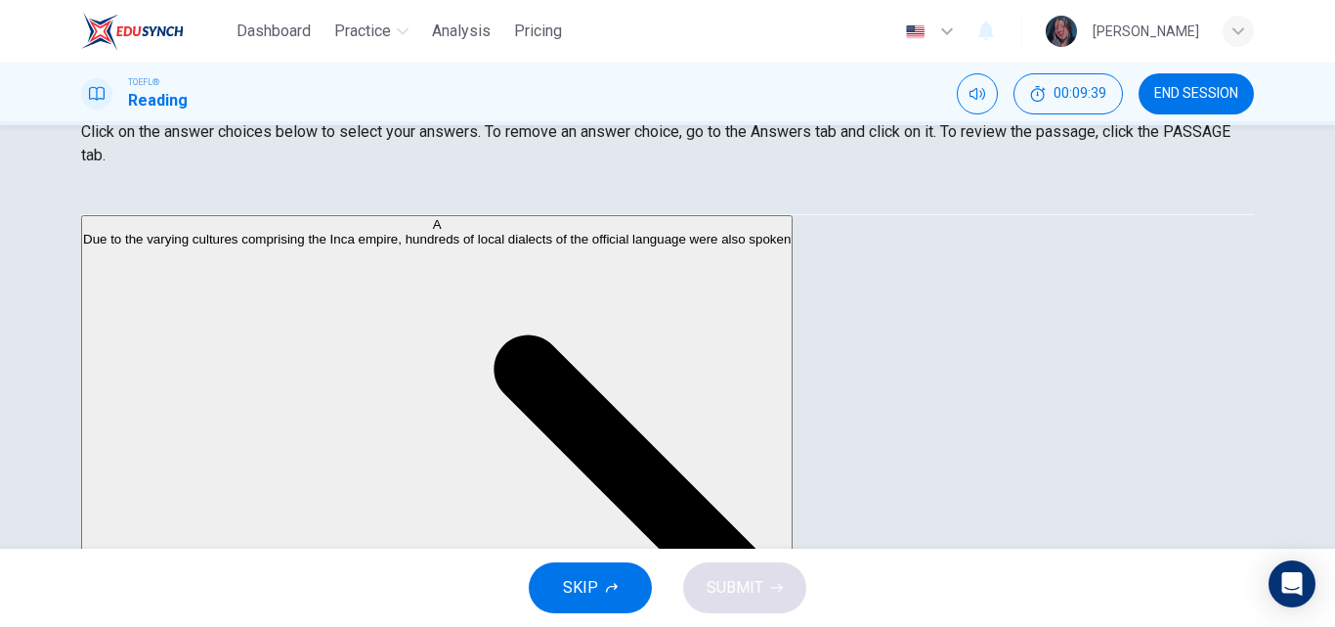
scroll to position [305, 0]
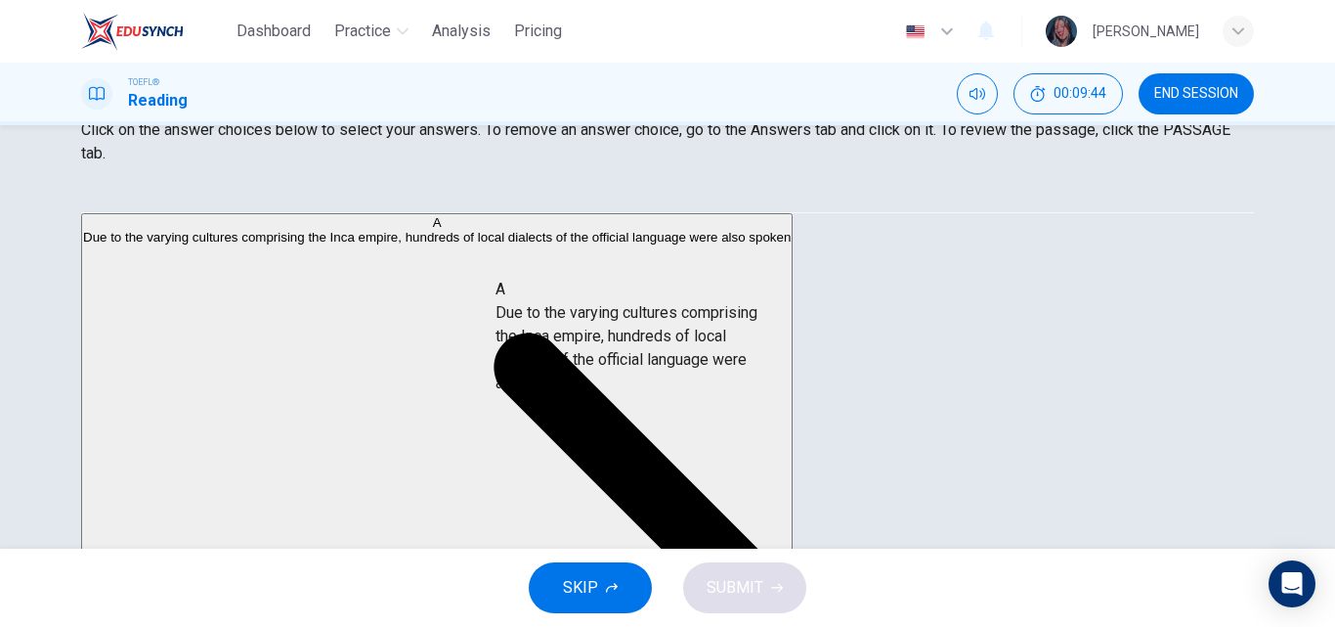
drag, startPoint x: 250, startPoint y: 253, endPoint x: 656, endPoint y: 341, distance: 415.1
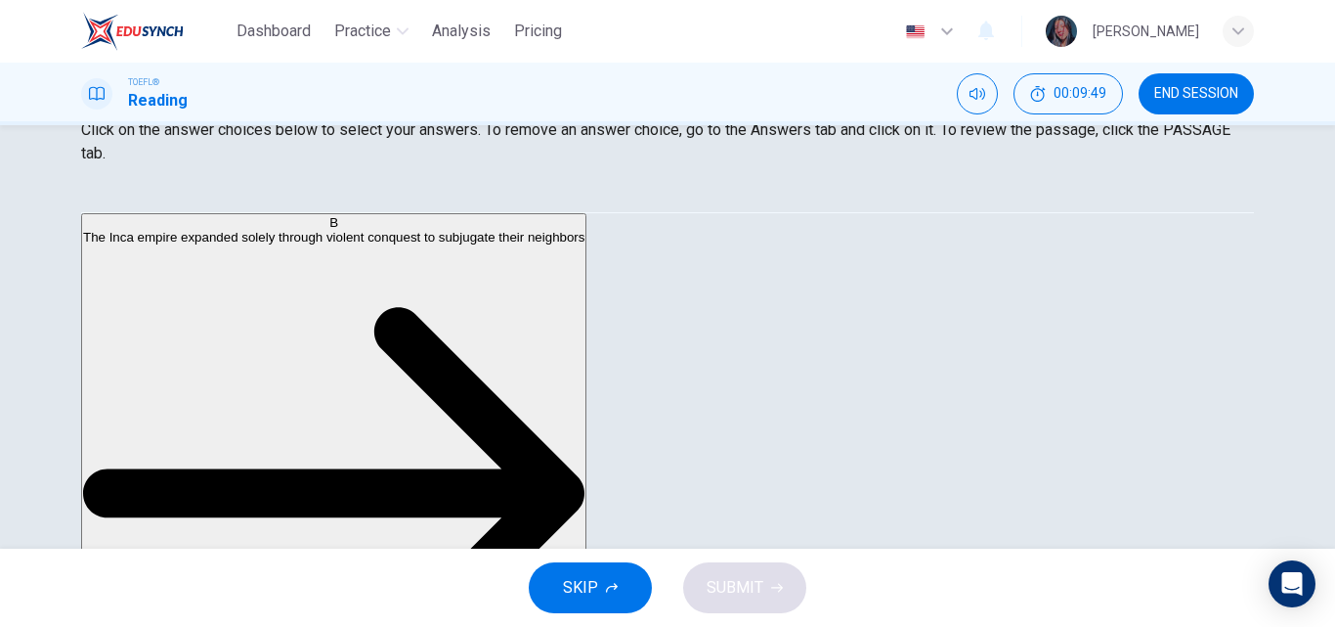
scroll to position [195, 0]
drag, startPoint x: 413, startPoint y: 362, endPoint x: 413, endPoint y: 394, distance: 32.3
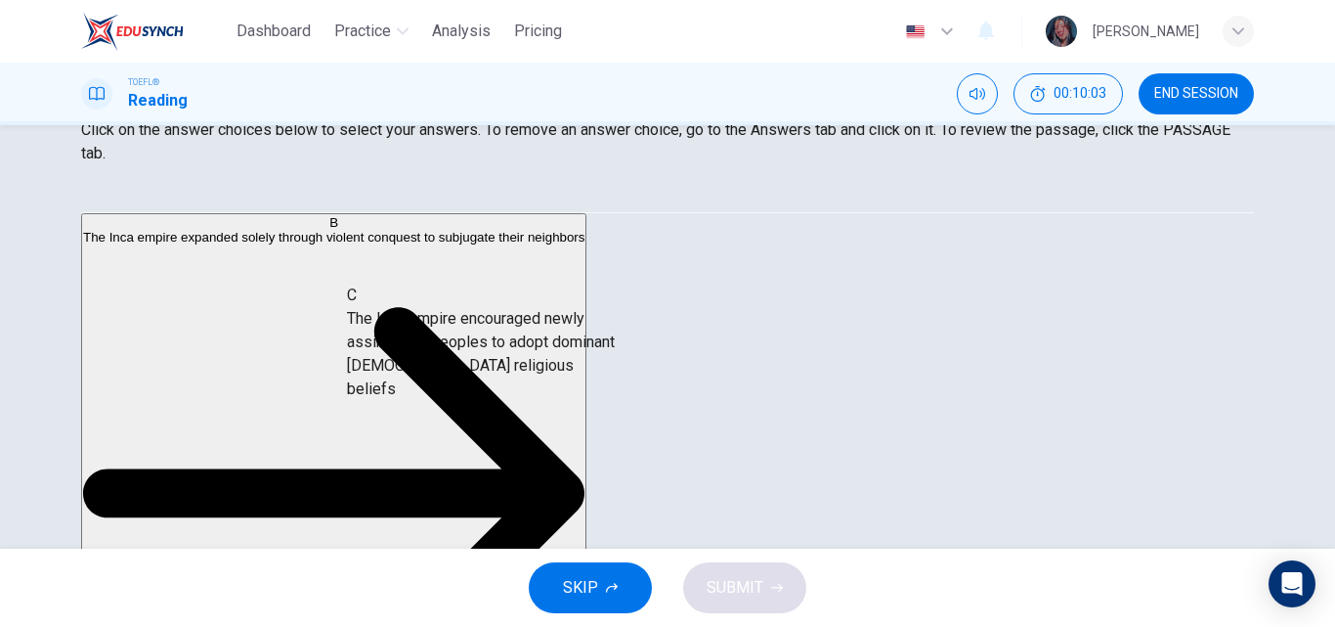
drag, startPoint x: 306, startPoint y: 244, endPoint x: 591, endPoint y: 385, distance: 318.2
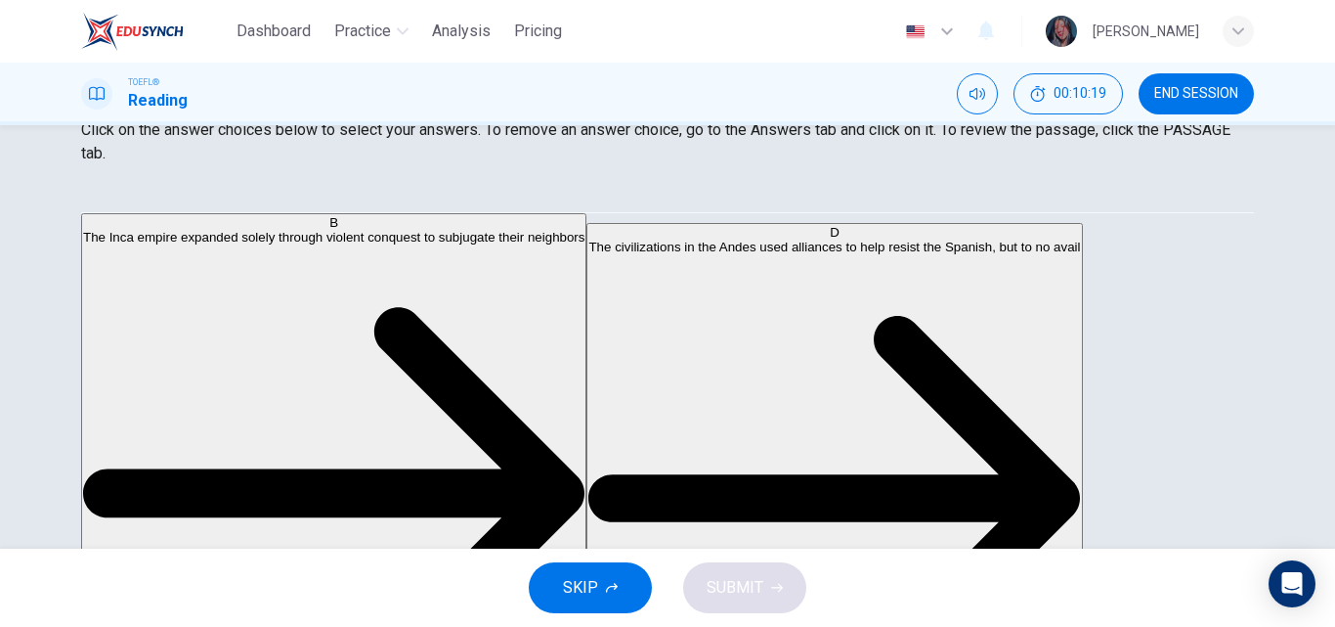
scroll to position [99, 0]
drag, startPoint x: 314, startPoint y: 369, endPoint x: 583, endPoint y: 430, distance: 275.8
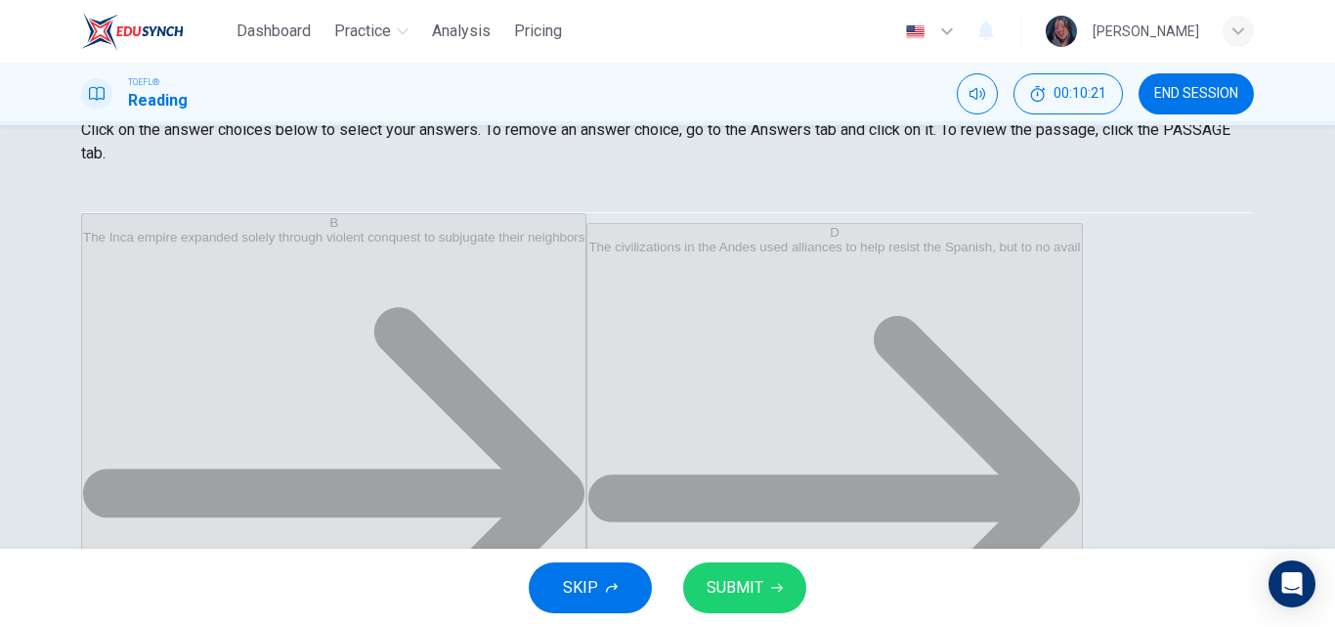
scroll to position [59, 0]
click at [756, 590] on span "SUBMIT" at bounding box center [735, 587] width 57 height 27
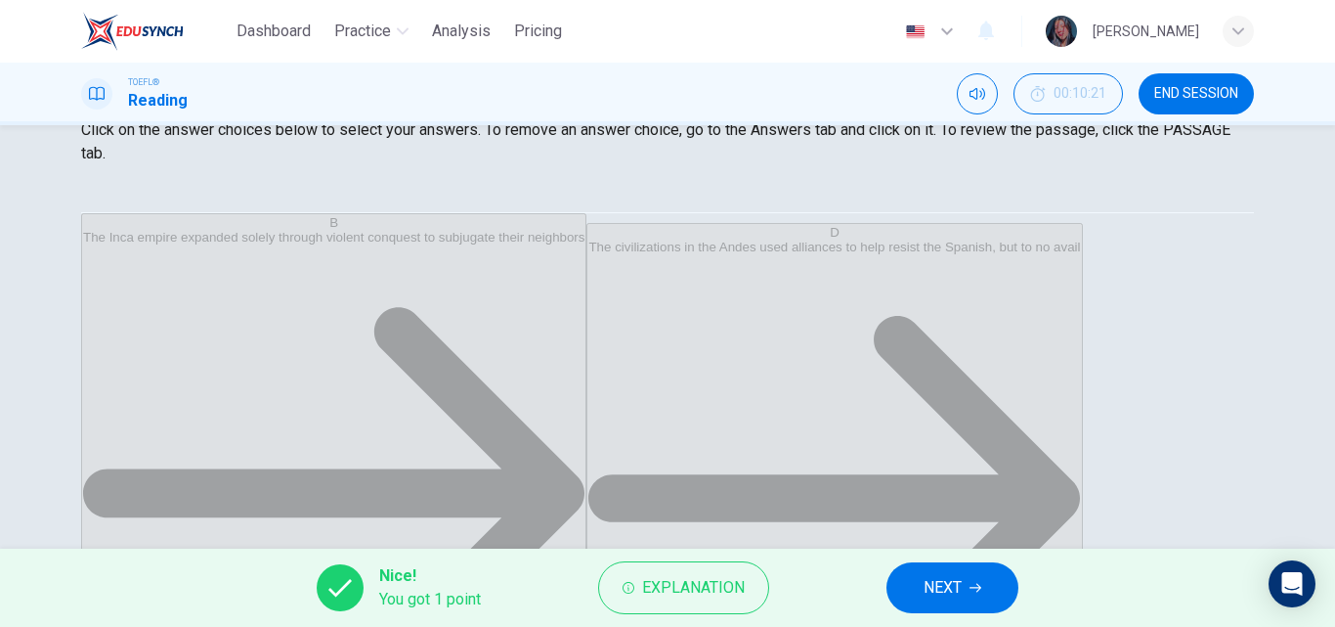
click at [917, 611] on button "NEXT" at bounding box center [953, 587] width 132 height 51
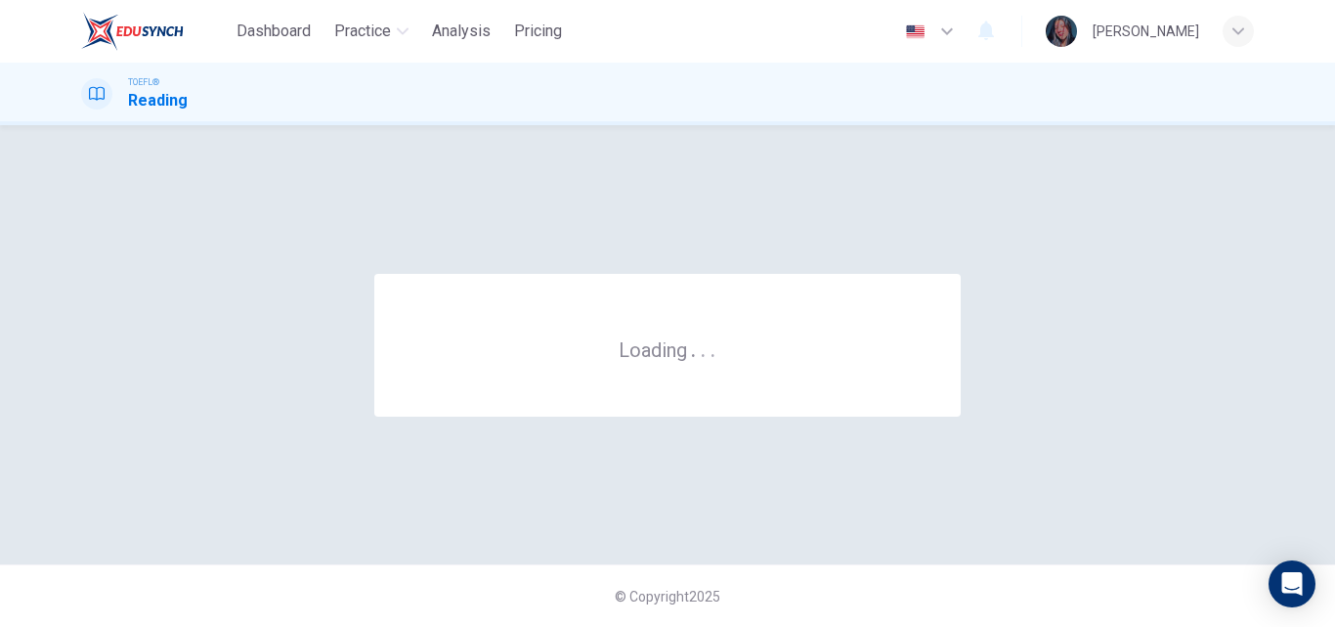
scroll to position [0, 0]
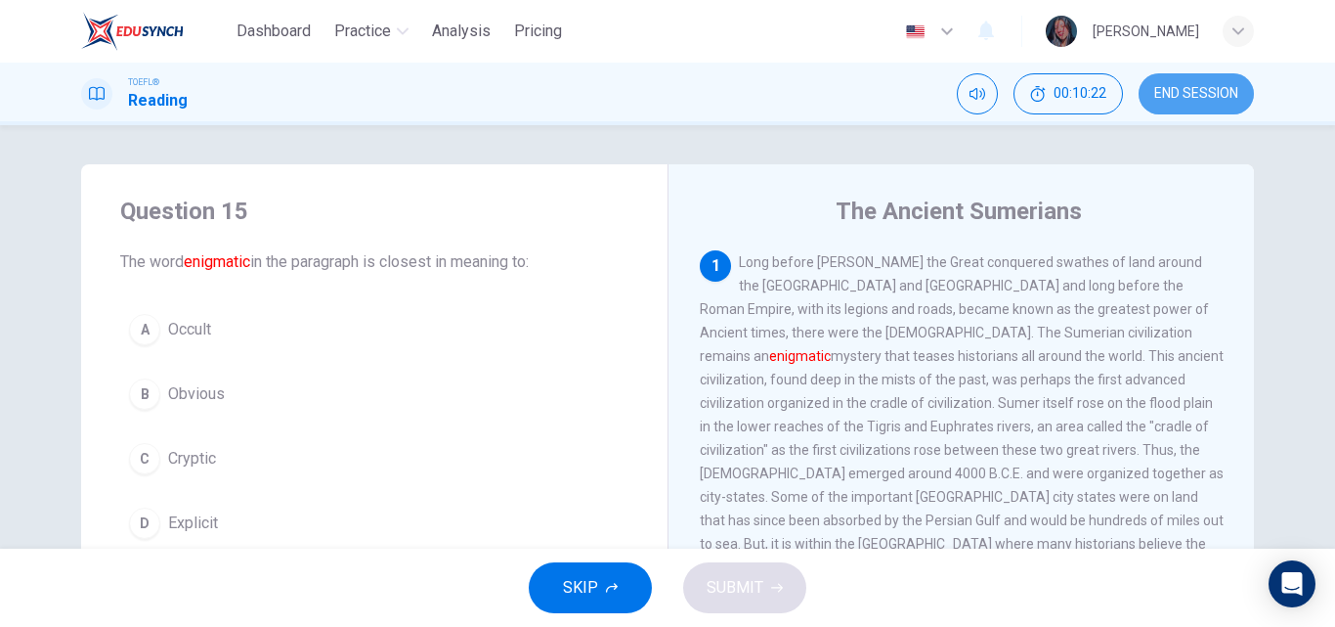
click at [1156, 93] on span "END SESSION" at bounding box center [1196, 94] width 84 height 16
